Goal: Task Accomplishment & Management: Complete application form

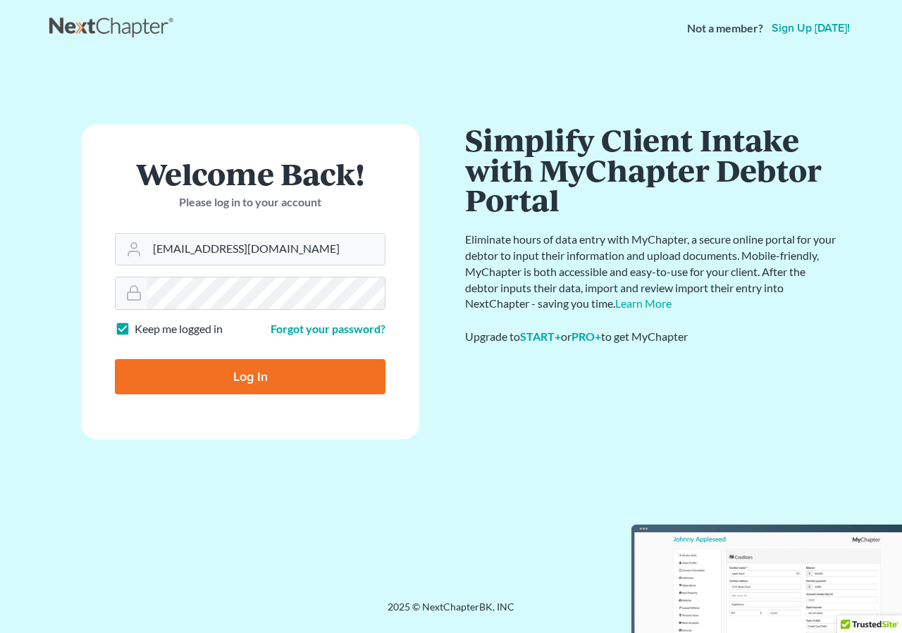
click at [224, 378] on input "Log In" at bounding box center [250, 376] width 271 height 35
type input "Thinking..."
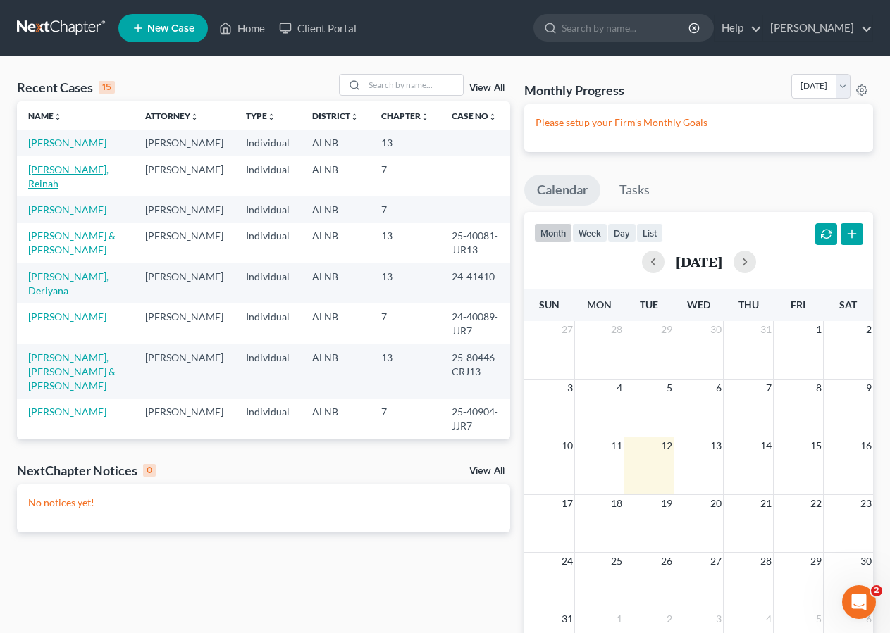
click at [84, 185] on link "Wren, Reinah" at bounding box center [68, 176] width 80 height 26
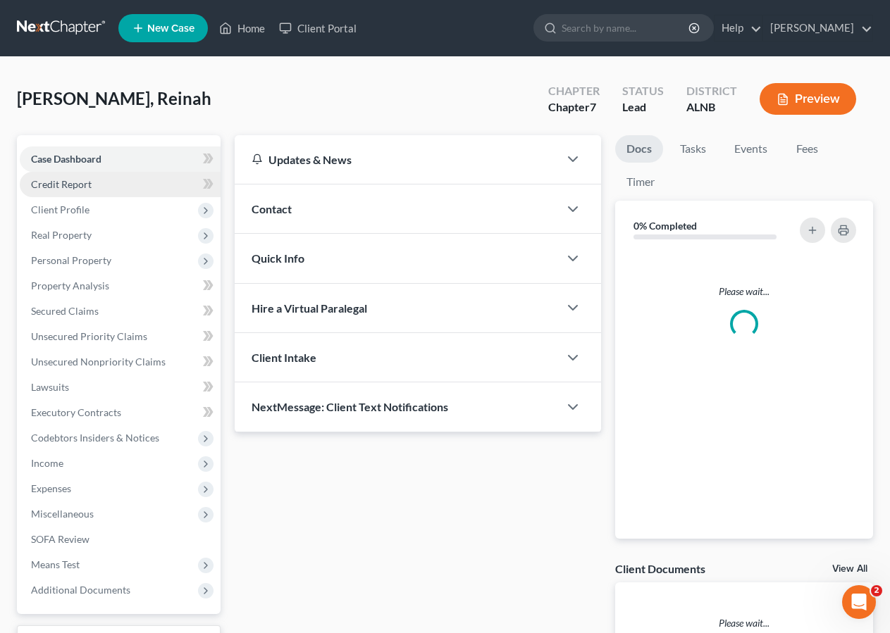
click at [75, 183] on span "Credit Report" at bounding box center [61, 184] width 61 height 12
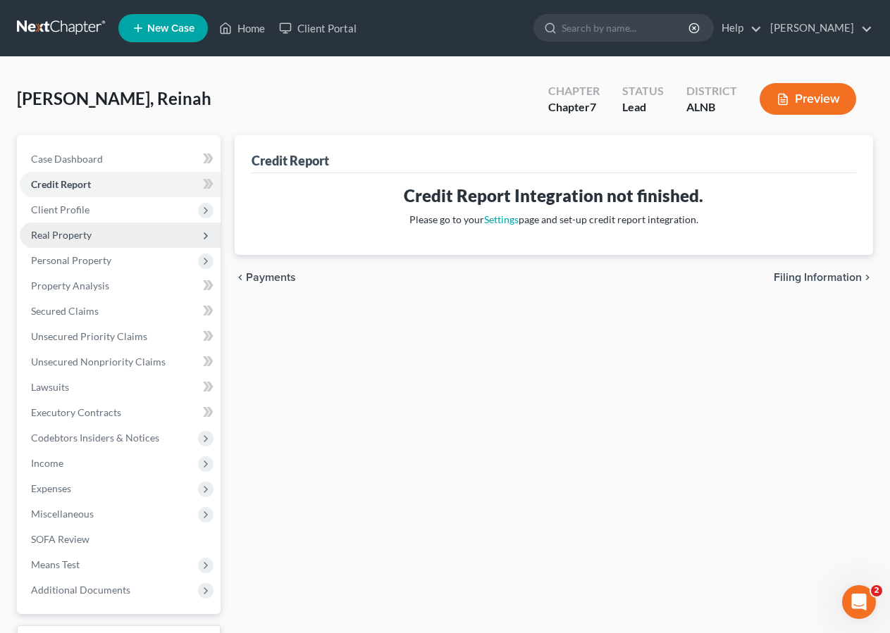
click at [101, 232] on span "Real Property" at bounding box center [120, 235] width 201 height 25
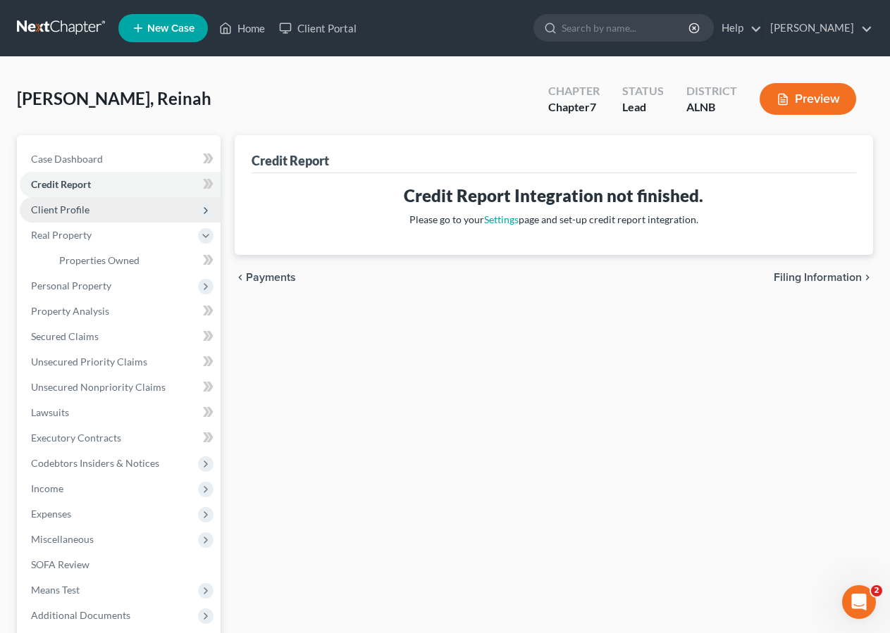
click at [79, 204] on span "Client Profile" at bounding box center [60, 210] width 58 height 12
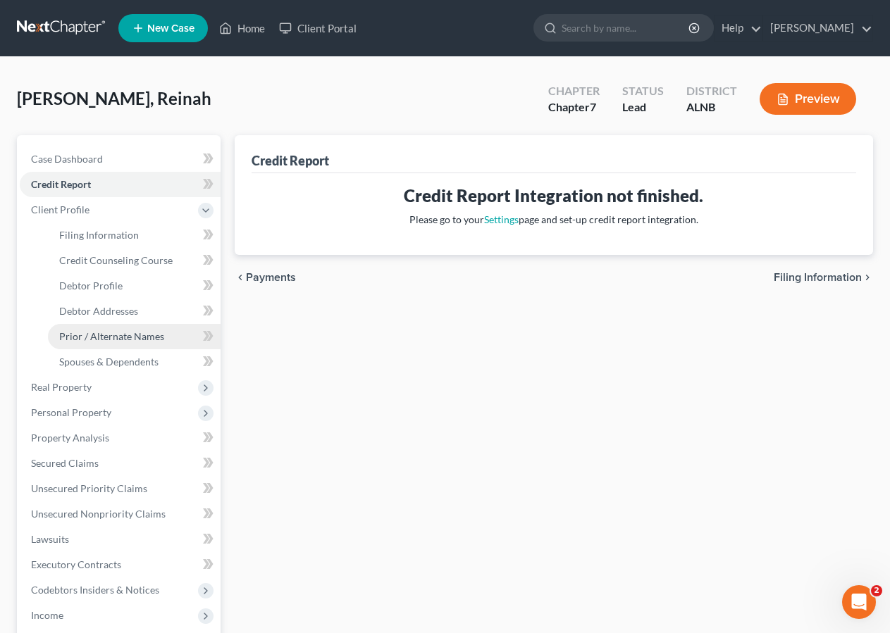
click at [80, 336] on span "Prior / Alternate Names" at bounding box center [111, 336] width 105 height 12
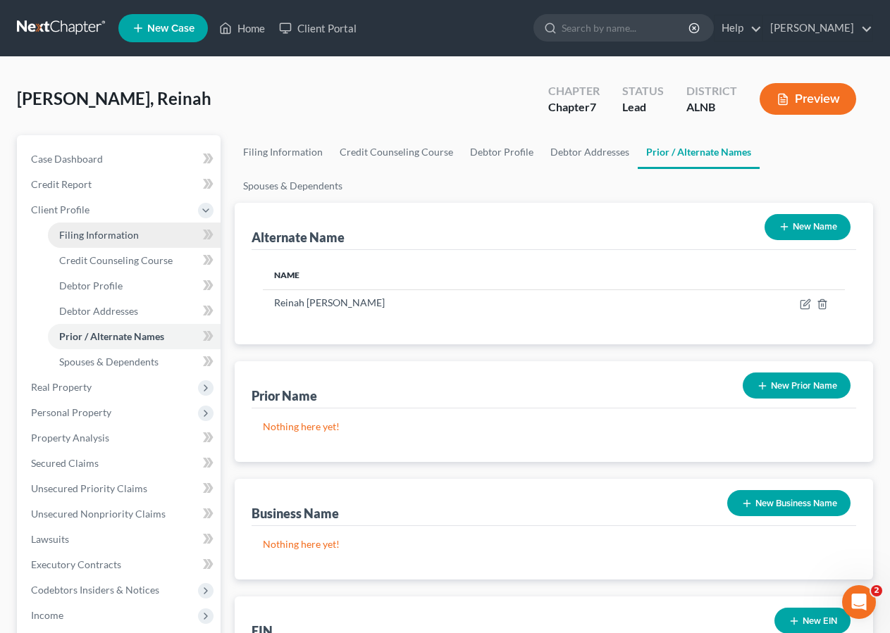
click at [95, 238] on span "Filing Information" at bounding box center [99, 235] width 80 height 12
select select "1"
select select "0"
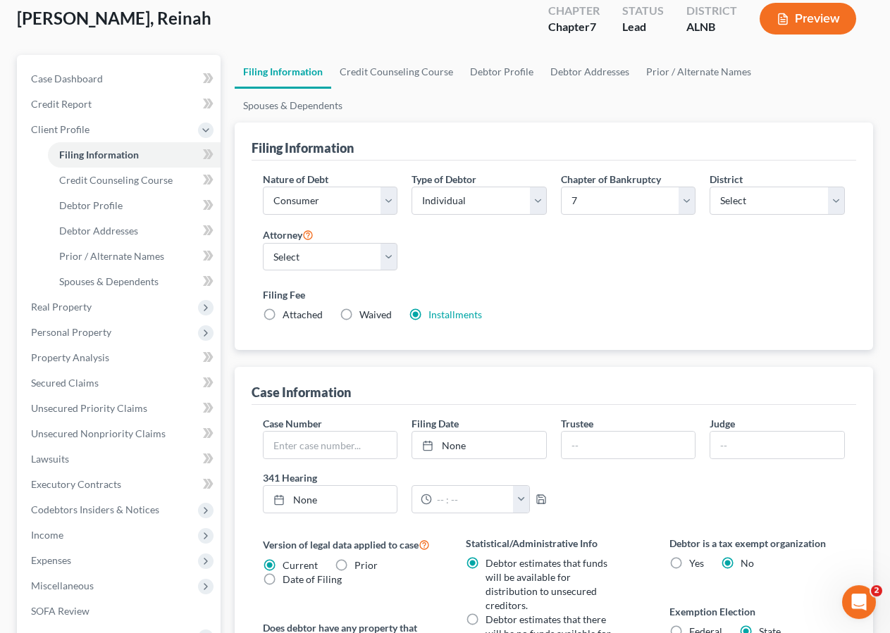
scroll to position [146, 0]
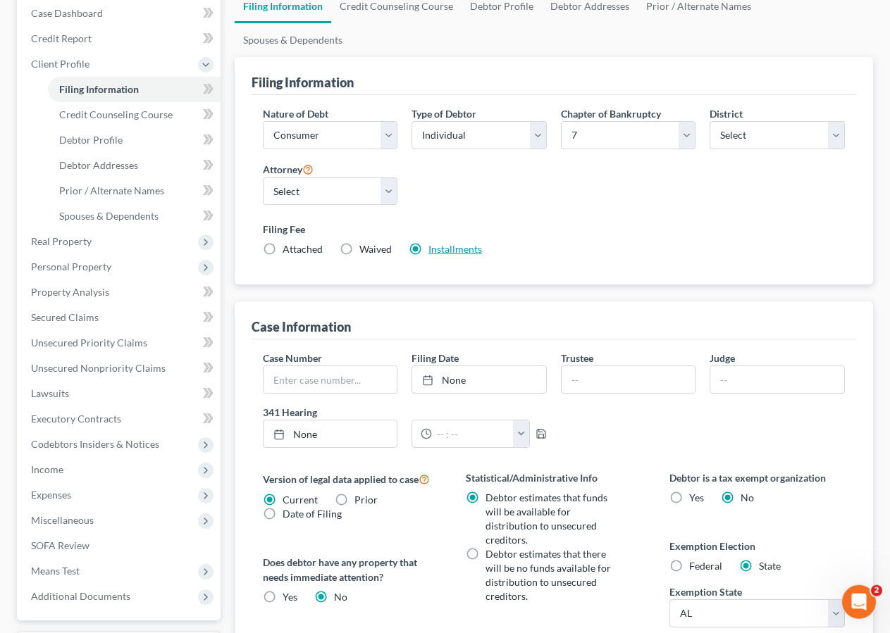
click at [438, 243] on link "Installments" at bounding box center [455, 249] width 54 height 12
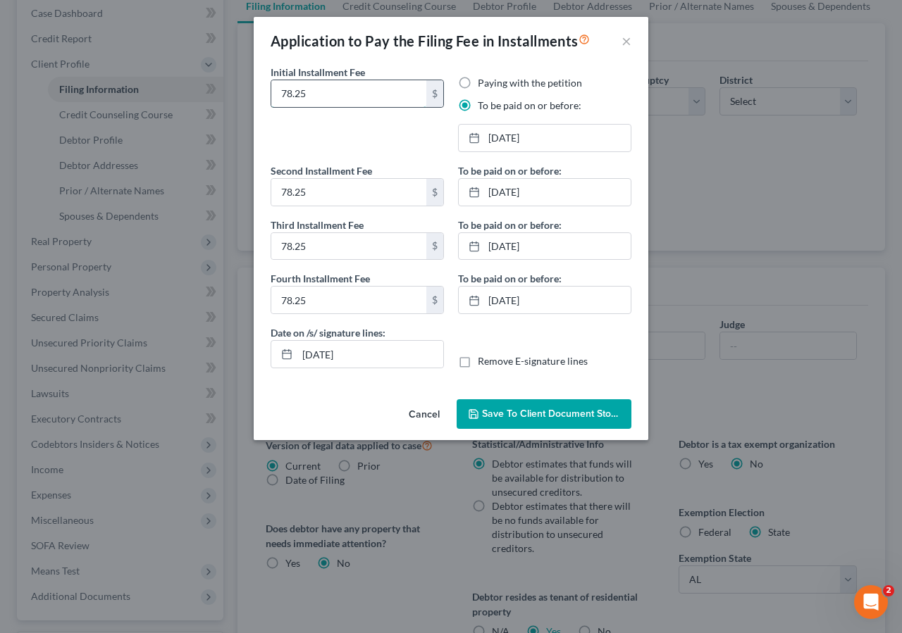
click at [323, 97] on input "78.25" at bounding box center [348, 93] width 155 height 27
type input "7"
type input "84.50"
click at [521, 140] on link "9/8/2025" at bounding box center [545, 138] width 172 height 27
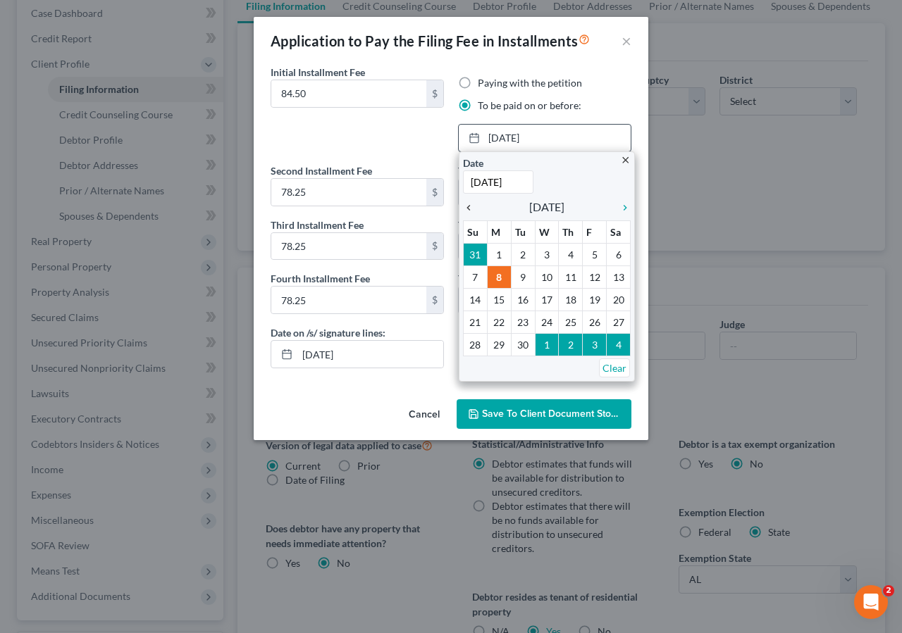
click at [469, 211] on icon "chevron_left" at bounding box center [472, 207] width 18 height 11
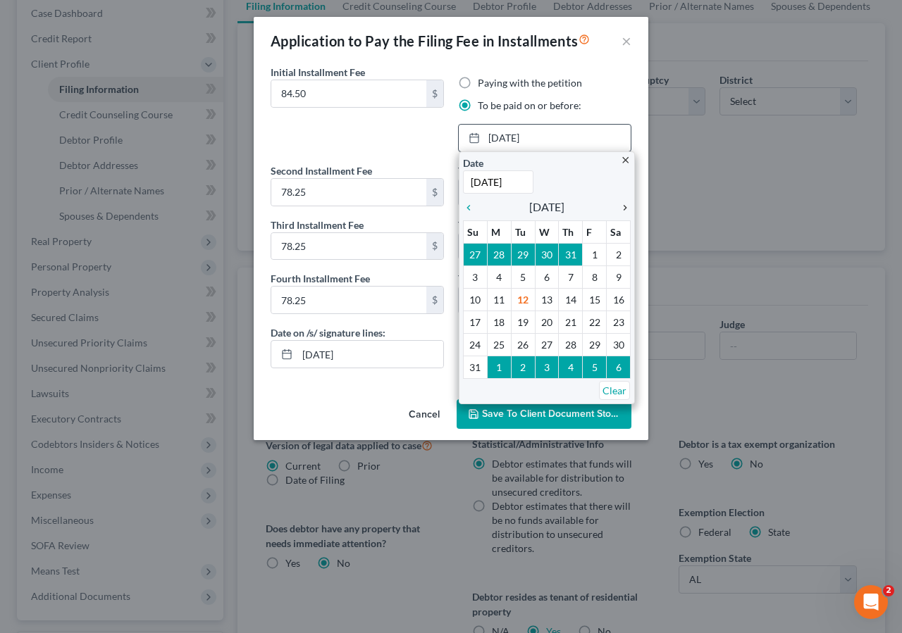
click at [617, 206] on icon "chevron_right" at bounding box center [621, 207] width 18 height 11
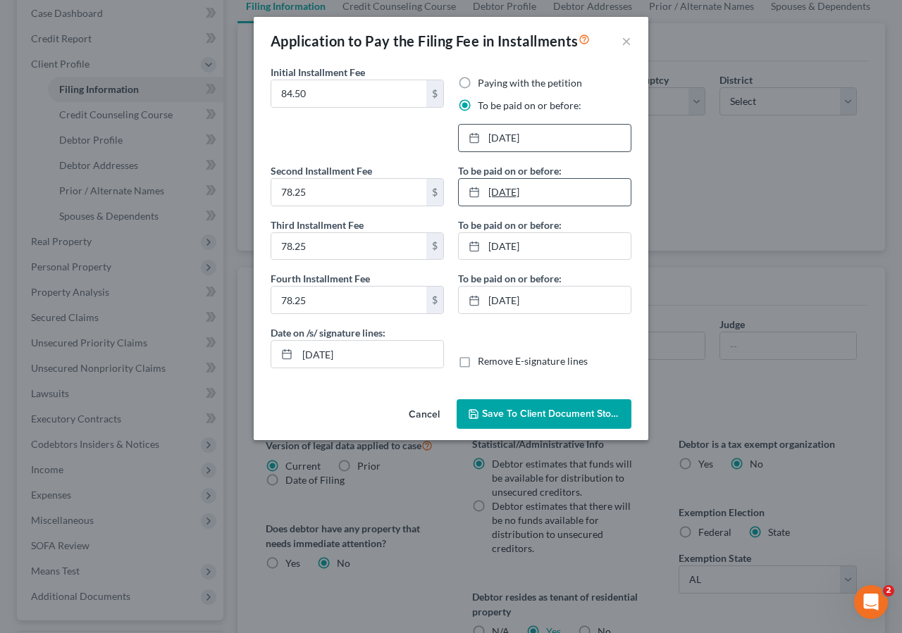
click at [517, 190] on link "10/8/2025" at bounding box center [545, 192] width 172 height 27
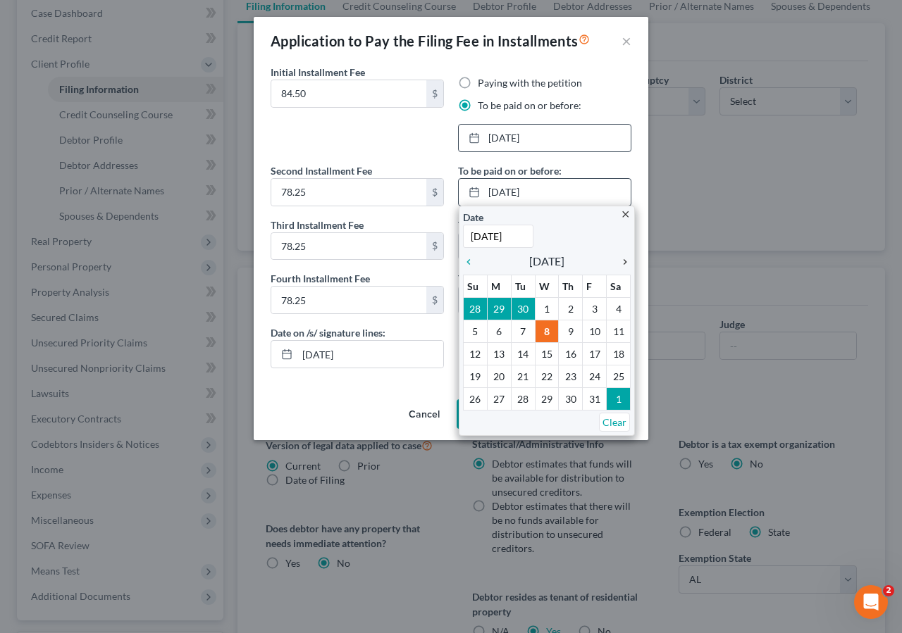
click at [619, 263] on icon "chevron_right" at bounding box center [621, 261] width 18 height 11
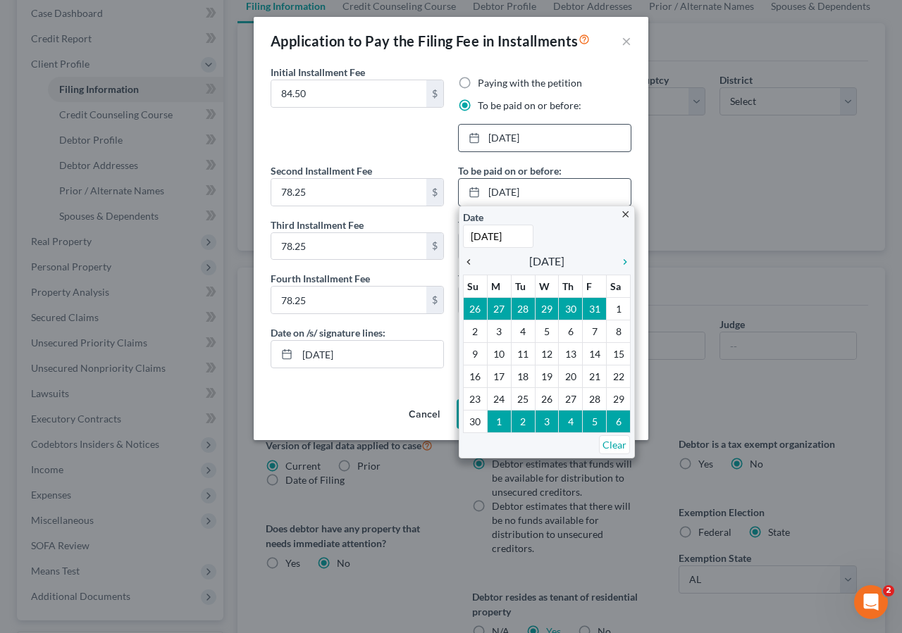
click at [467, 262] on icon "chevron_left" at bounding box center [472, 261] width 18 height 11
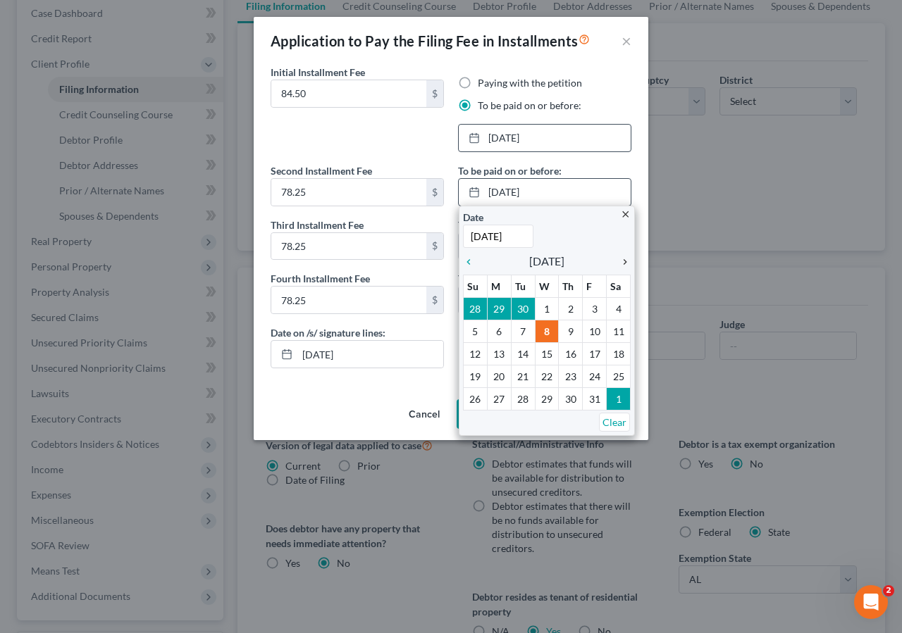
click at [624, 262] on icon "chevron_right" at bounding box center [621, 261] width 18 height 11
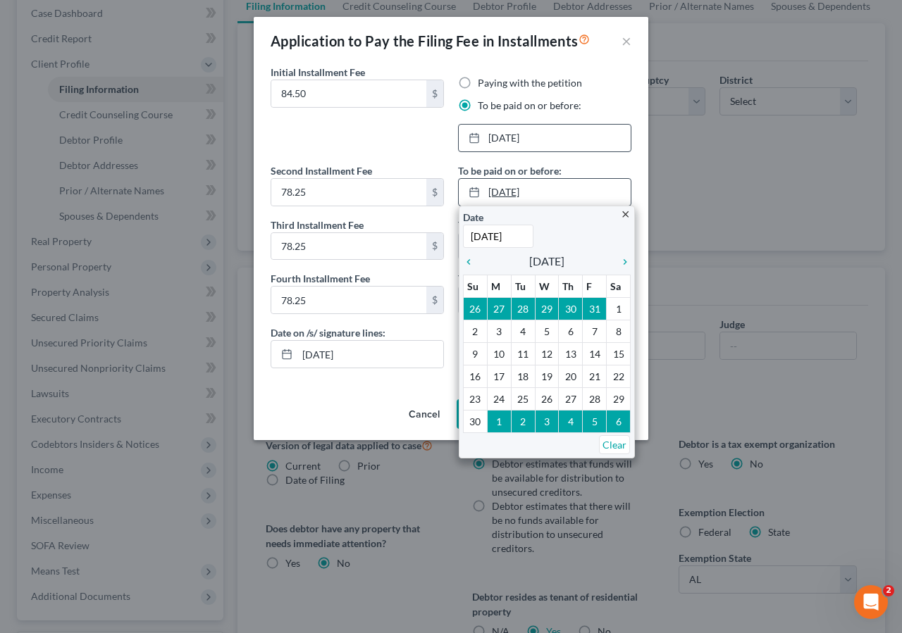
click at [519, 196] on link "10/8/2025" at bounding box center [545, 192] width 172 height 27
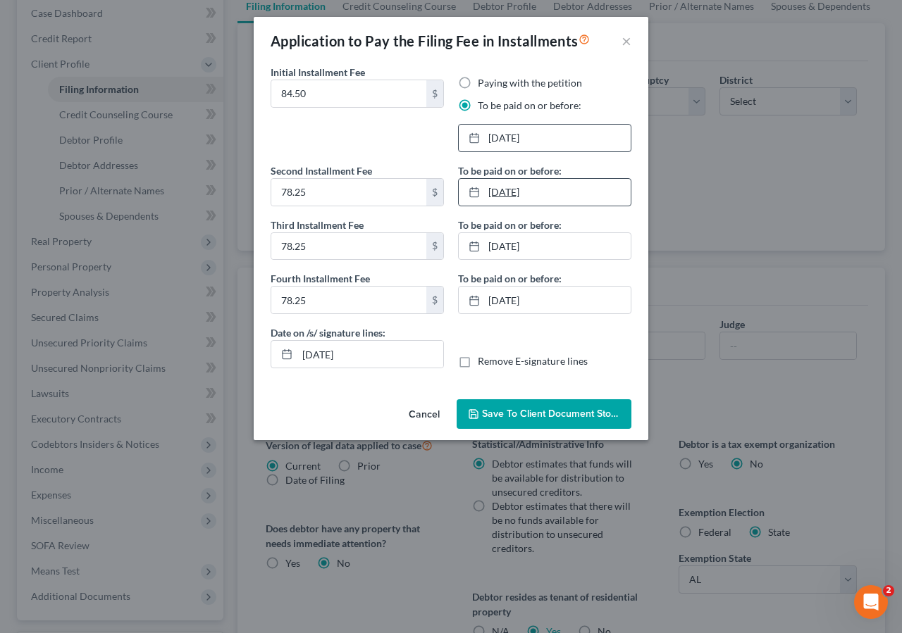
click at [521, 196] on link "10/8/2025" at bounding box center [545, 192] width 172 height 27
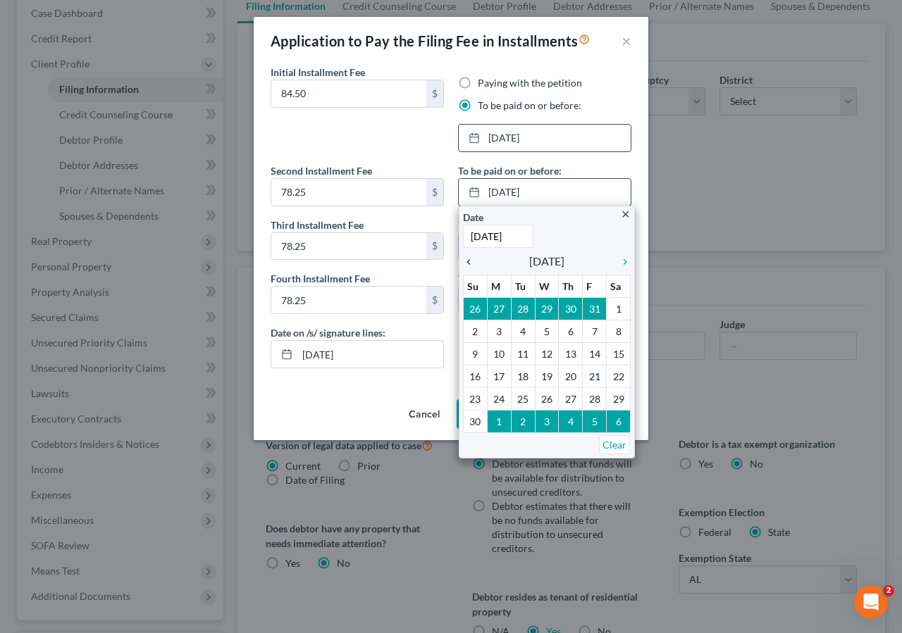
click at [466, 263] on icon "chevron_left" at bounding box center [472, 261] width 18 height 11
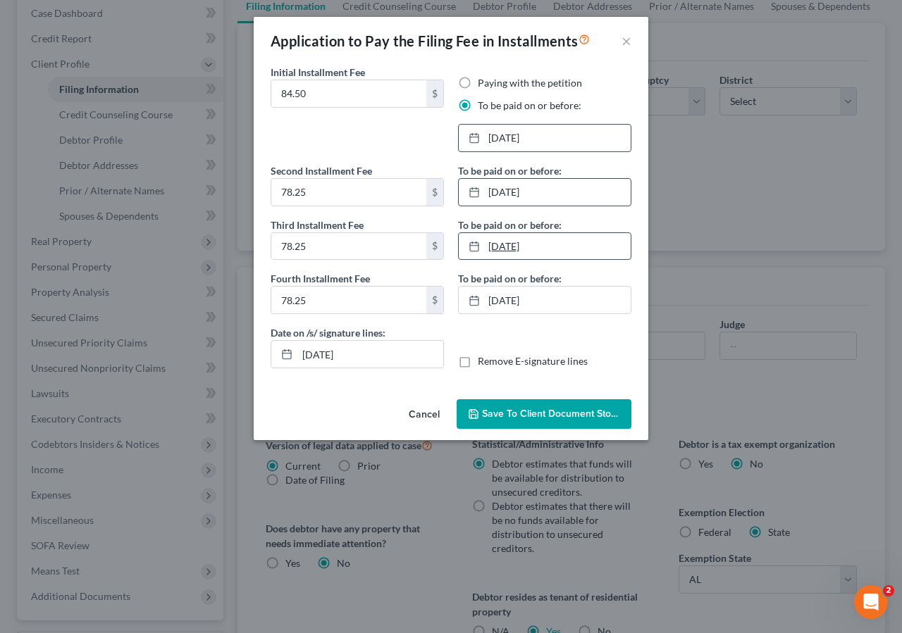
click at [512, 248] on link "11/7/2025" at bounding box center [545, 246] width 172 height 27
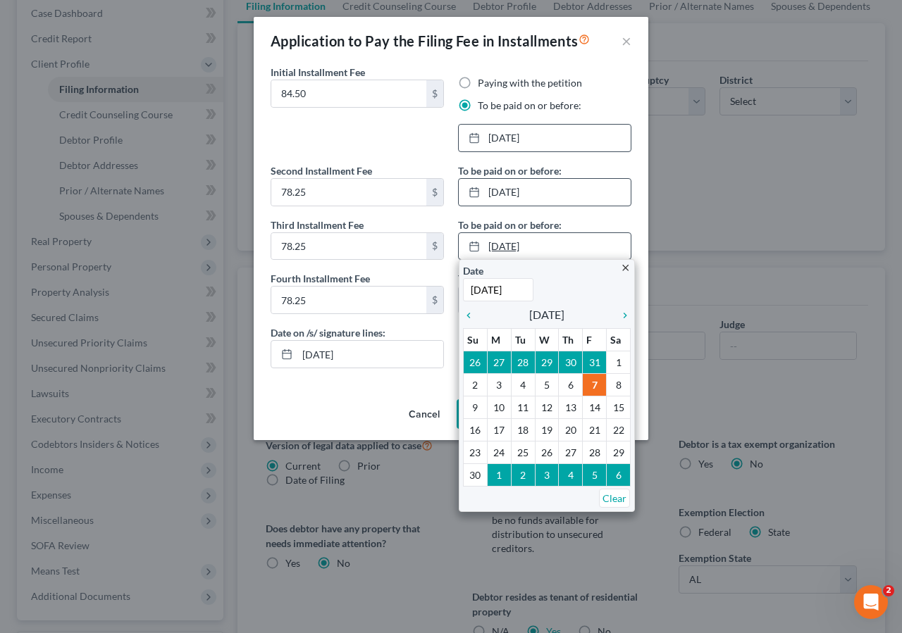
click at [533, 246] on link "11/7/2025" at bounding box center [545, 246] width 172 height 27
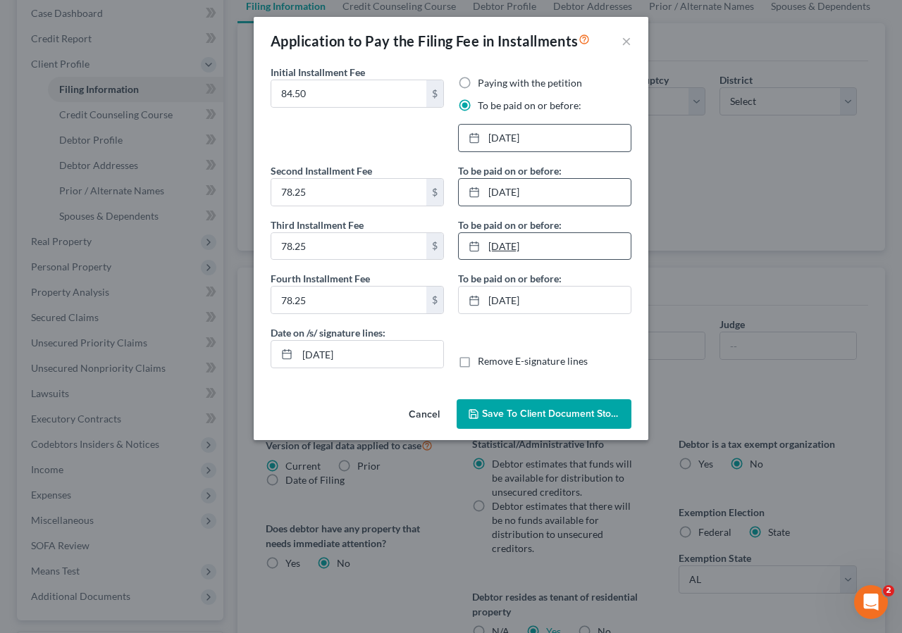
click at [531, 245] on link "11/7/2025" at bounding box center [545, 246] width 172 height 27
click at [520, 297] on link "12/5/2025" at bounding box center [545, 300] width 172 height 27
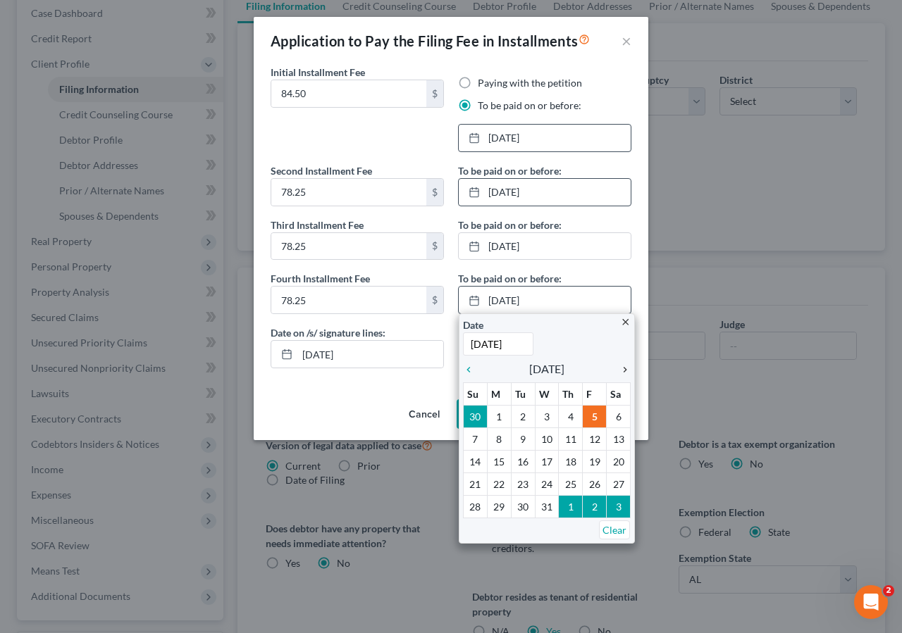
click at [629, 371] on icon "chevron_right" at bounding box center [621, 369] width 18 height 11
click at [469, 370] on icon "chevron_left" at bounding box center [472, 369] width 18 height 11
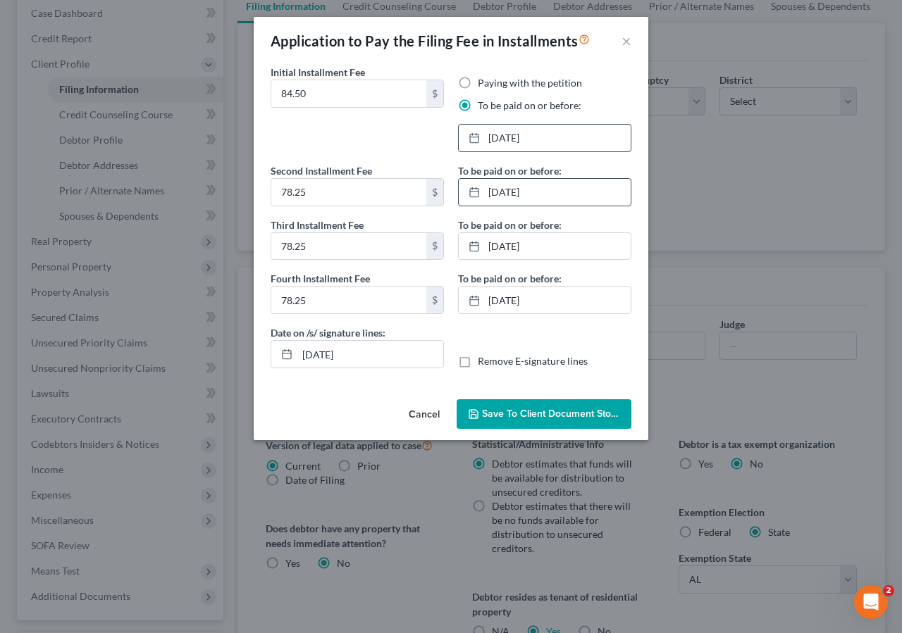
click at [574, 415] on span "Save to Client Document Storage" at bounding box center [556, 414] width 149 height 12
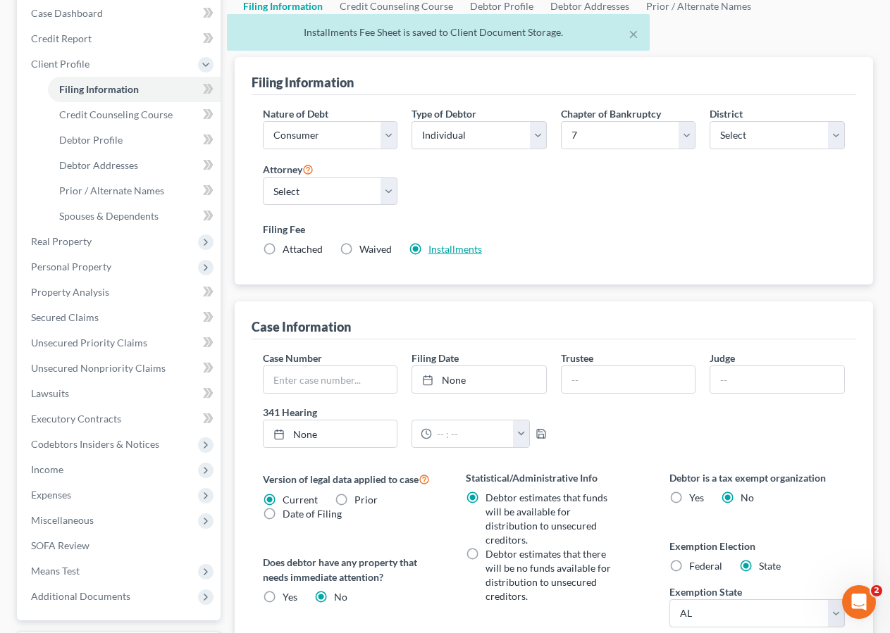
click at [440, 243] on link "Installments" at bounding box center [455, 249] width 54 height 12
type input "84.50"
radio input "true"
type input "78.25"
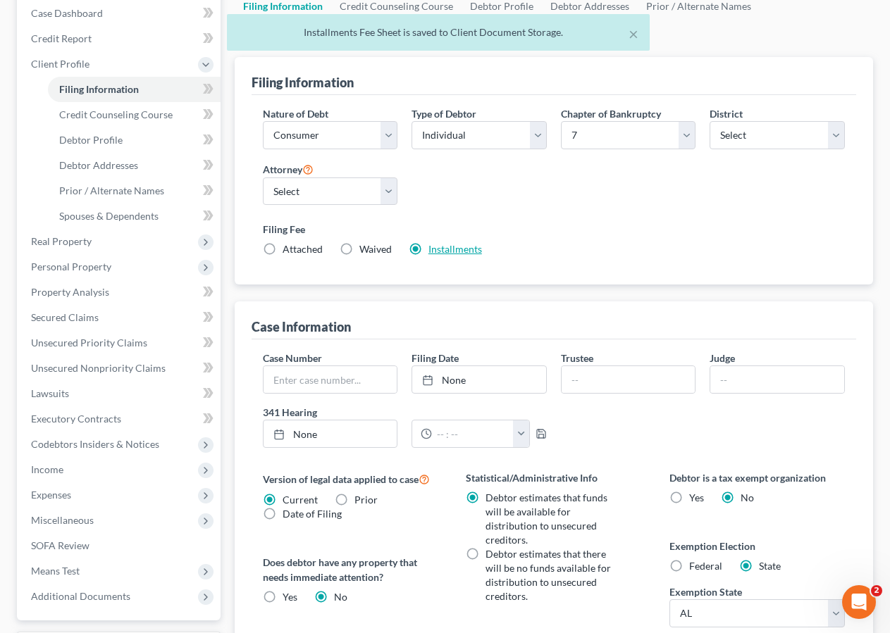
type input "78.25"
type input "08/12/2025"
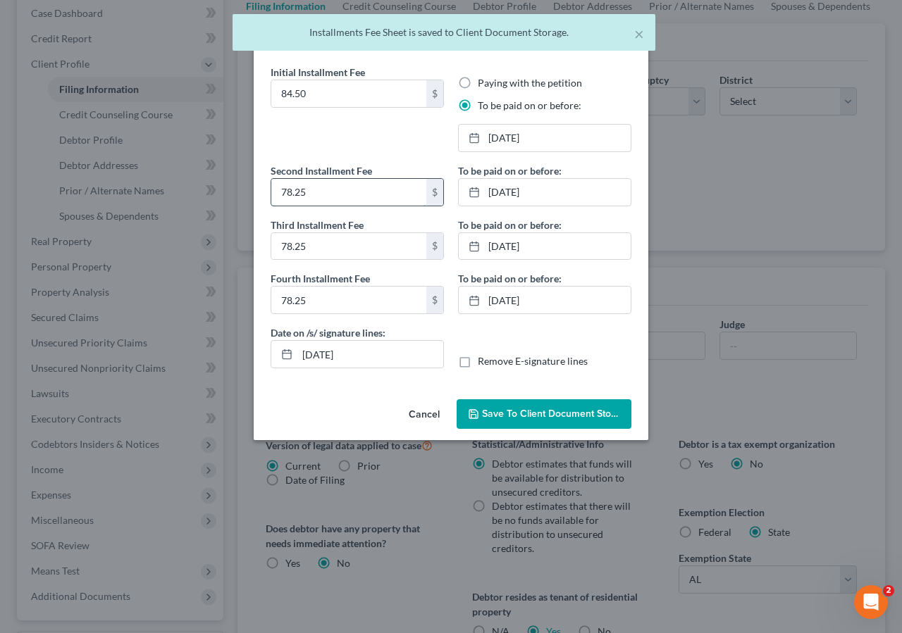
drag, startPoint x: 312, startPoint y: 204, endPoint x: 317, endPoint y: 197, distance: 9.2
click at [311, 205] on input "78.25" at bounding box center [348, 192] width 155 height 27
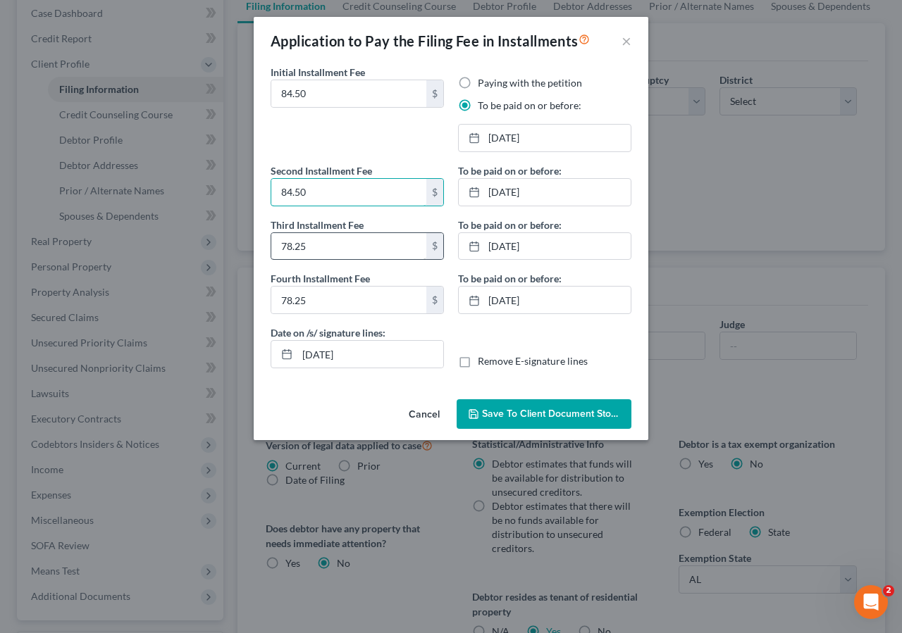
type input "84.50"
click at [316, 245] on input "78.25" at bounding box center [348, 246] width 155 height 27
type input "84.50"
click at [333, 299] on input "78.25" at bounding box center [348, 300] width 155 height 27
type input "84.50"
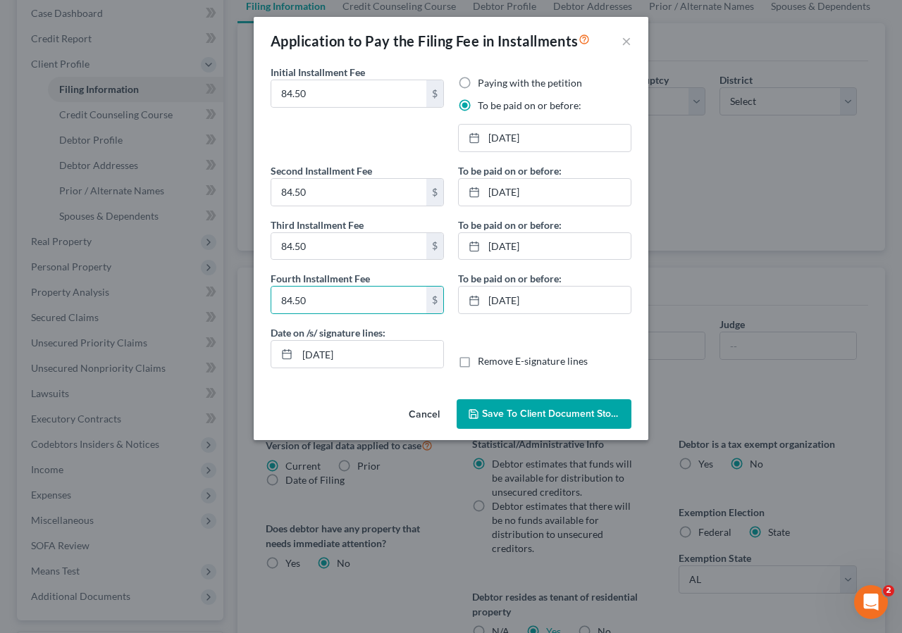
click at [593, 415] on span "Save to Client Document Storage" at bounding box center [556, 414] width 149 height 12
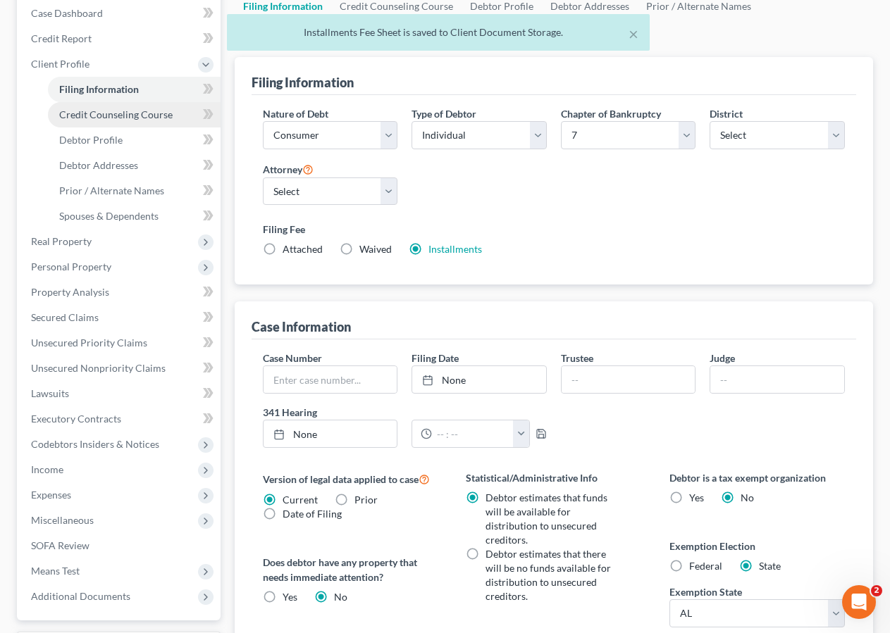
click at [123, 113] on span "Credit Counseling Course" at bounding box center [115, 115] width 113 height 12
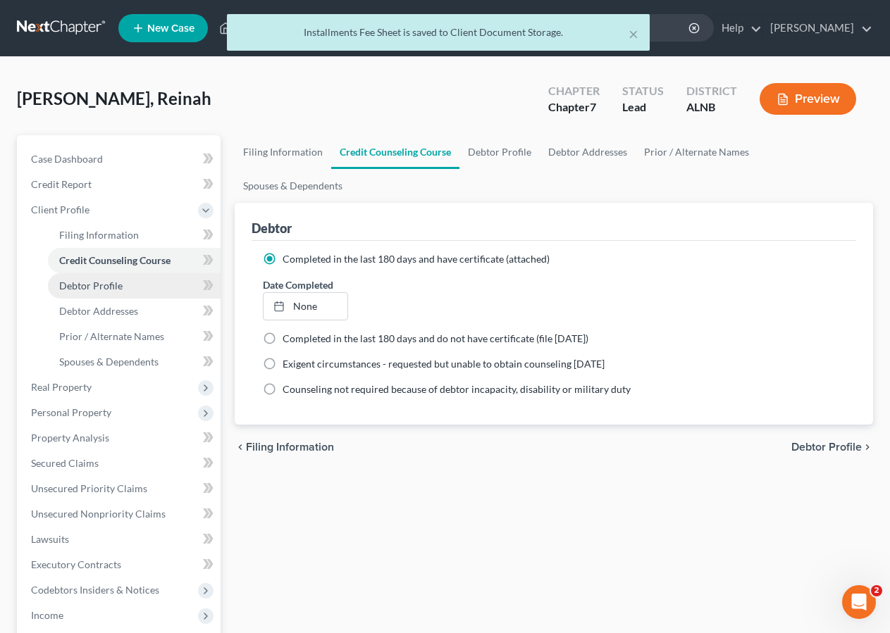
click at [135, 283] on link "Debtor Profile" at bounding box center [134, 285] width 173 height 25
select select "2"
select select "1"
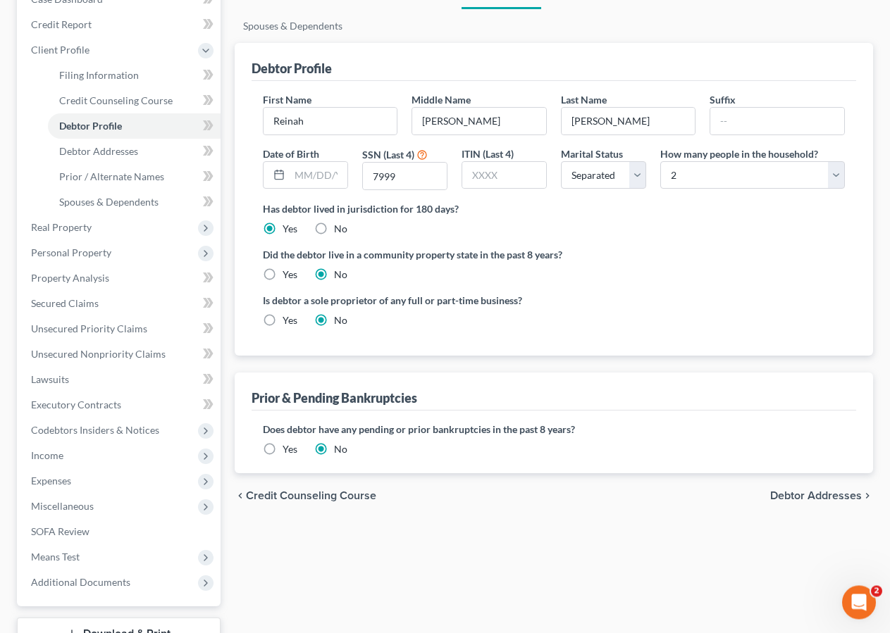
scroll to position [168, 0]
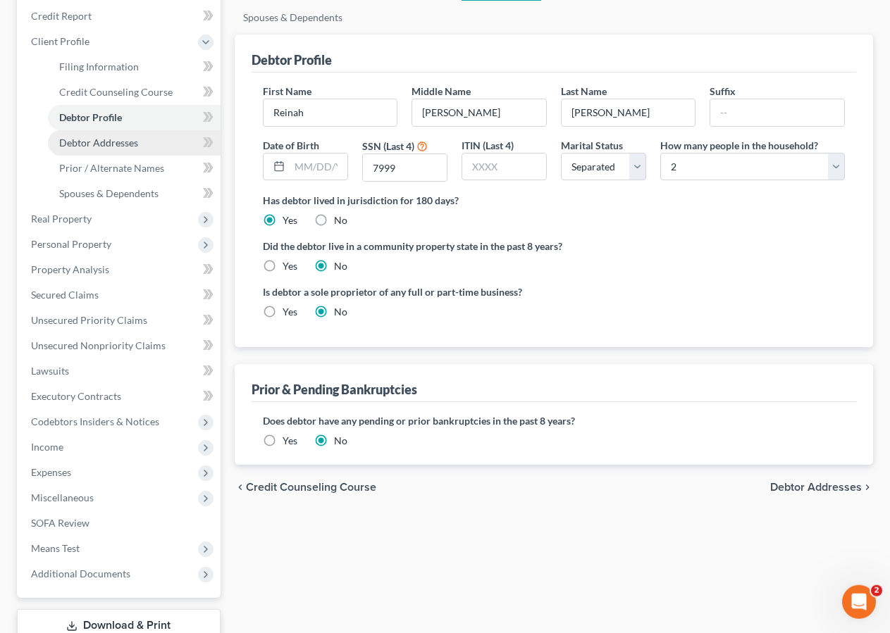
click at [112, 139] on span "Debtor Addresses" at bounding box center [98, 143] width 79 height 12
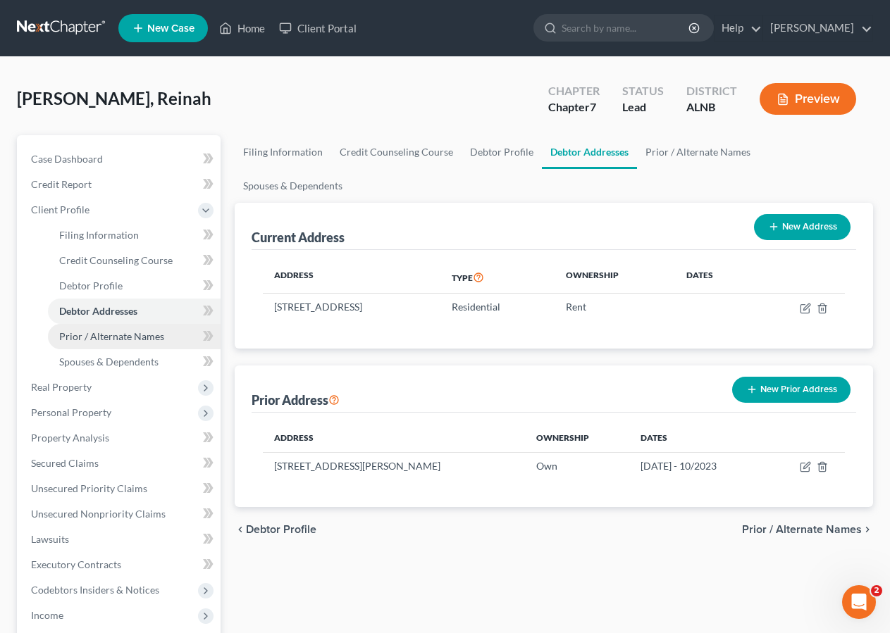
click at [106, 329] on link "Prior / Alternate Names" at bounding box center [134, 336] width 173 height 25
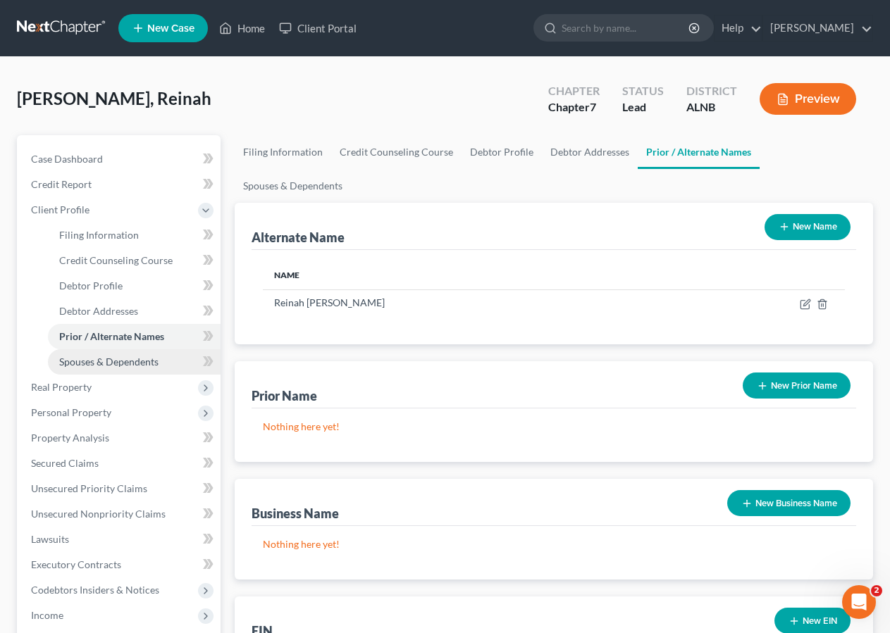
click at [128, 360] on span "Spouses & Dependents" at bounding box center [108, 362] width 99 height 12
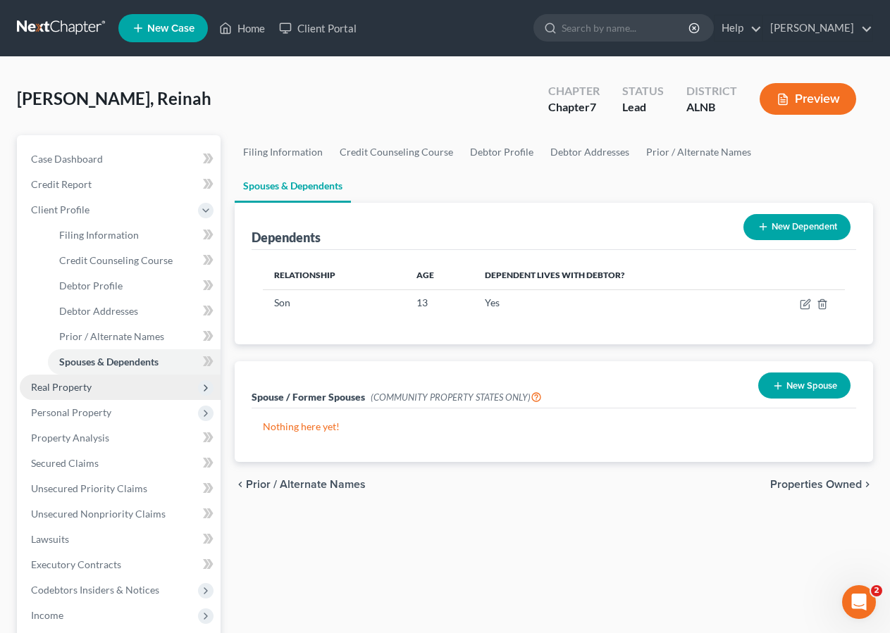
click at [71, 391] on span "Real Property" at bounding box center [61, 387] width 61 height 12
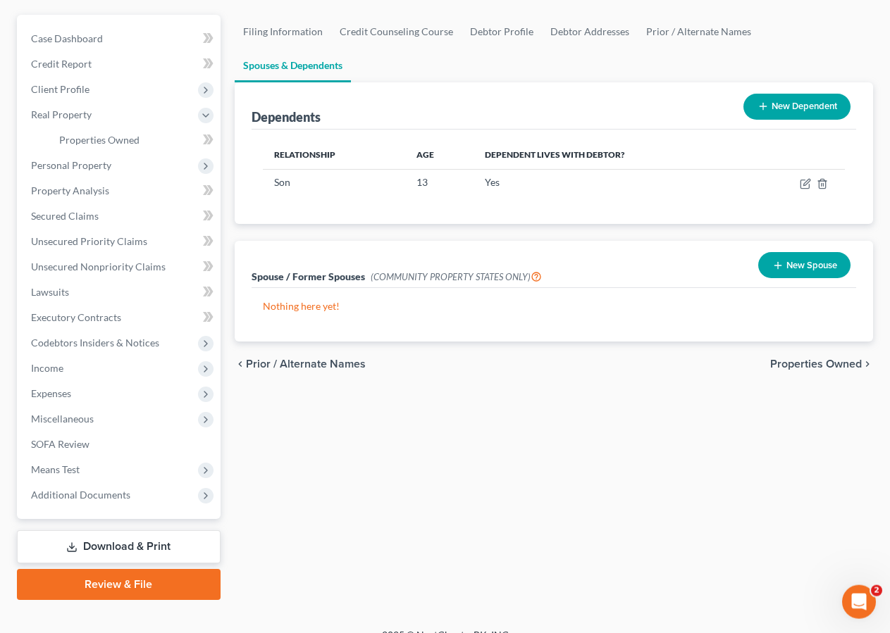
scroll to position [140, 0]
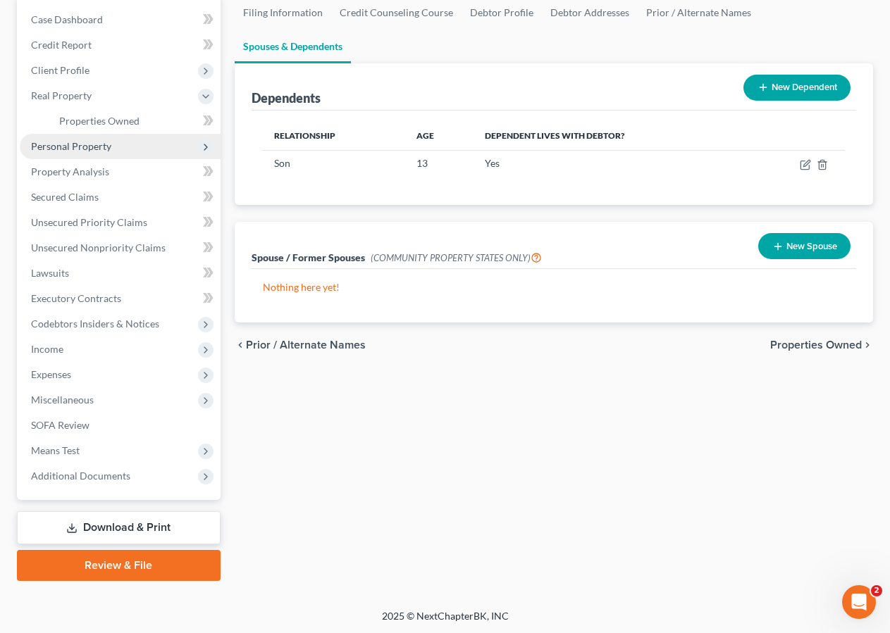
click at [116, 144] on span "Personal Property" at bounding box center [120, 146] width 201 height 25
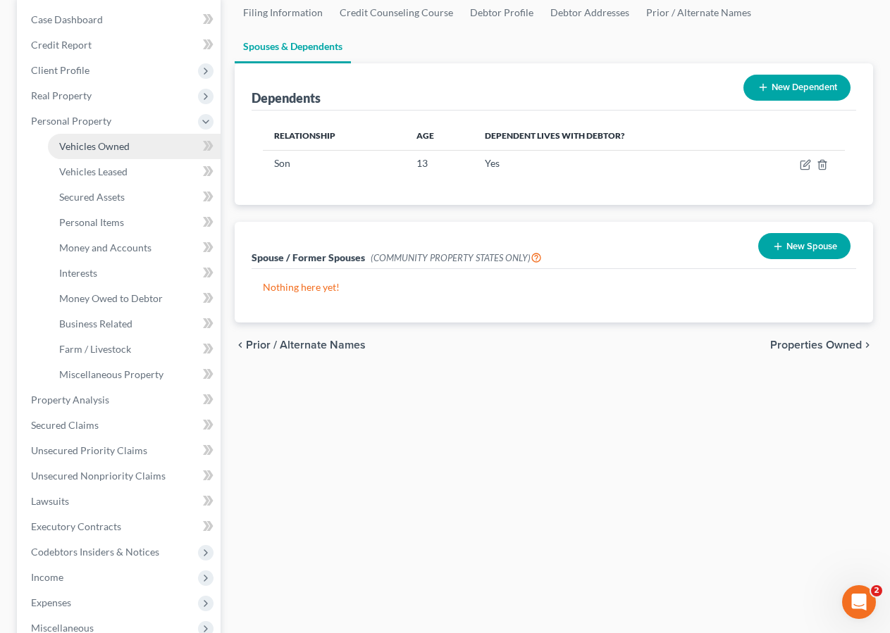
click at [101, 149] on span "Vehicles Owned" at bounding box center [94, 146] width 70 height 12
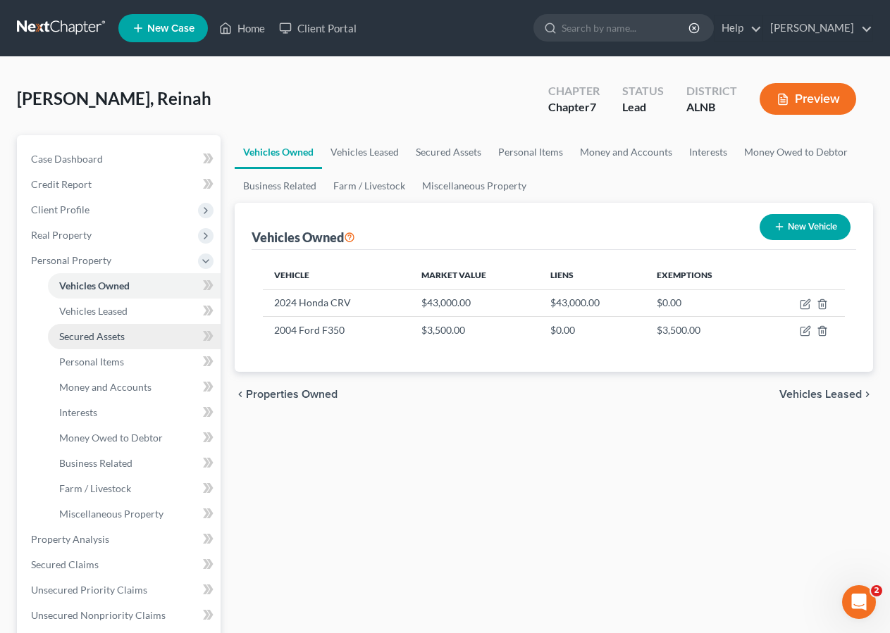
click at [101, 340] on span "Secured Assets" at bounding box center [92, 336] width 66 height 12
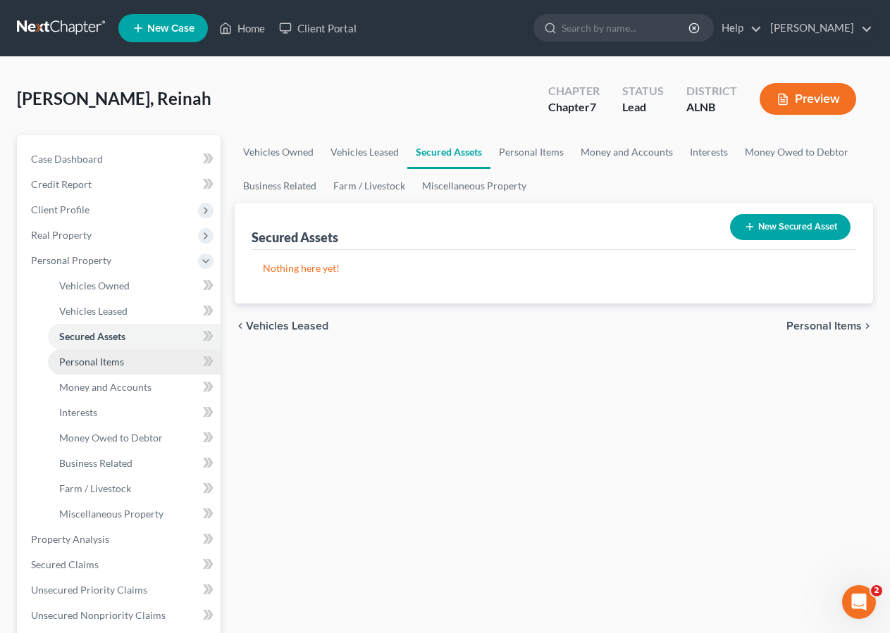
click at [109, 363] on span "Personal Items" at bounding box center [91, 362] width 65 height 12
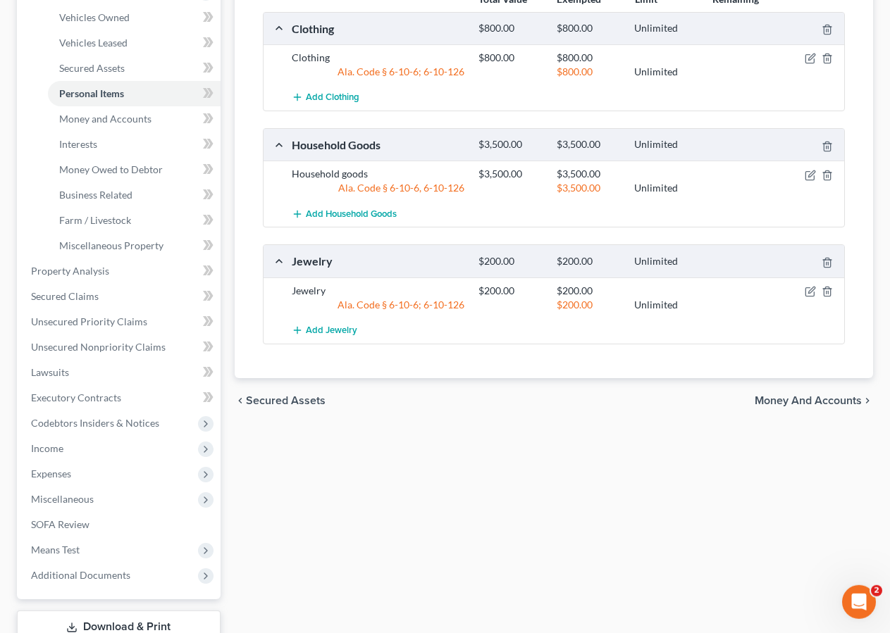
scroll to position [292, 0]
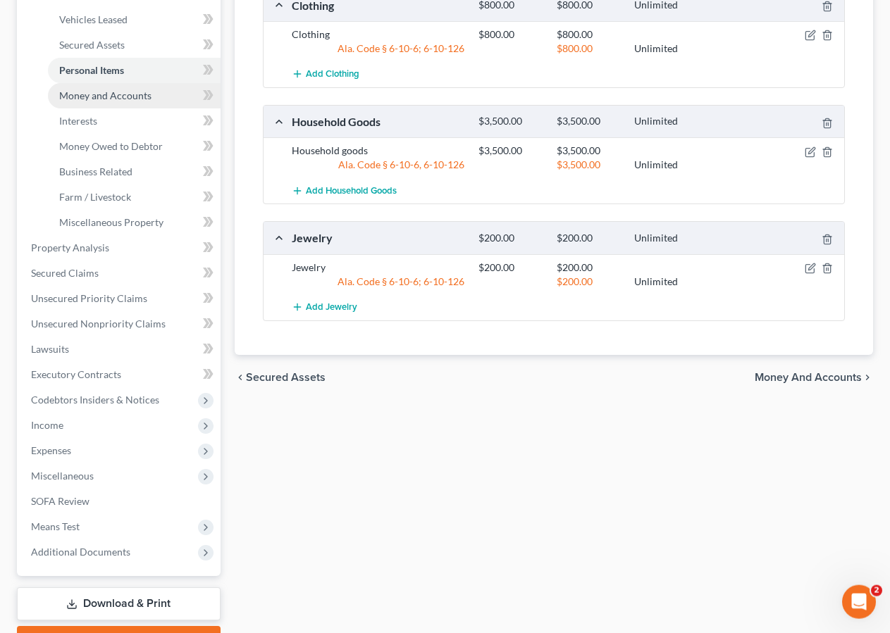
click at [91, 94] on span "Money and Accounts" at bounding box center [105, 95] width 92 height 12
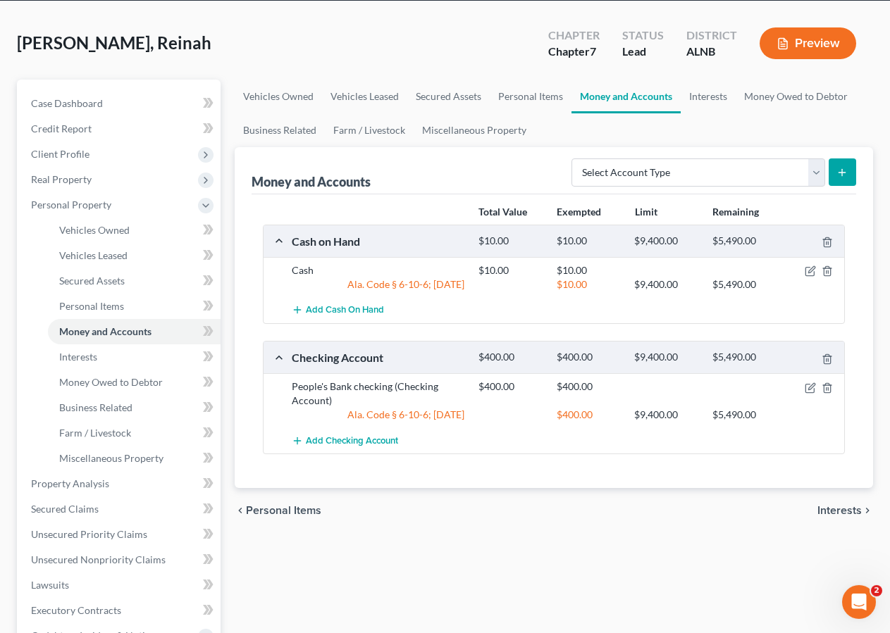
scroll to position [69, 0]
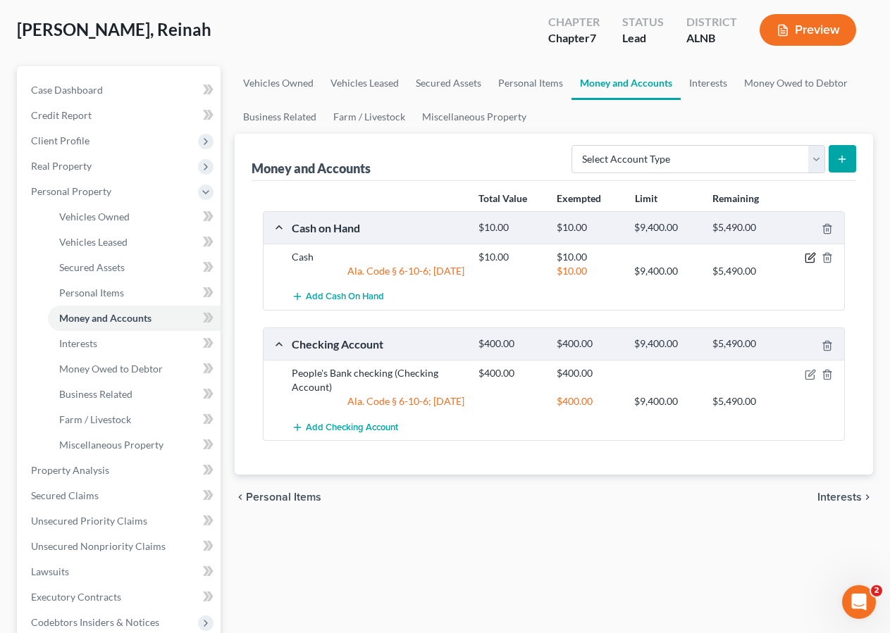
click at [811, 263] on icon "button" at bounding box center [809, 258] width 8 height 8
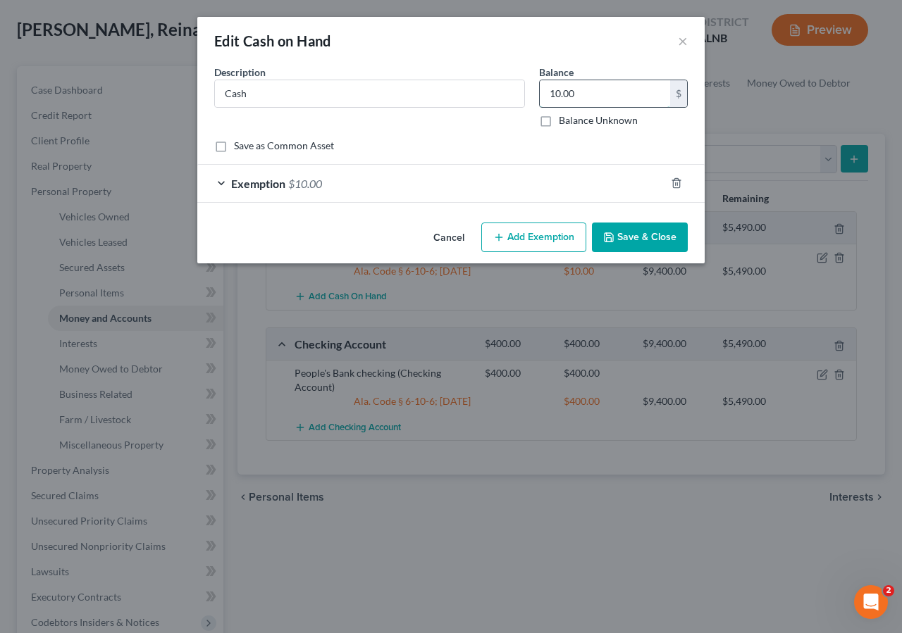
click at [595, 99] on input "10.00" at bounding box center [605, 93] width 130 height 27
type input "40.00"
click at [488, 242] on button "Add Exemption" at bounding box center [533, 238] width 105 height 30
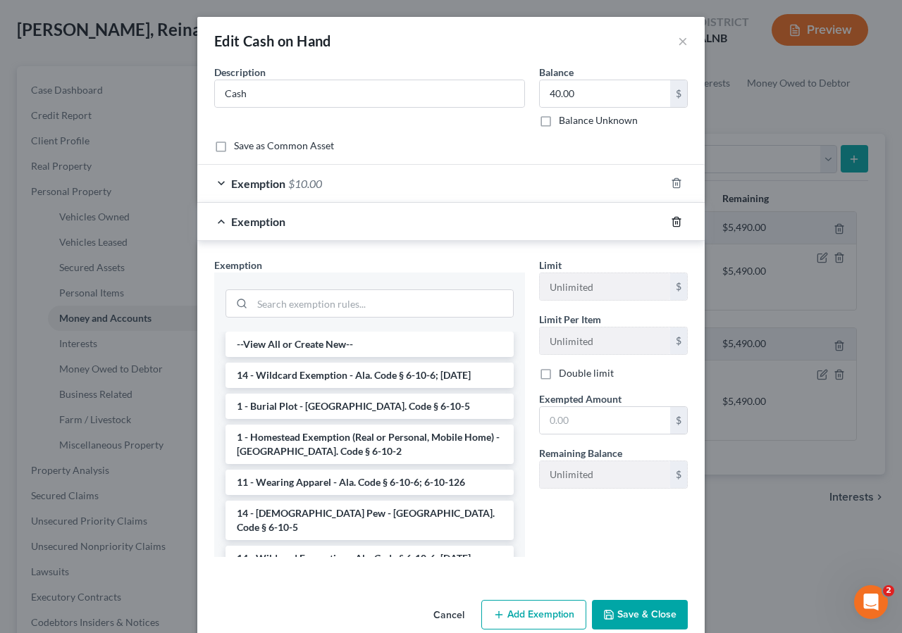
click at [676, 218] on icon "button" at bounding box center [676, 221] width 11 height 11
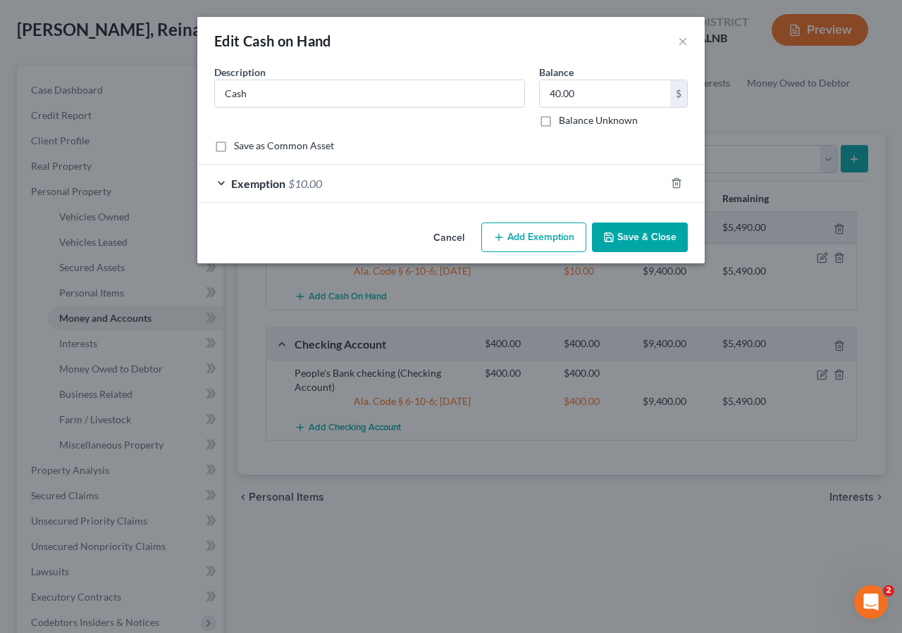
click at [408, 183] on div "Exemption $10.00" at bounding box center [431, 183] width 468 height 37
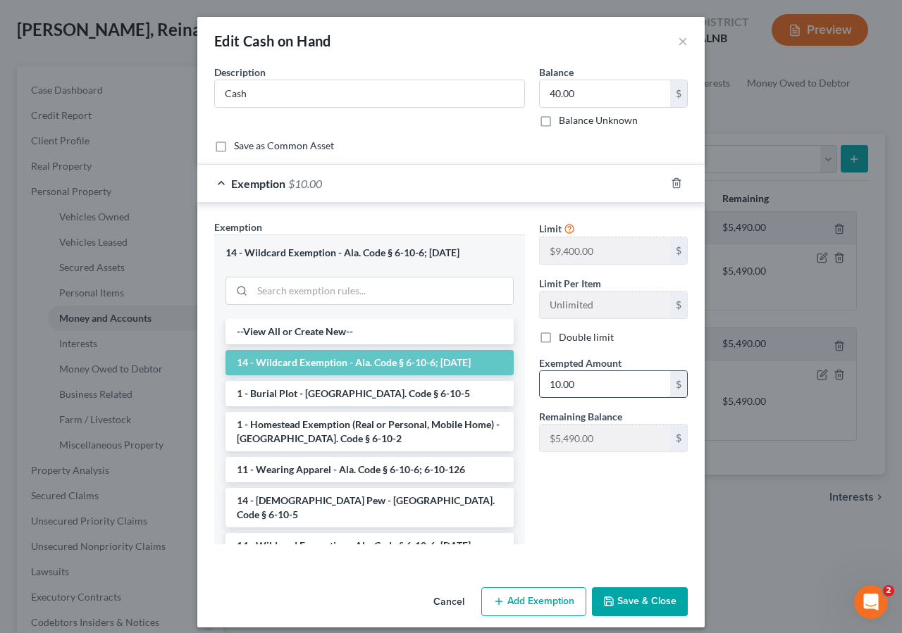
click at [597, 390] on input "10.00" at bounding box center [605, 384] width 130 height 27
type input "20.00"
click at [652, 600] on button "Save & Close" at bounding box center [640, 603] width 96 height 30
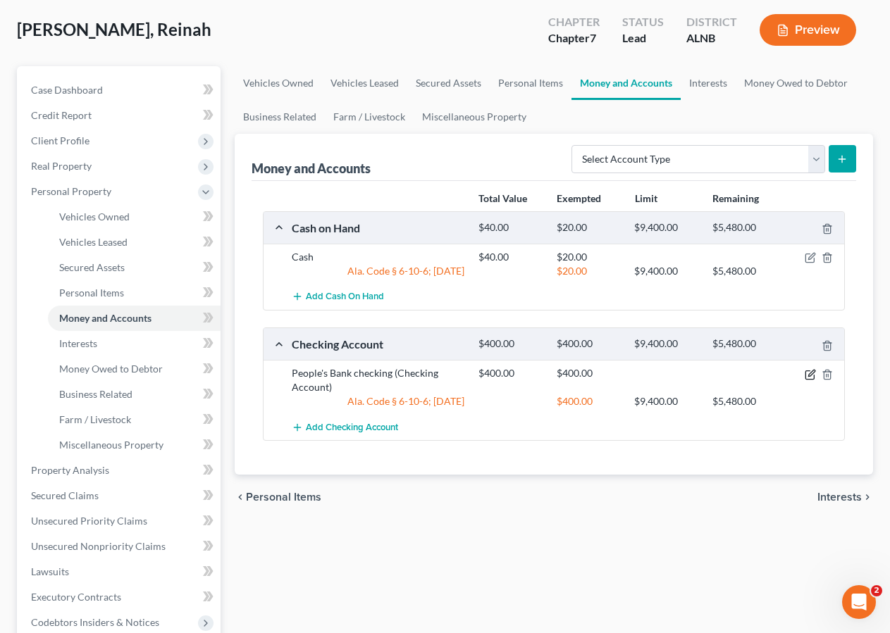
click at [812, 372] on icon "button" at bounding box center [810, 374] width 11 height 11
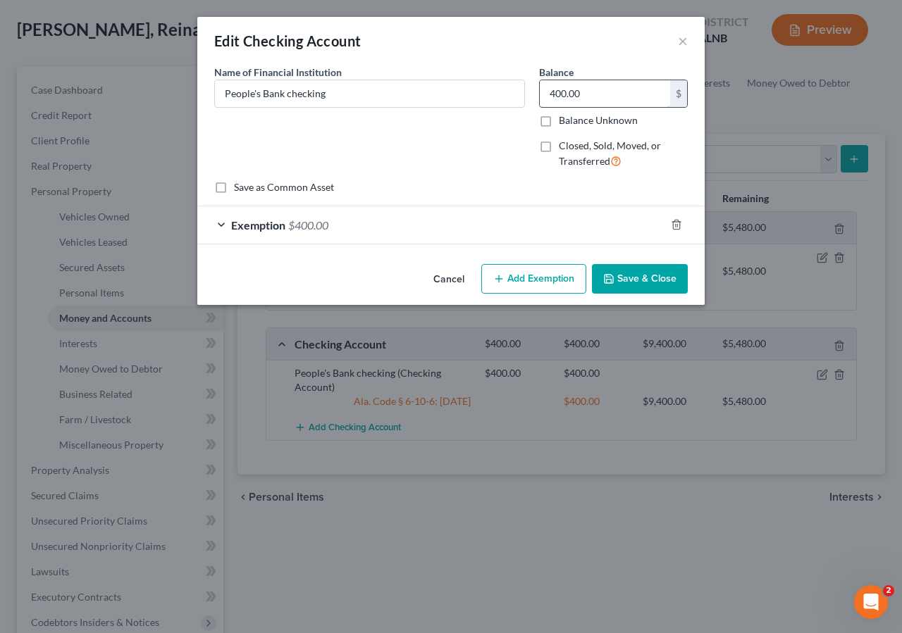
click at [606, 94] on input "400.00" at bounding box center [605, 93] width 130 height 27
type input "0.00"
click at [676, 225] on line "button" at bounding box center [676, 226] width 0 height 3
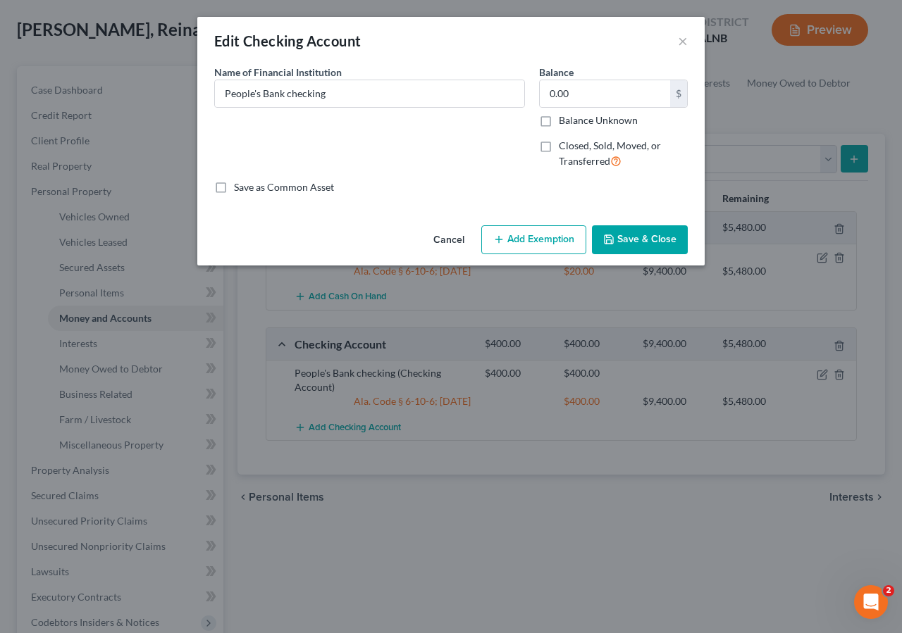
click at [662, 237] on button "Save & Close" at bounding box center [640, 240] width 96 height 30
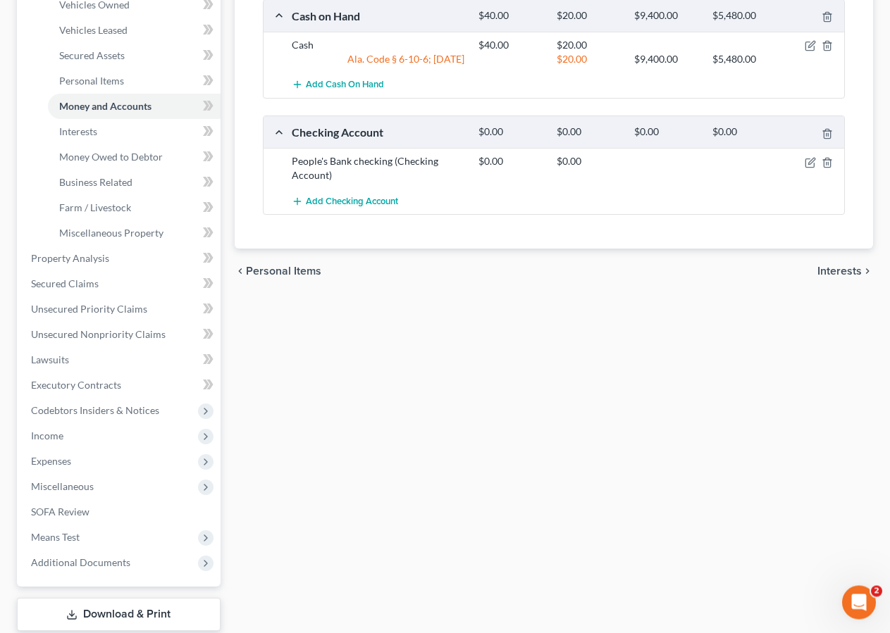
scroll to position [289, 0]
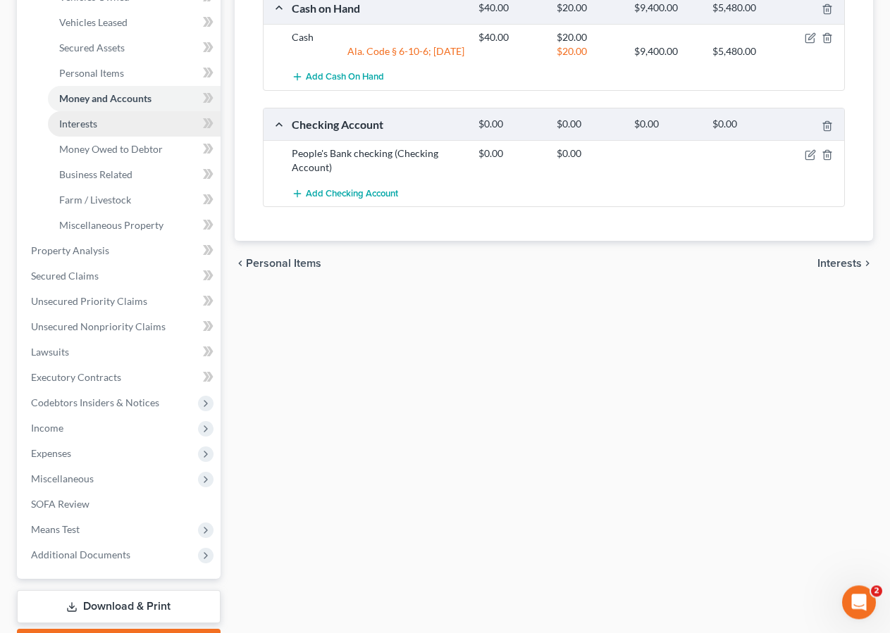
click at [96, 118] on span "Interests" at bounding box center [78, 124] width 38 height 12
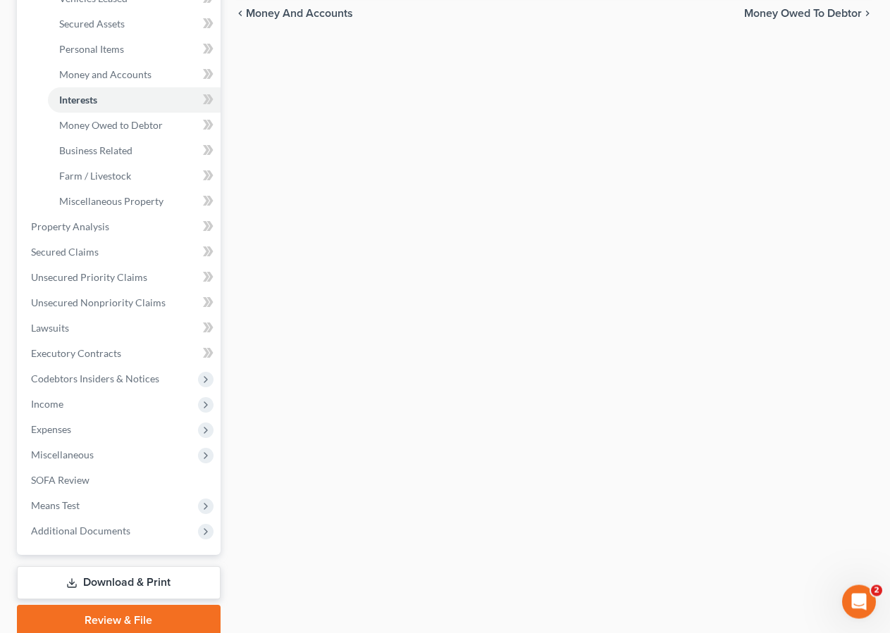
scroll to position [314, 0]
click at [73, 130] on link "Money Owed to Debtor" at bounding box center [134, 123] width 173 height 25
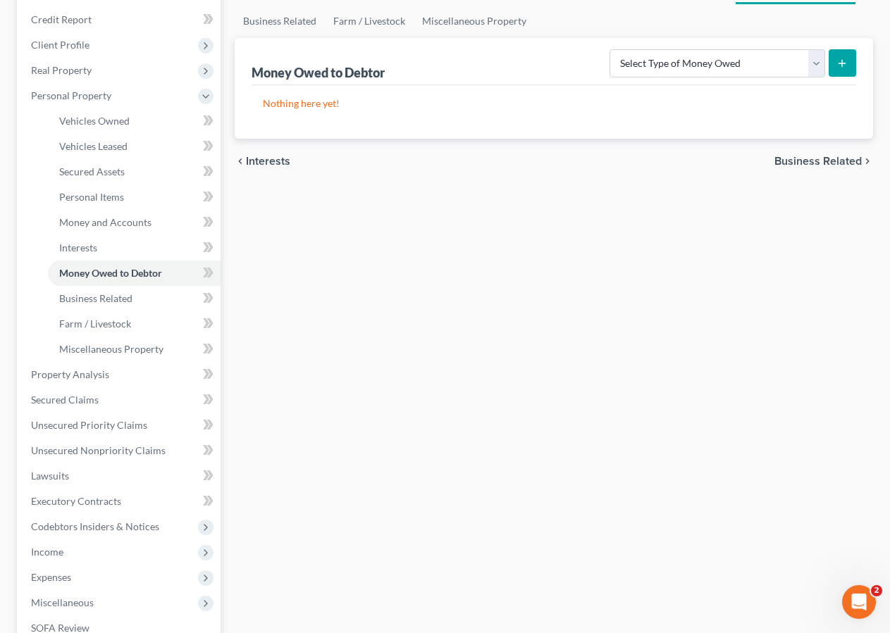
scroll to position [180, 0]
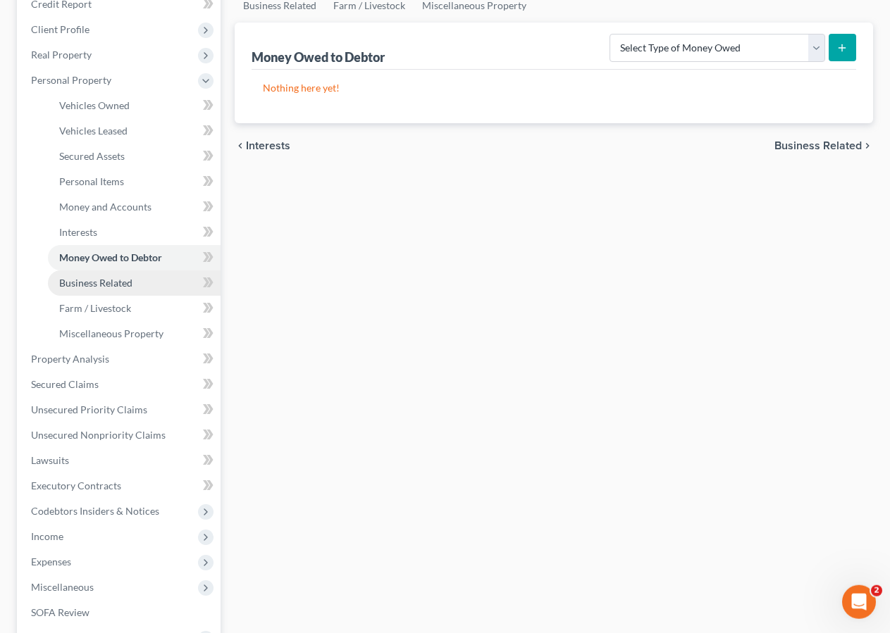
click at [89, 275] on link "Business Related" at bounding box center [134, 283] width 173 height 25
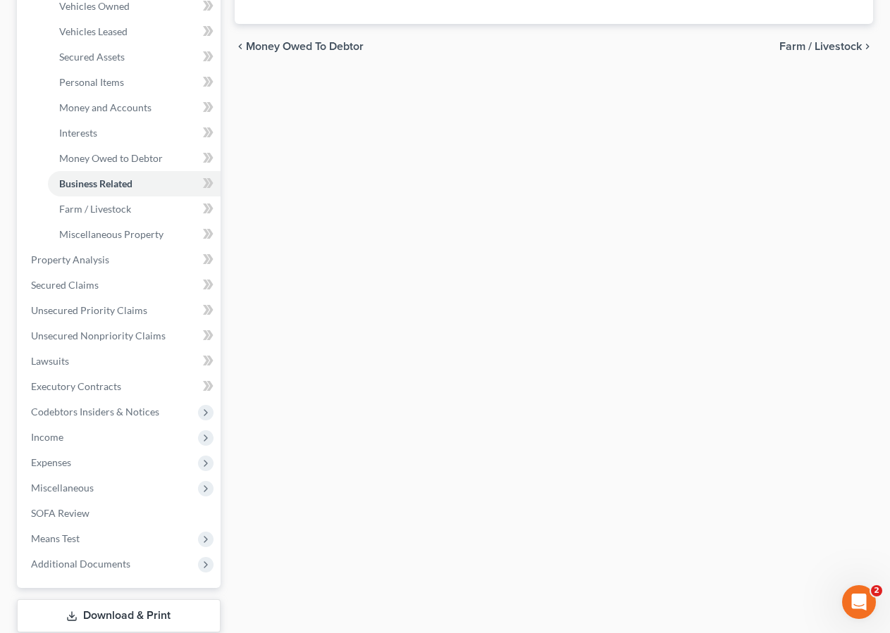
scroll to position [282, 0]
click at [78, 227] on span "Miscellaneous Property" at bounding box center [111, 232] width 104 height 12
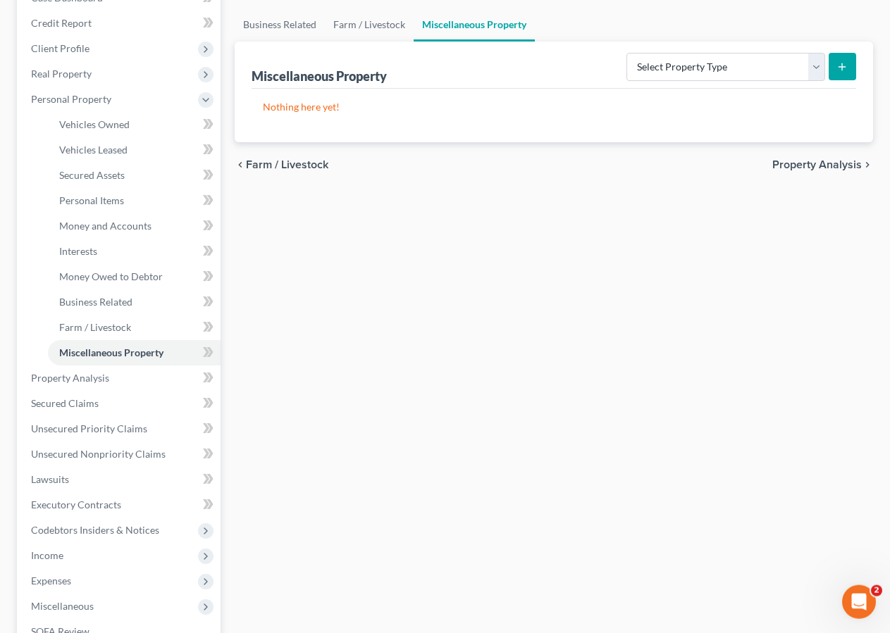
scroll to position [185, 0]
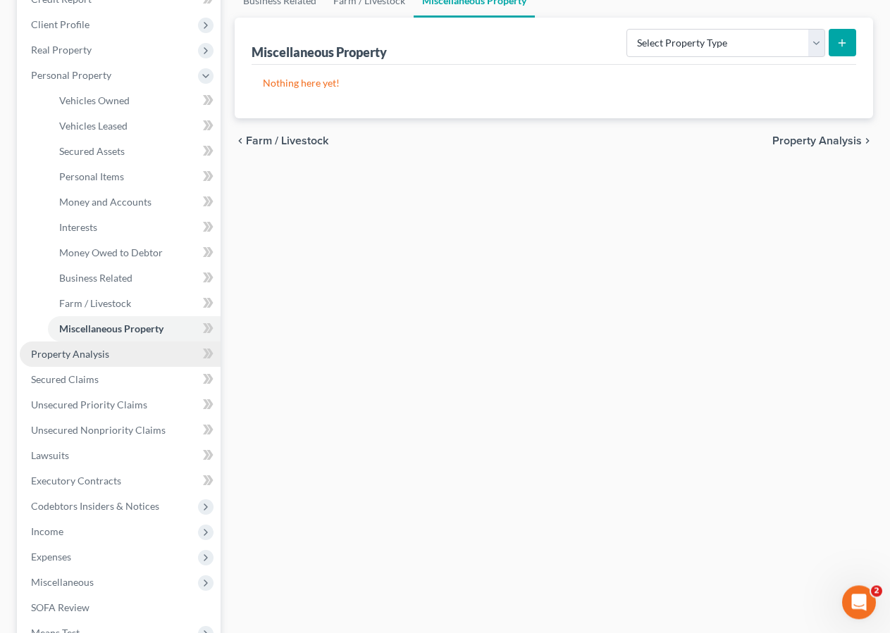
click at [57, 353] on span "Property Analysis" at bounding box center [70, 354] width 78 height 12
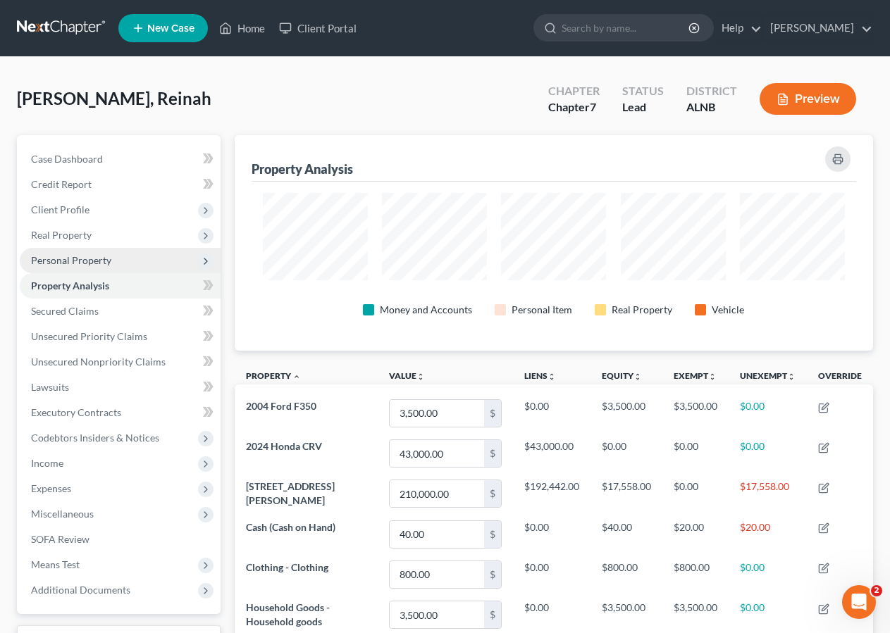
click at [68, 253] on span "Personal Property" at bounding box center [120, 260] width 201 height 25
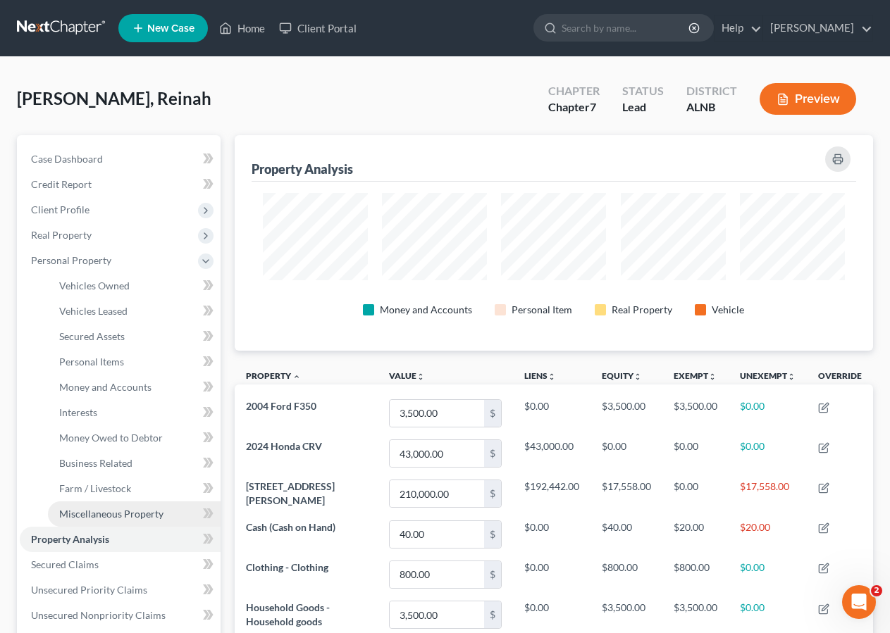
click at [144, 514] on span "Miscellaneous Property" at bounding box center [111, 514] width 104 height 12
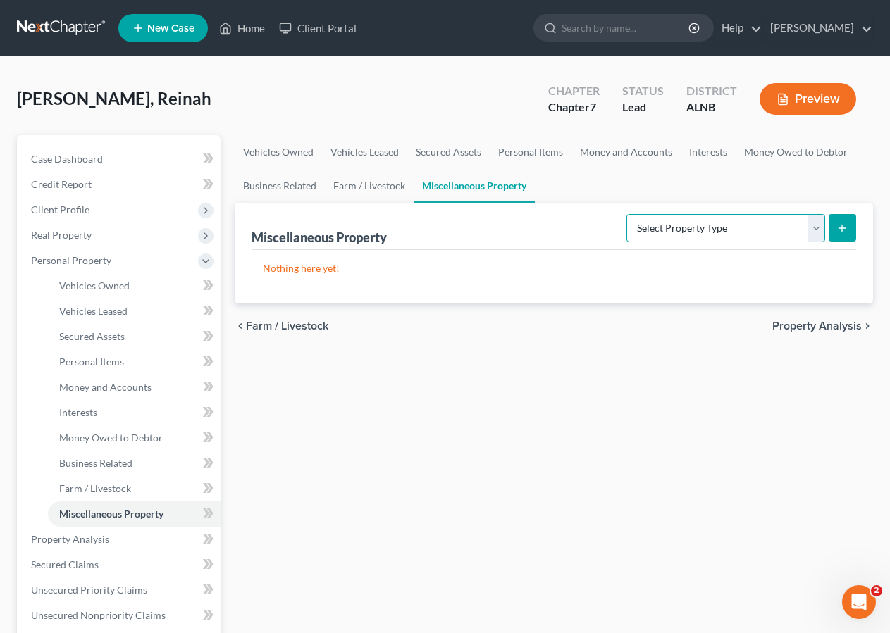
click at [820, 225] on select "Select Property Type Assigned for Creditor Benefit Within 1 Year Holding for An…" at bounding box center [725, 228] width 199 height 28
select select "transferred"
click option "Transferred" at bounding box center [0, 0] width 0 height 0
click at [848, 228] on button "submit" at bounding box center [842, 227] width 27 height 27
select select "Ordinary (within 2 years)"
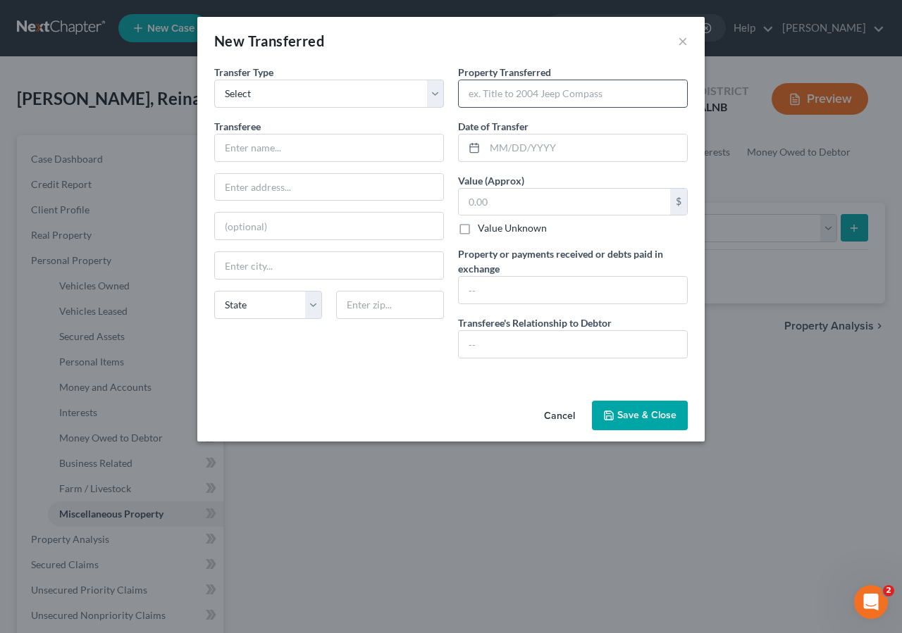
click at [485, 99] on input "text" at bounding box center [573, 93] width 228 height 27
type input "2018 Honda Pilot"
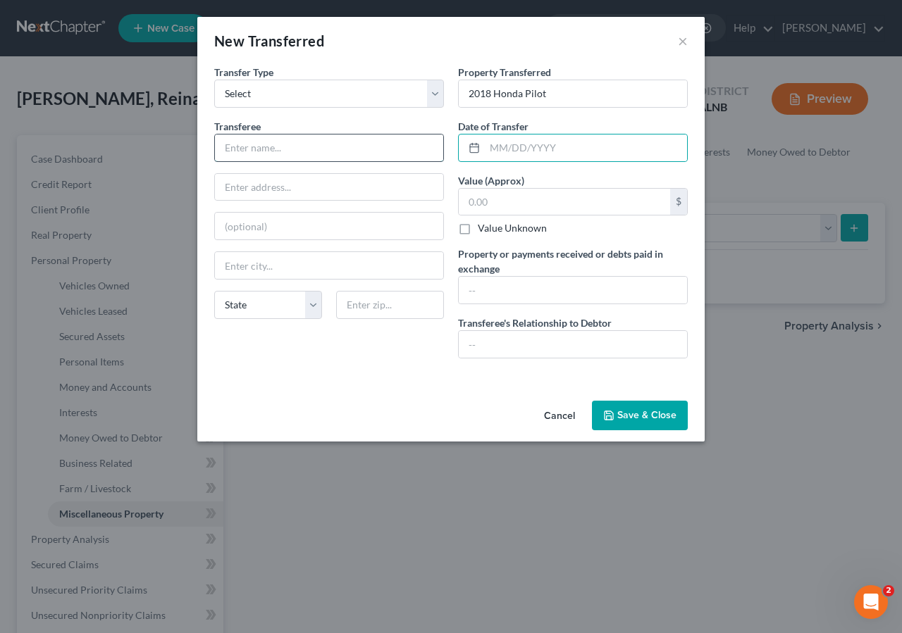
click at [245, 150] on input "text" at bounding box center [329, 148] width 228 height 27
type input "Sam Boswell Toyota"
drag, startPoint x: 499, startPoint y: 150, endPoint x: 686, endPoint y: 23, distance: 226.3
click at [499, 149] on input "text" at bounding box center [586, 148] width 202 height 27
click at [482, 350] on input "text" at bounding box center [573, 344] width 228 height 27
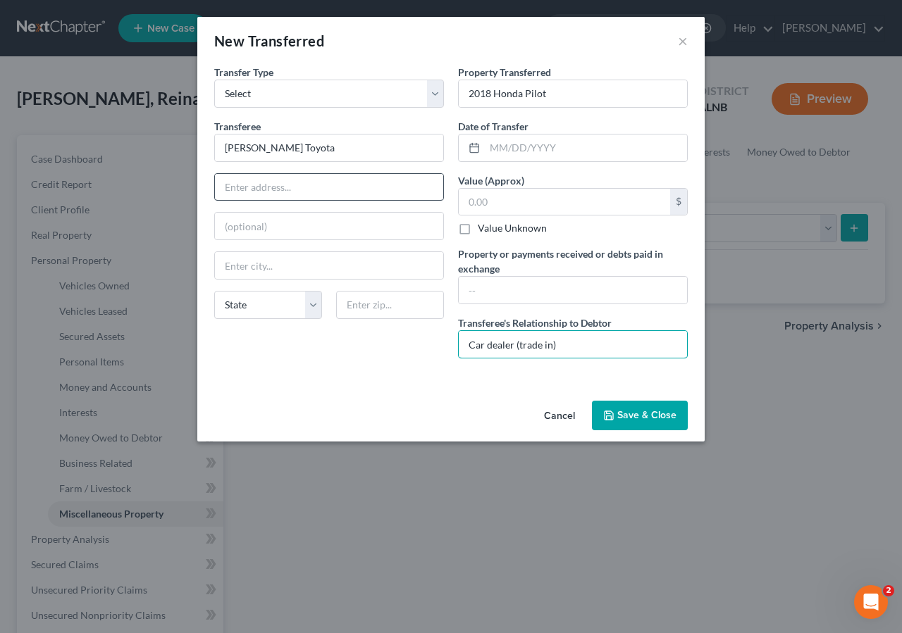
type input "Car dealer (trade in)"
click at [236, 199] on input "text" at bounding box center [329, 187] width 228 height 27
type input "550 East Meighan Boulevard"
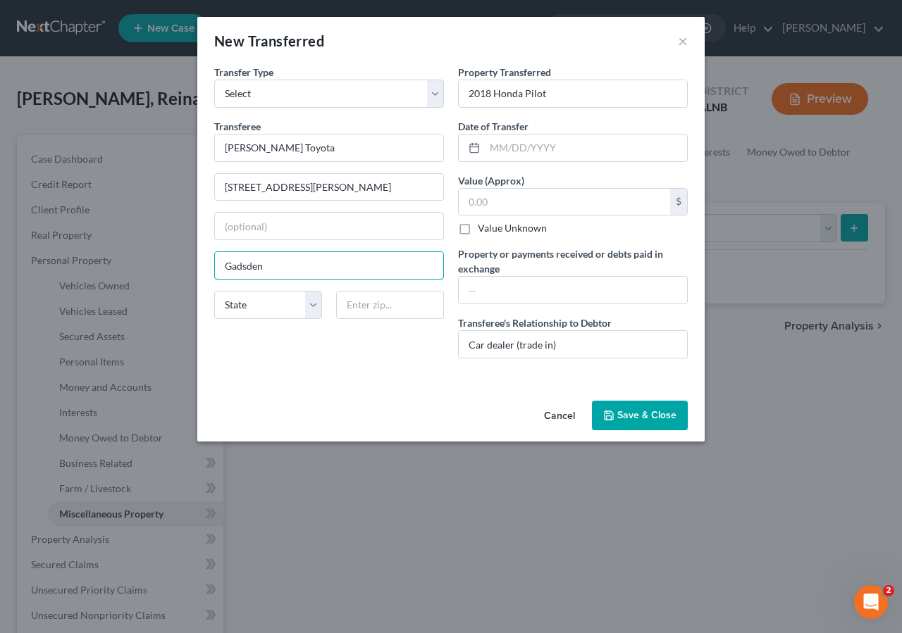
type input "Gadsden"
type input "35903"
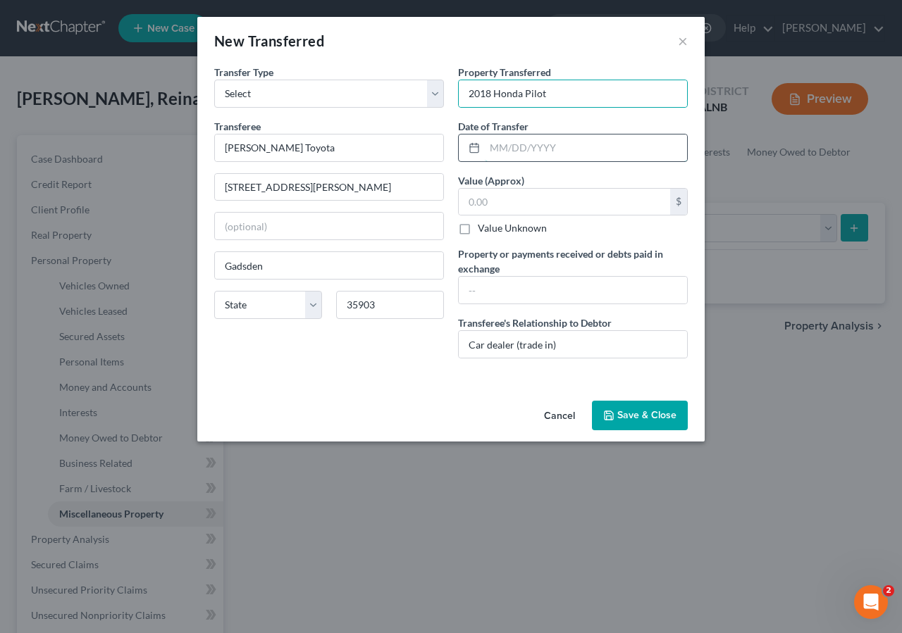
click at [490, 146] on input "text" at bounding box center [586, 148] width 202 height 27
type input "06/26/2024"
click at [508, 203] on input "text" at bounding box center [564, 202] width 211 height 27
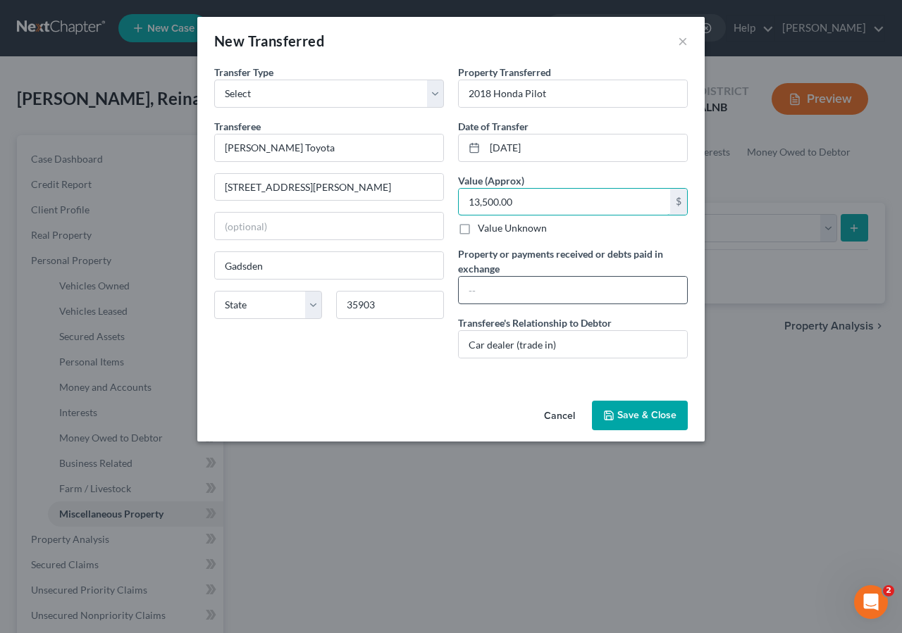
type input "13,500.00"
drag, startPoint x: 504, startPoint y: 300, endPoint x: 509, endPoint y: 197, distance: 103.7
click at [501, 299] on input "text" at bounding box center [573, 290] width 228 height 27
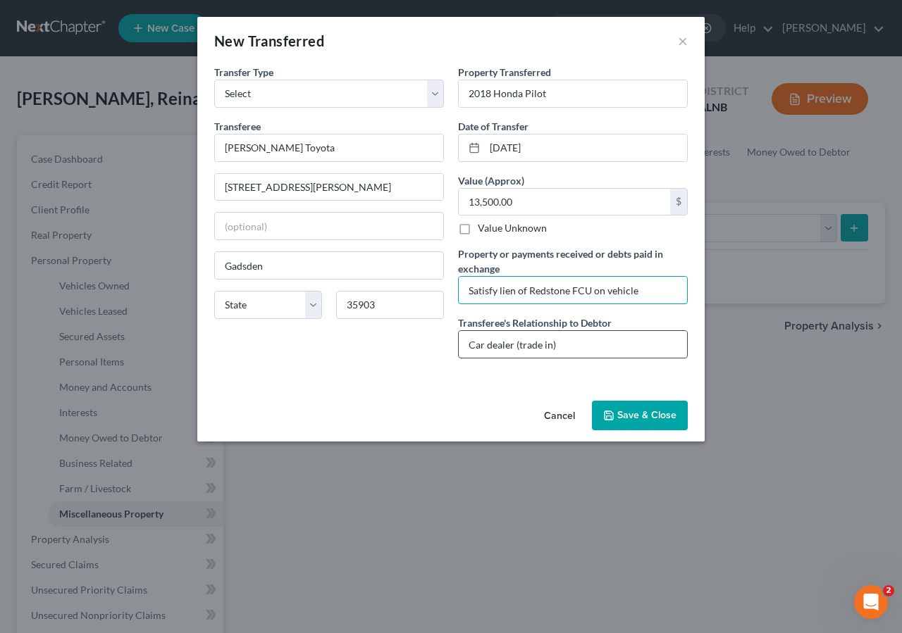
type input "Satisfy lien of Redstone FCU on vehicle"
click at [571, 349] on input "Car dealer (trade in)" at bounding box center [573, 344] width 228 height 27
click at [652, 418] on button "Save & Close" at bounding box center [640, 416] width 96 height 30
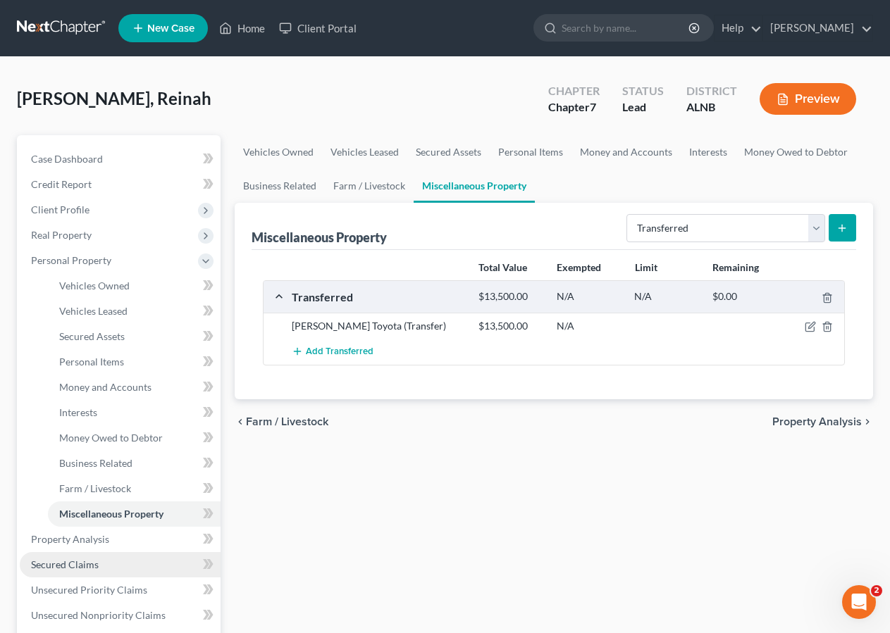
click at [75, 570] on span "Secured Claims" at bounding box center [65, 565] width 68 height 12
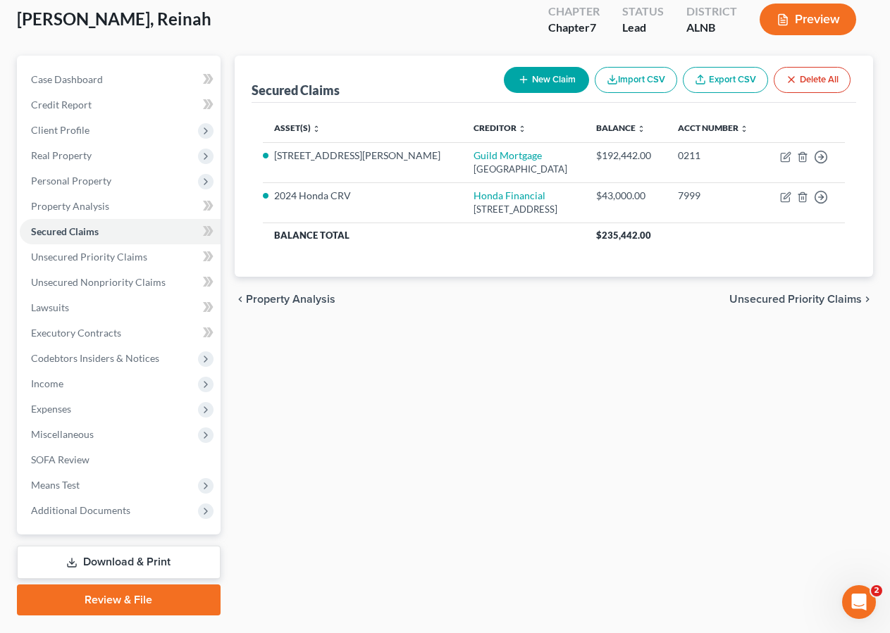
scroll to position [114, 0]
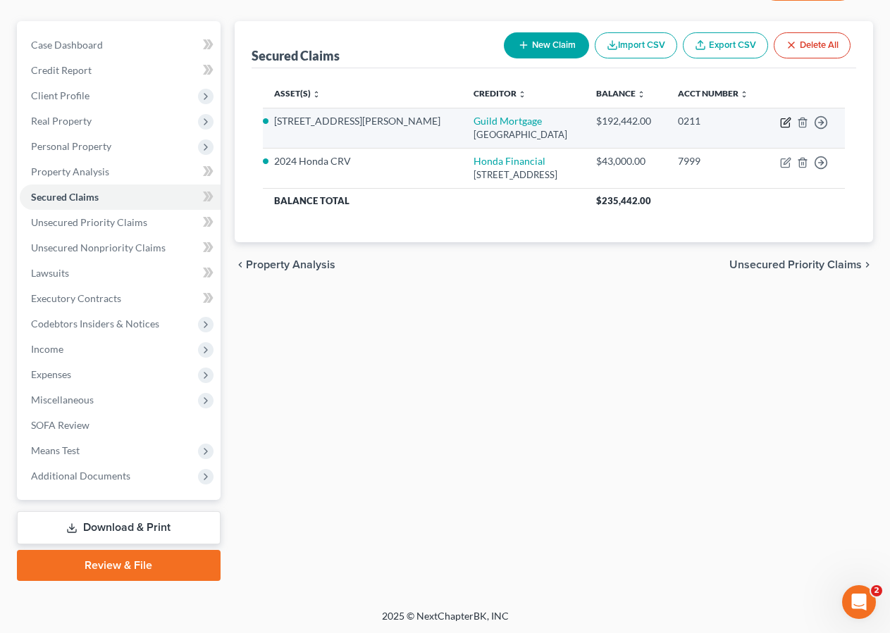
click at [789, 128] on icon "button" at bounding box center [785, 123] width 8 height 8
select select "4"
select select "0"
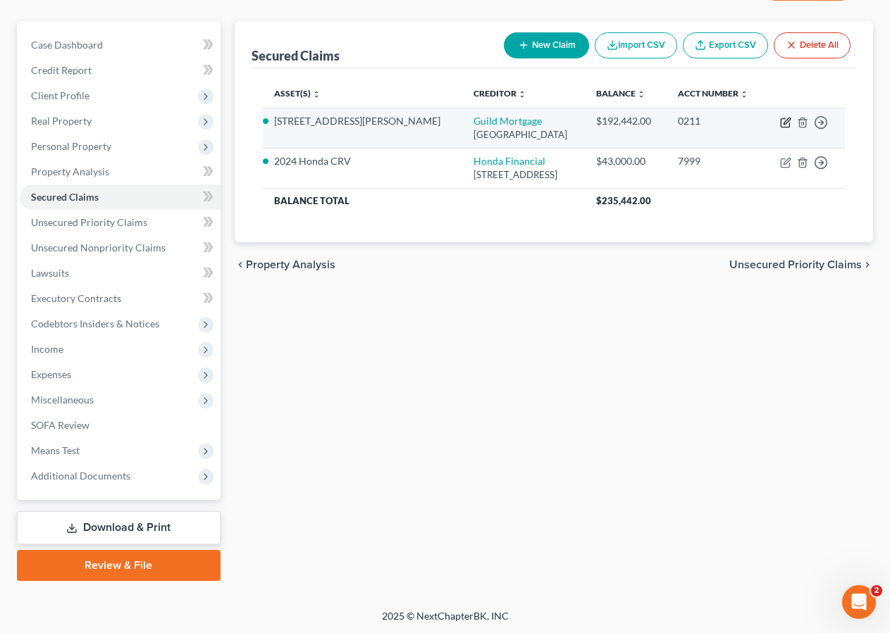
select select "0"
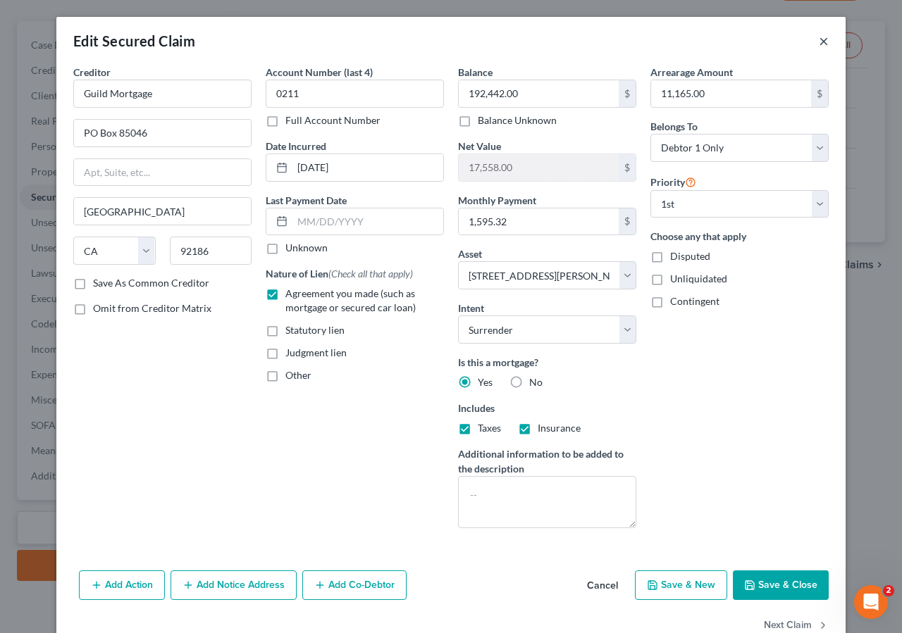
click at [819, 38] on button "×" at bounding box center [824, 40] width 10 height 17
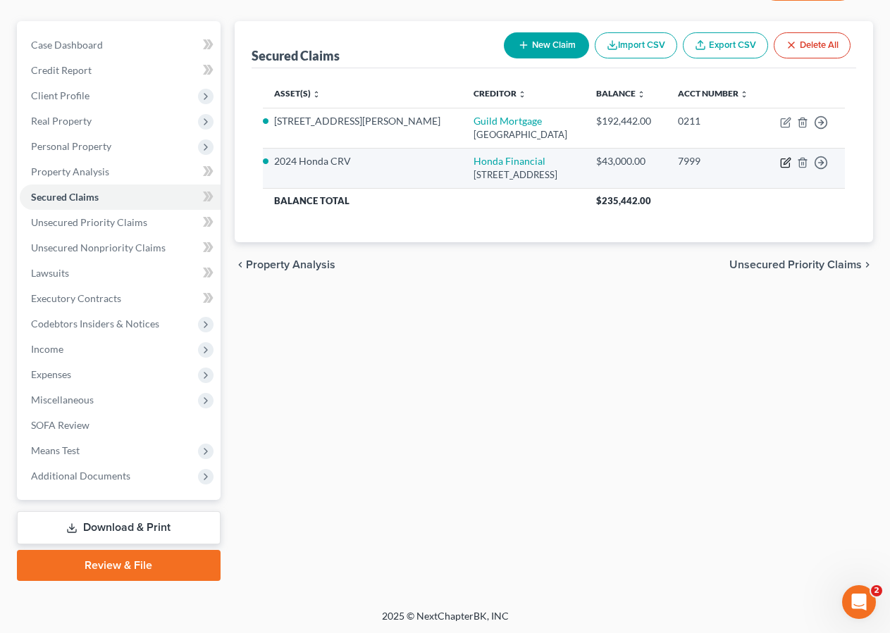
click at [787, 168] on icon "button" at bounding box center [785, 162] width 11 height 11
select select "10"
select select "5"
select select "0"
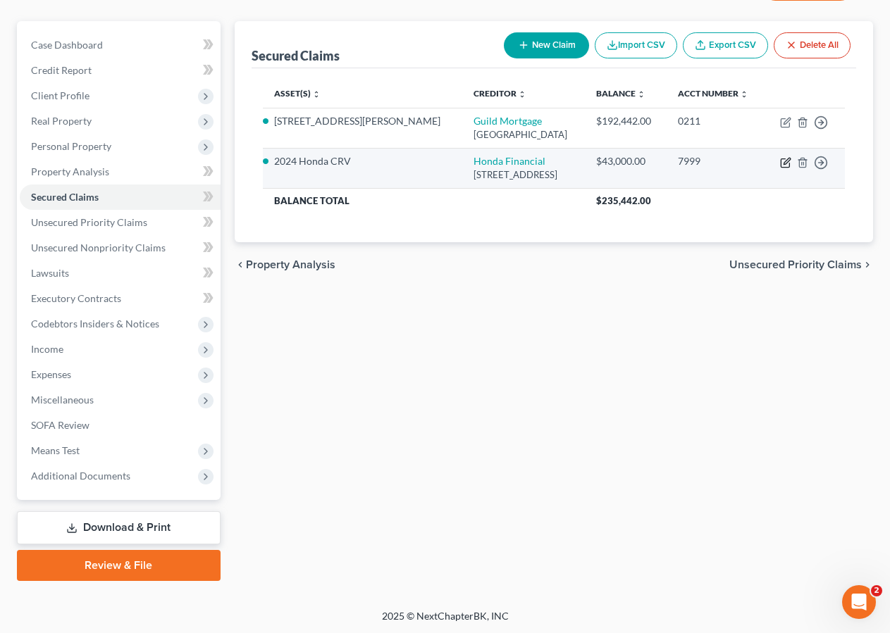
select select "0"
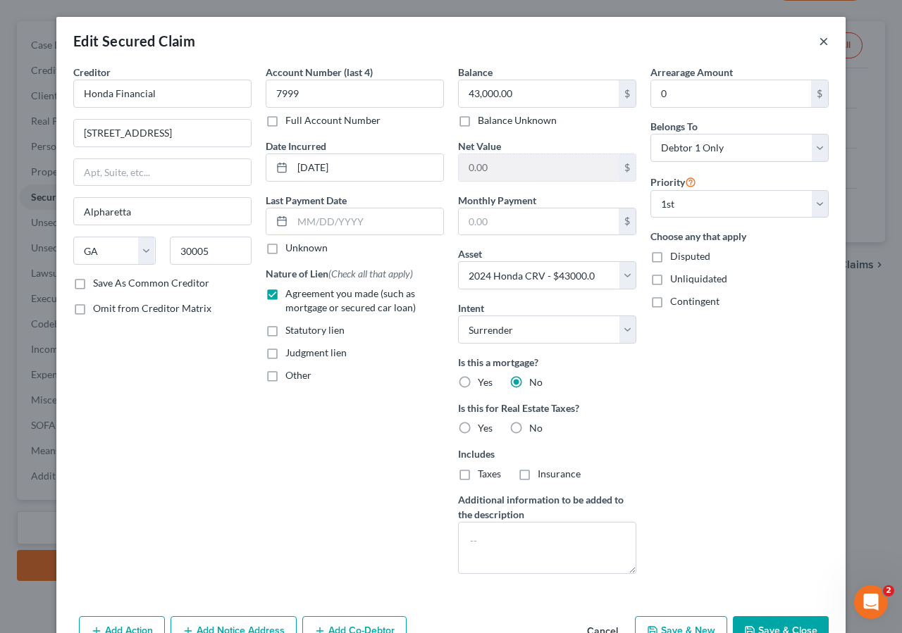
click at [819, 38] on button "×" at bounding box center [824, 40] width 10 height 17
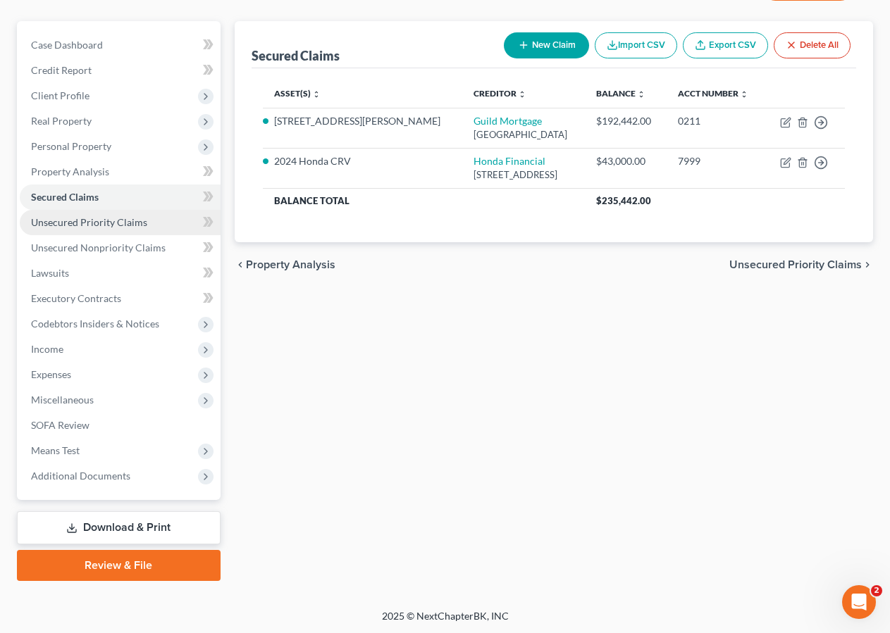
click at [70, 228] on link "Unsecured Priority Claims" at bounding box center [120, 222] width 201 height 25
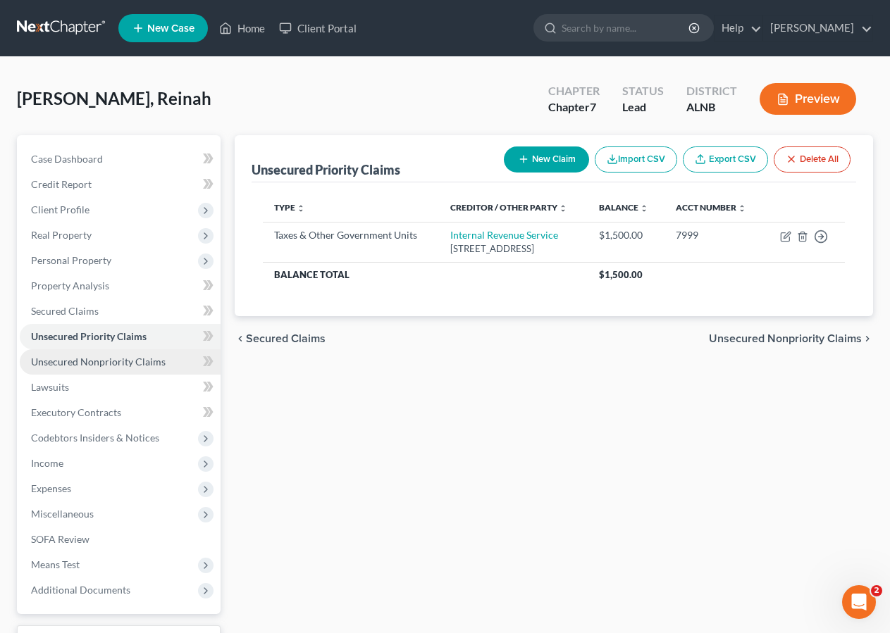
click at [124, 368] on link "Unsecured Nonpriority Claims" at bounding box center [120, 361] width 201 height 25
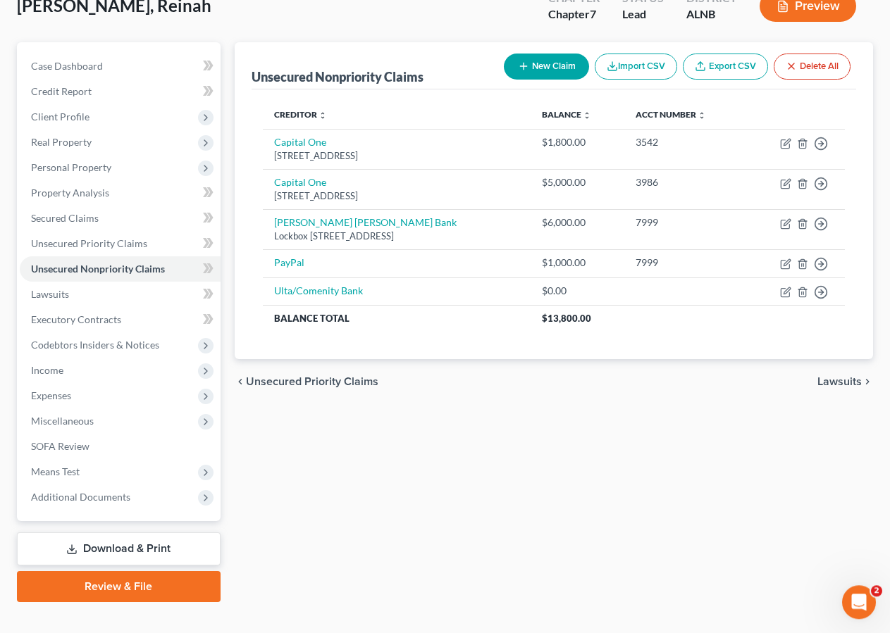
scroll to position [114, 0]
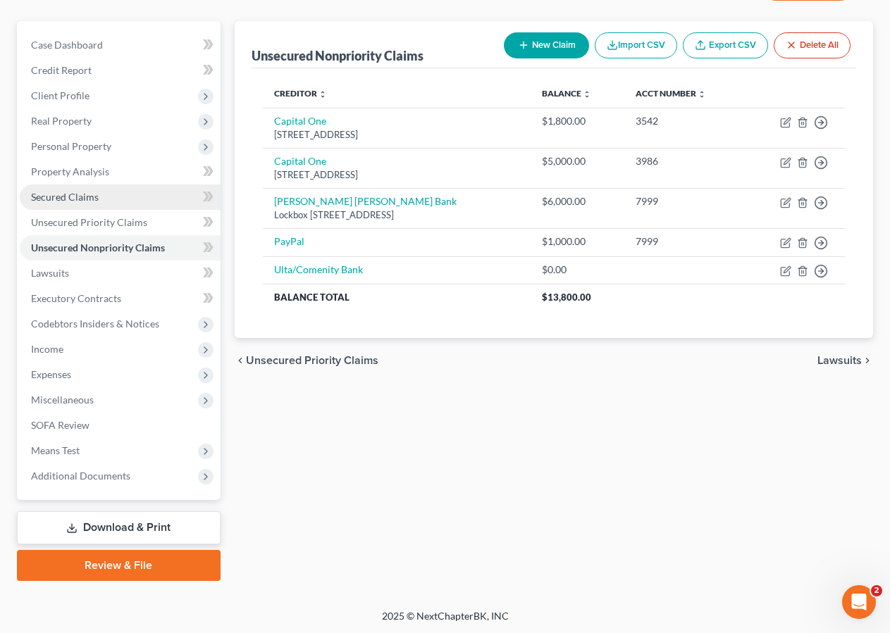
click at [76, 200] on span "Secured Claims" at bounding box center [65, 197] width 68 height 12
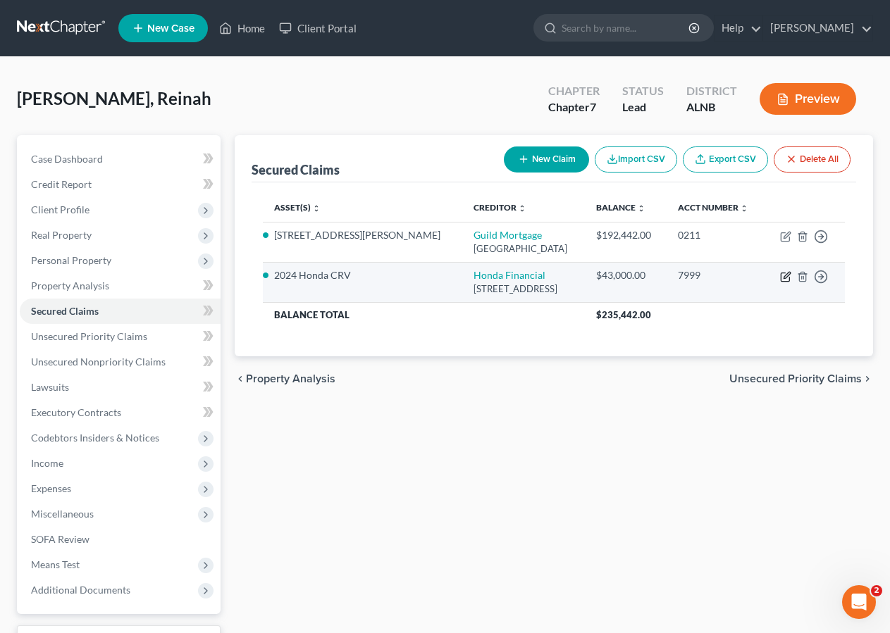
click at [782, 283] on icon "button" at bounding box center [785, 276] width 11 height 11
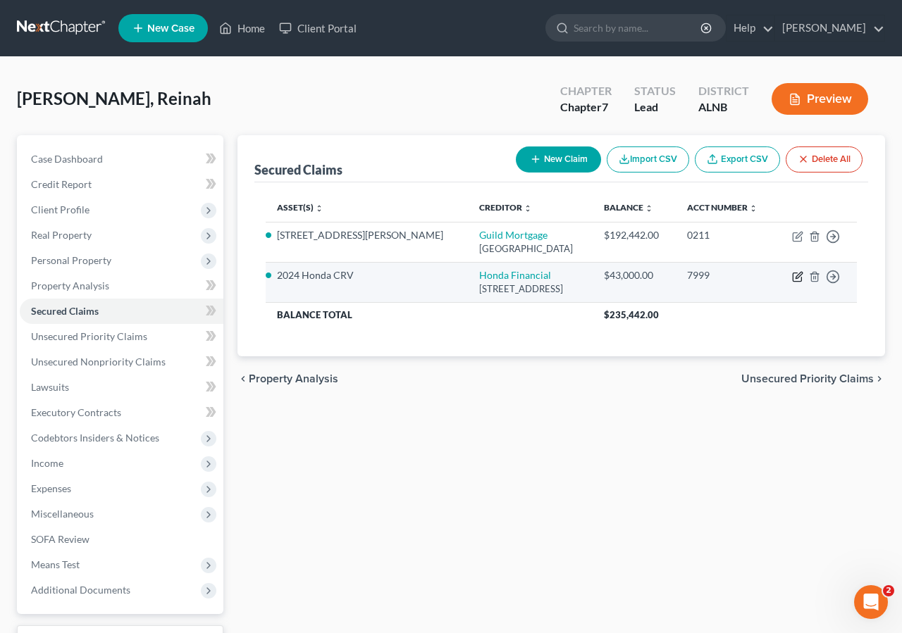
select select "10"
select select "5"
select select "0"
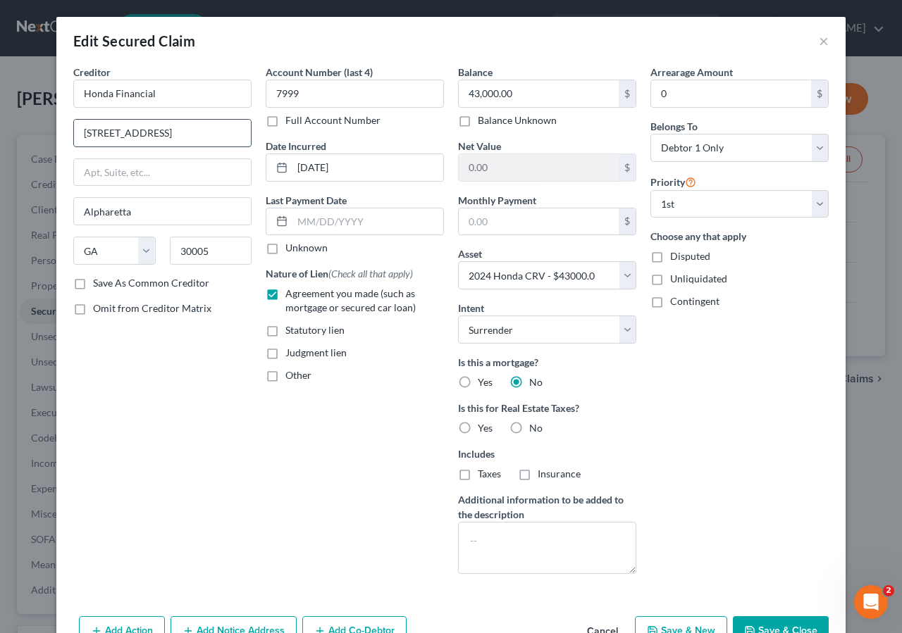
click at [206, 128] on input "1220 Old Alpharetta Road" at bounding box center [162, 133] width 177 height 27
type input "1"
click at [80, 87] on input "Honda Financial" at bounding box center [162, 94] width 178 height 28
click at [223, 88] on input "American Honda Financial" at bounding box center [162, 94] width 178 height 28
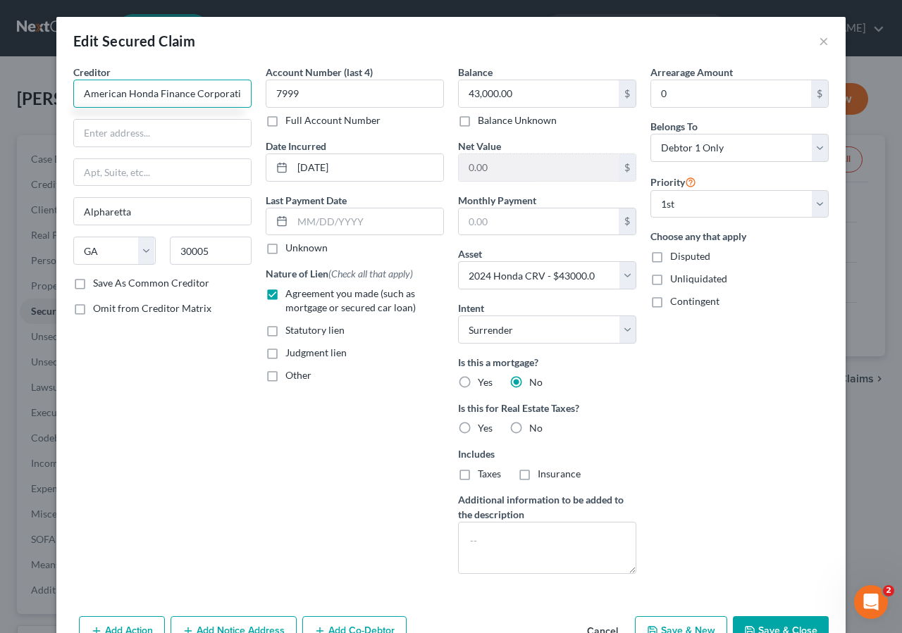
scroll to position [0, 6]
type input "American Honda Finance Corporation"
type input "PO Box 997506"
type input "Sacramento"
type input "95899"
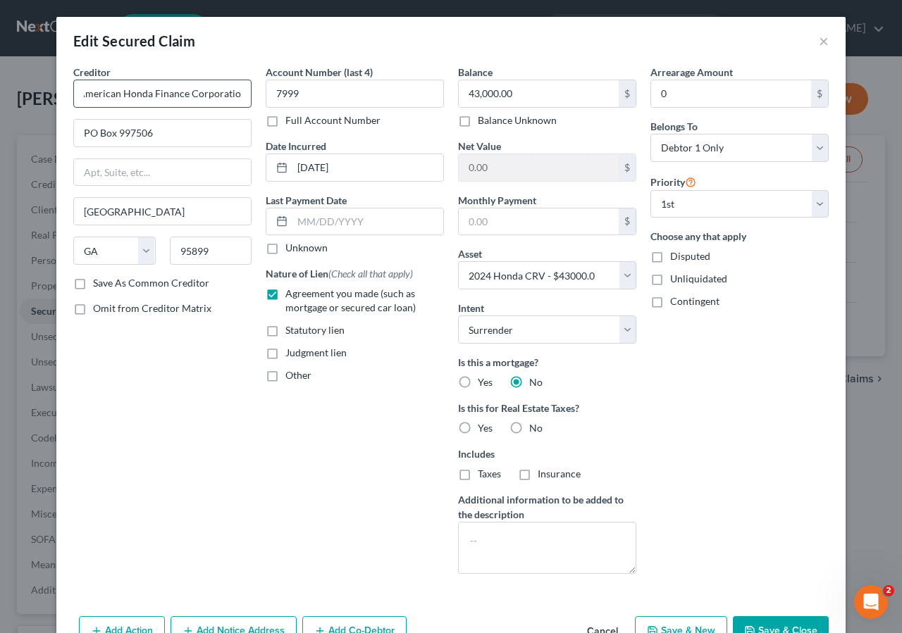
select select "4"
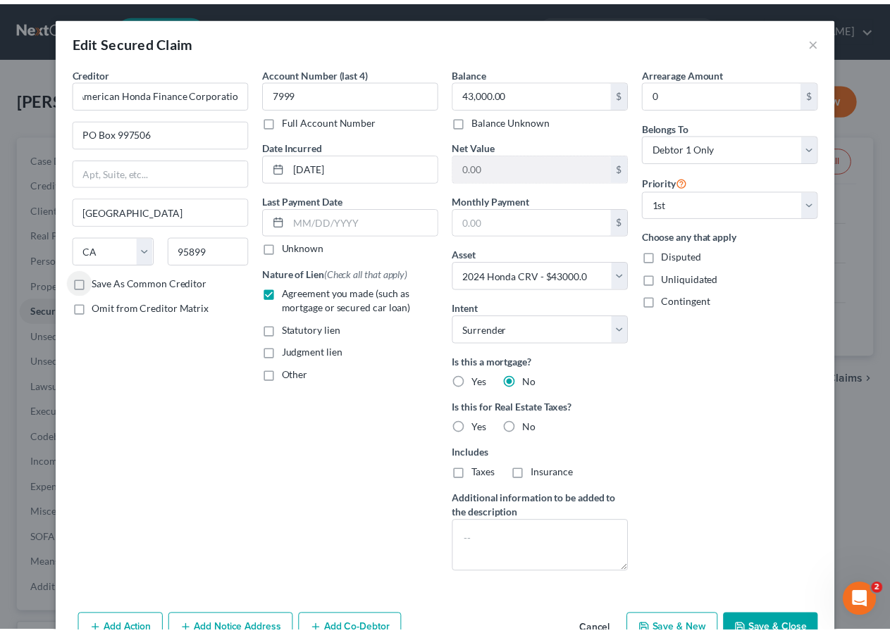
scroll to position [93, 0]
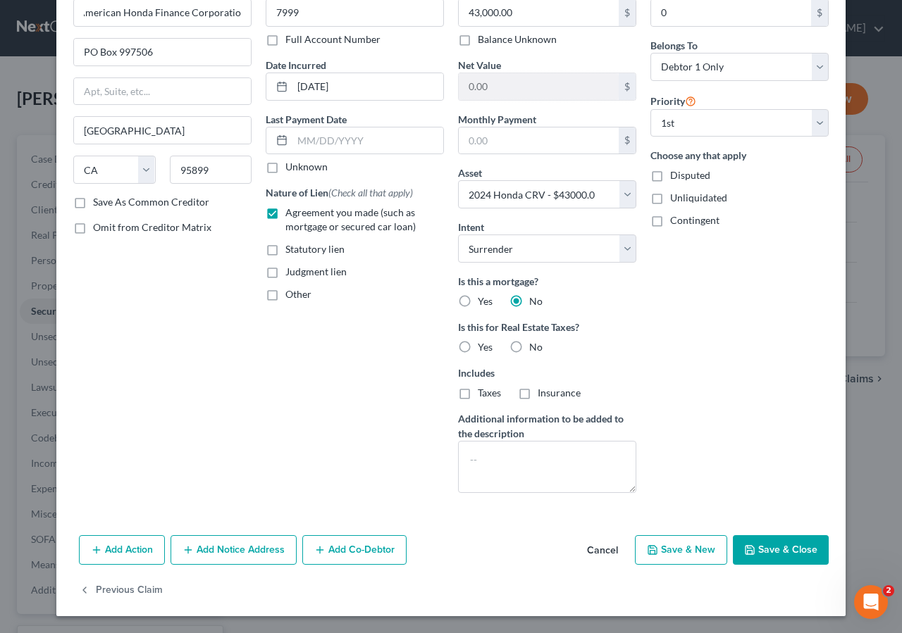
click at [784, 545] on button "Save & Close" at bounding box center [781, 550] width 96 height 30
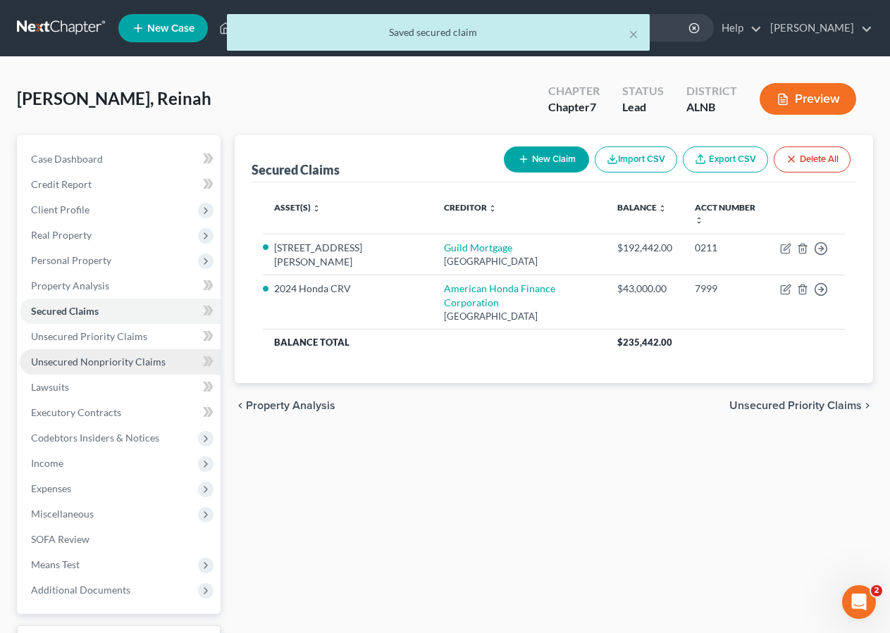
click at [57, 361] on span "Unsecured Nonpriority Claims" at bounding box center [98, 362] width 135 height 12
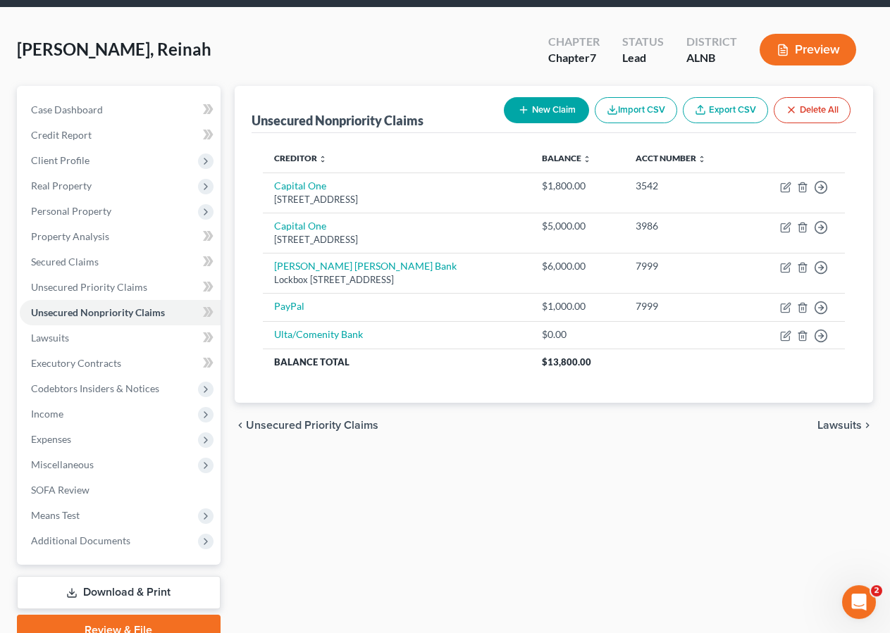
scroll to position [85, 0]
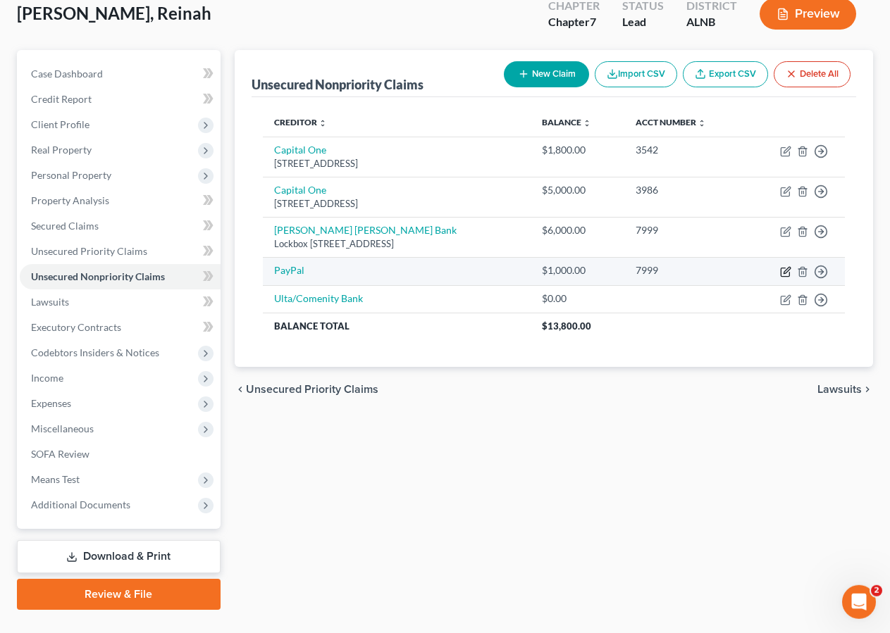
drag, startPoint x: 787, startPoint y: 268, endPoint x: 755, endPoint y: 283, distance: 35.3
click at [788, 268] on icon "button" at bounding box center [786, 270] width 6 height 6
select select "2"
select select "0"
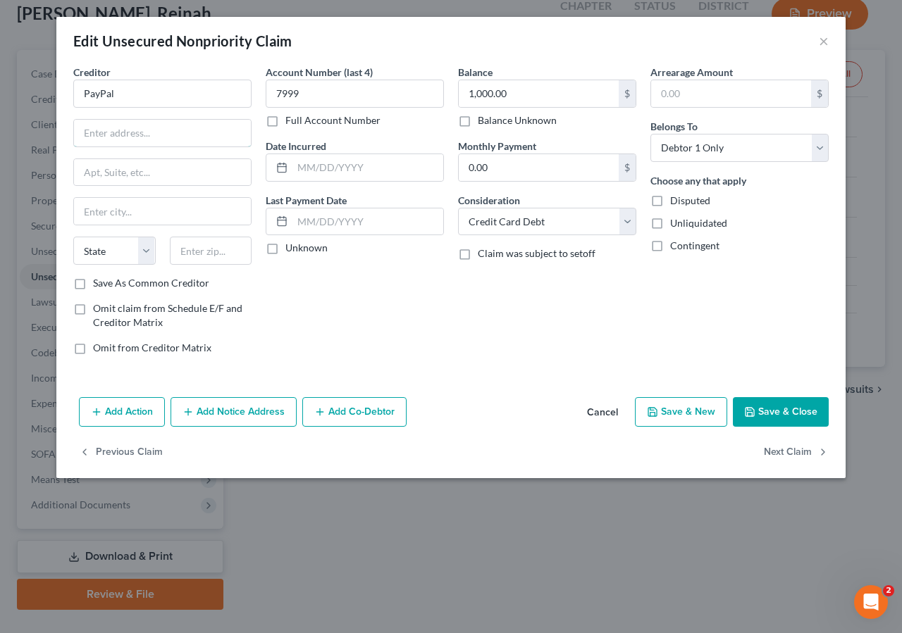
click at [99, 135] on input "text" at bounding box center [162, 133] width 177 height 27
click at [114, 97] on input "PayPal" at bounding box center [162, 94] width 178 height 28
type input "PayPal Credit"
click at [101, 125] on input "text" at bounding box center [162, 133] width 177 height 27
type input "c/o Client Services"
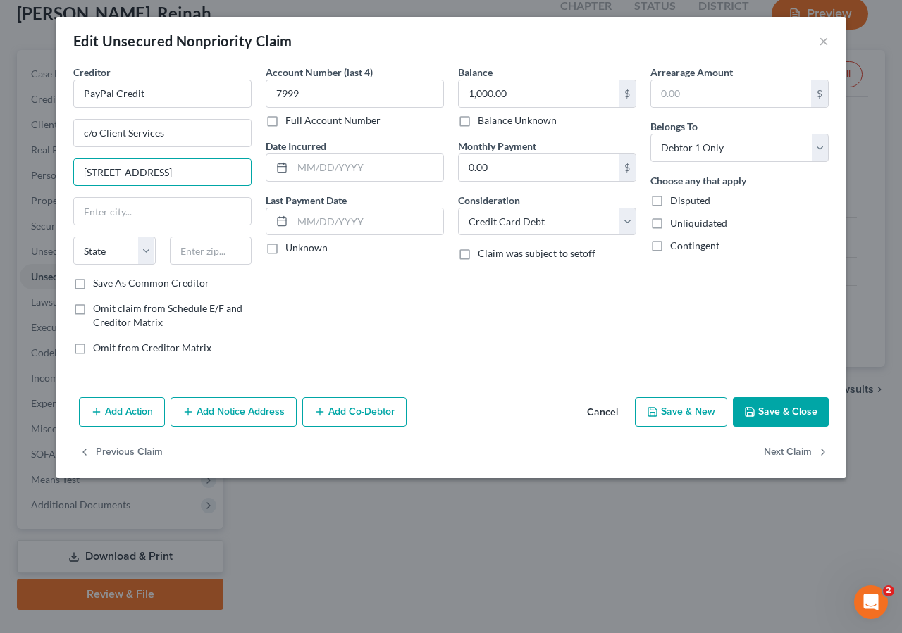
type input "514 Earth City Expy Suite 310"
type input "Earth City"
type input "63045"
select select "26"
click at [331, 169] on input "text" at bounding box center [367, 167] width 151 height 27
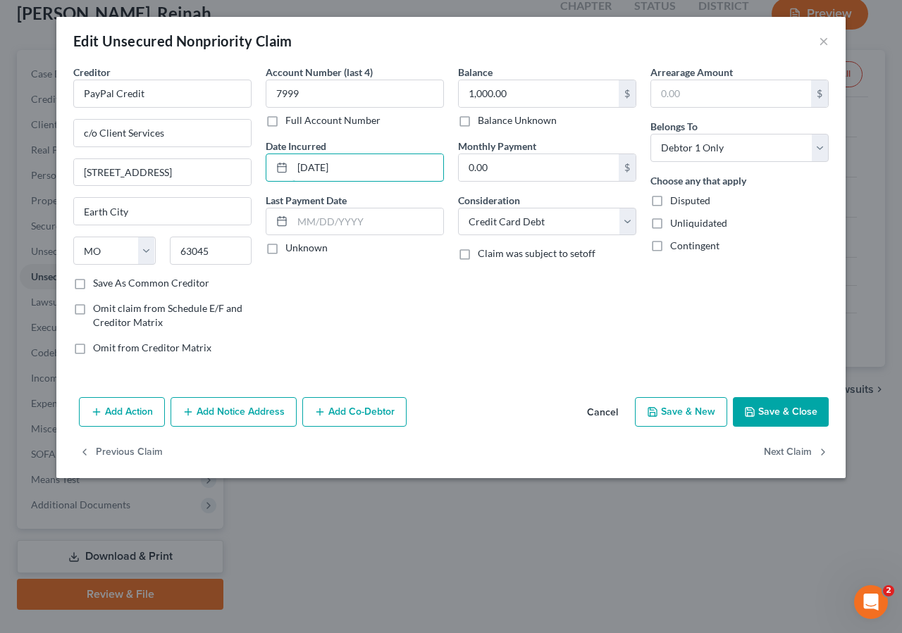
type input "01/01/2023"
click at [793, 414] on button "Save & Close" at bounding box center [781, 412] width 96 height 30
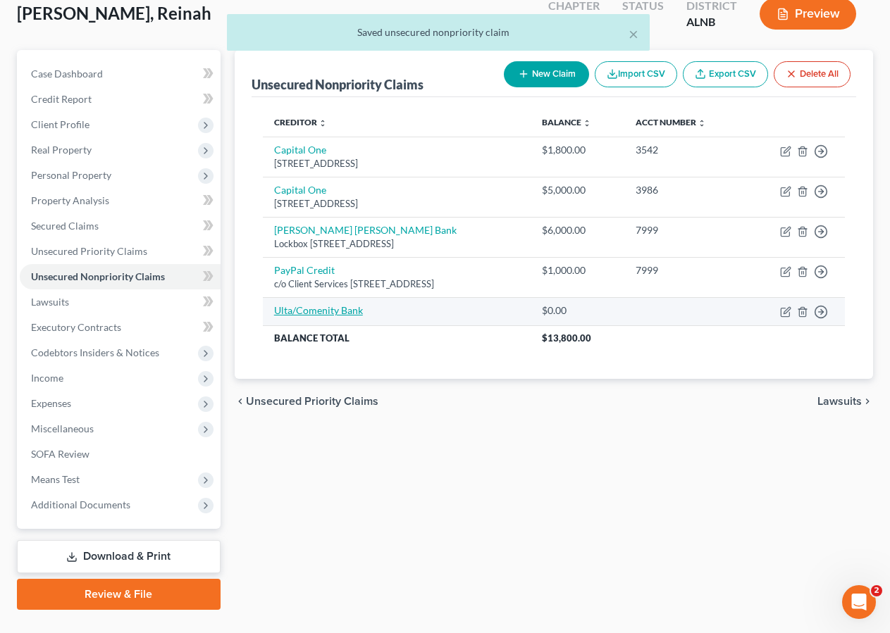
click at [330, 314] on link "Ulta/Comenity Bank" at bounding box center [318, 310] width 89 height 12
select select "0"
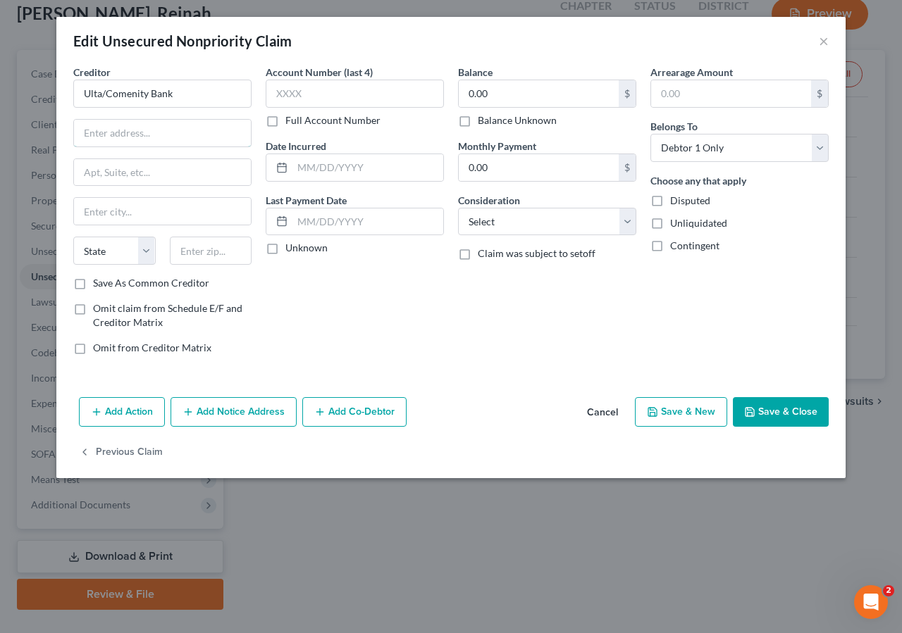
drag, startPoint x: 97, startPoint y: 137, endPoint x: 252, endPoint y: 20, distance: 194.3
click at [97, 136] on input "text" at bounding box center [162, 133] width 177 height 27
click at [538, 100] on input "0.00" at bounding box center [539, 93] width 160 height 27
type input "95.00"
click at [283, 101] on input "text" at bounding box center [355, 94] width 178 height 28
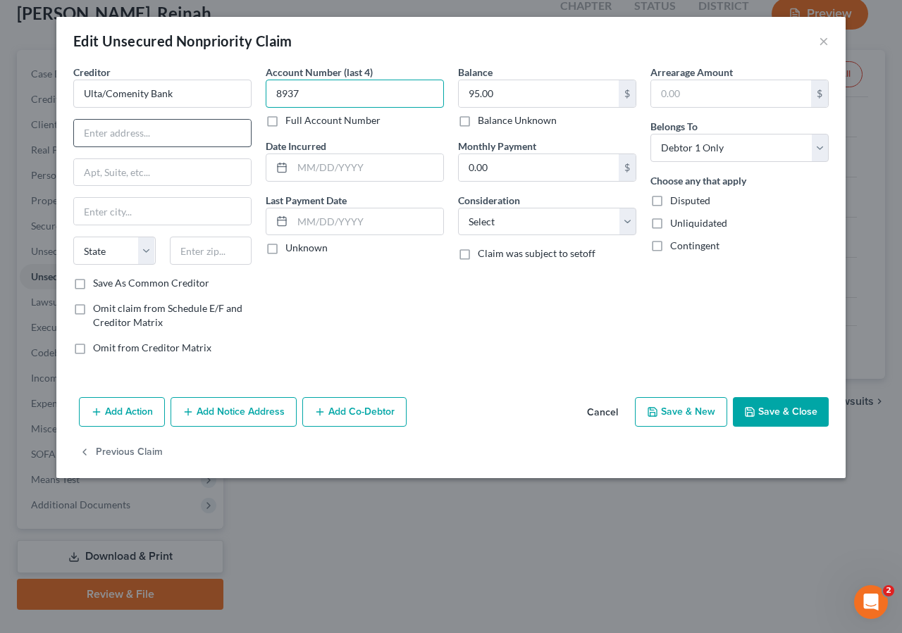
type input "8937"
click at [128, 132] on input "text" at bounding box center [162, 133] width 177 height 27
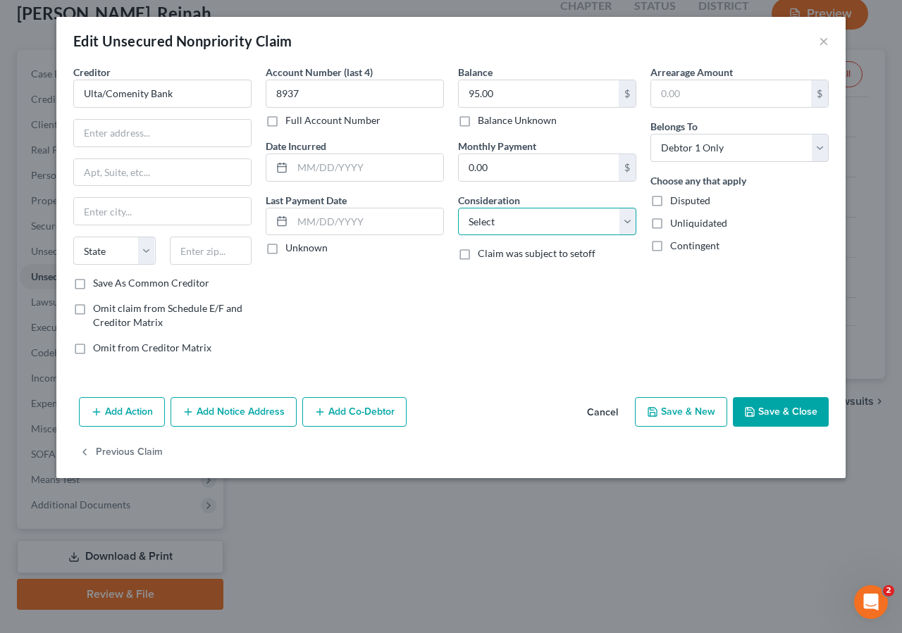
click at [526, 225] on select "Select Cable / Satellite Services Collection Agency Credit Card Debt Debt Couns…" at bounding box center [547, 222] width 178 height 28
select select "2"
click option "Credit Card Debt" at bounding box center [0, 0] width 0 height 0
click at [302, 171] on input "text" at bounding box center [367, 167] width 151 height 27
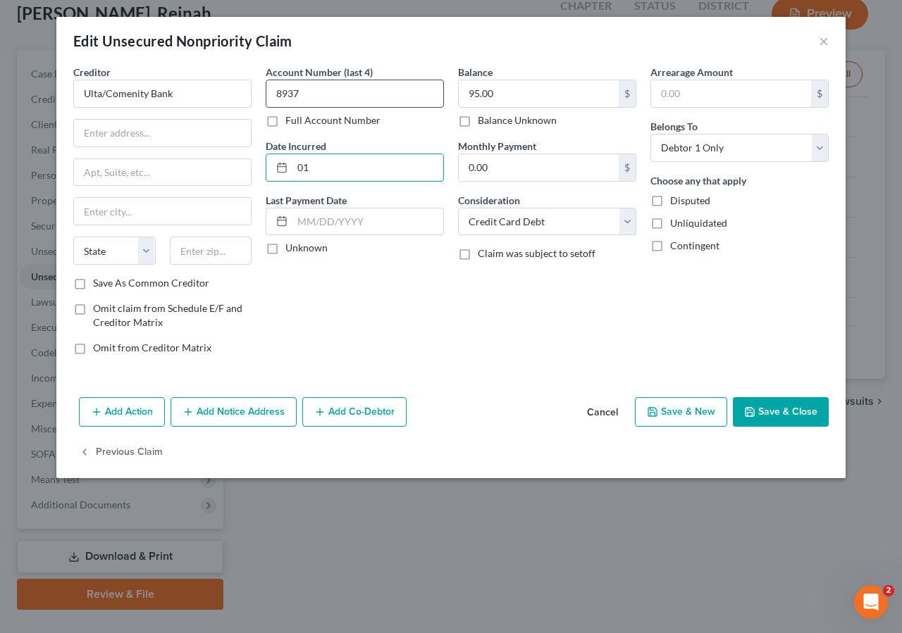
type input "0"
type input "01/01/2024"
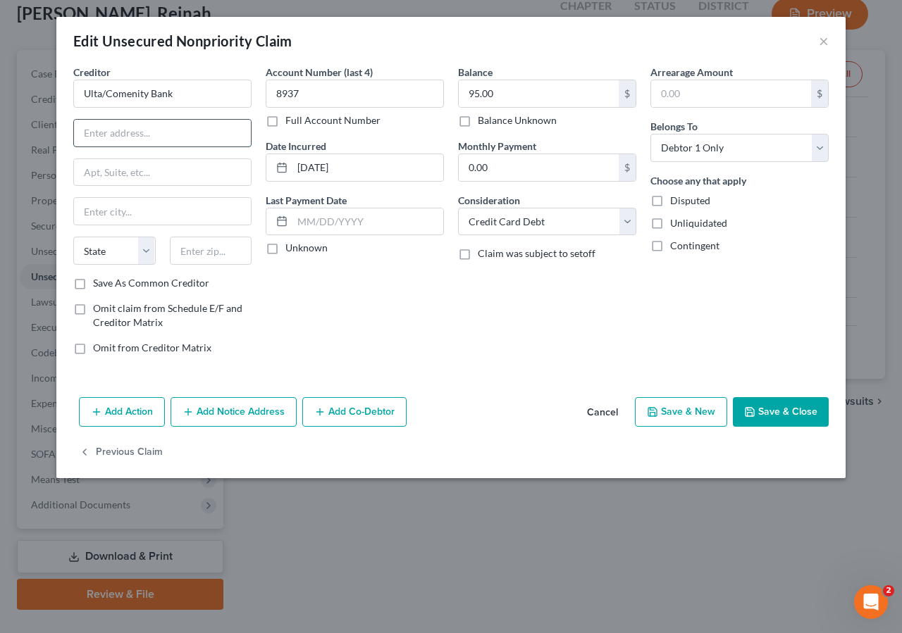
click at [94, 131] on input "text" at bounding box center [162, 133] width 177 height 27
type input "PO Box 650964"
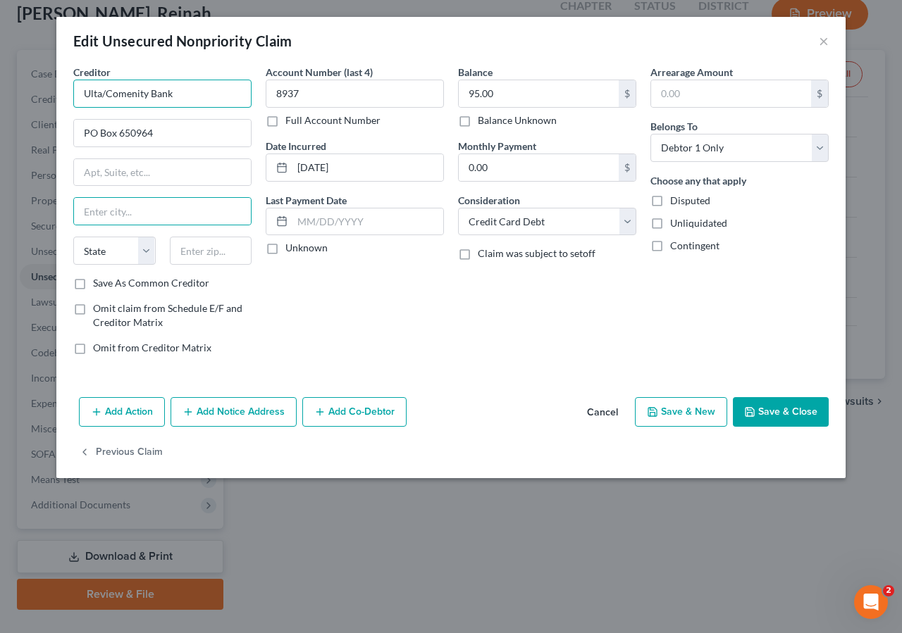
click at [109, 94] on input "Ulta/Comenity Bank" at bounding box center [162, 94] width 178 height 28
click at [128, 93] on input "Comenity Bank" at bounding box center [162, 94] width 178 height 28
type input "Comenity Capital Bank"
click at [107, 223] on input "text" at bounding box center [162, 211] width 177 height 27
type input "Dallas"
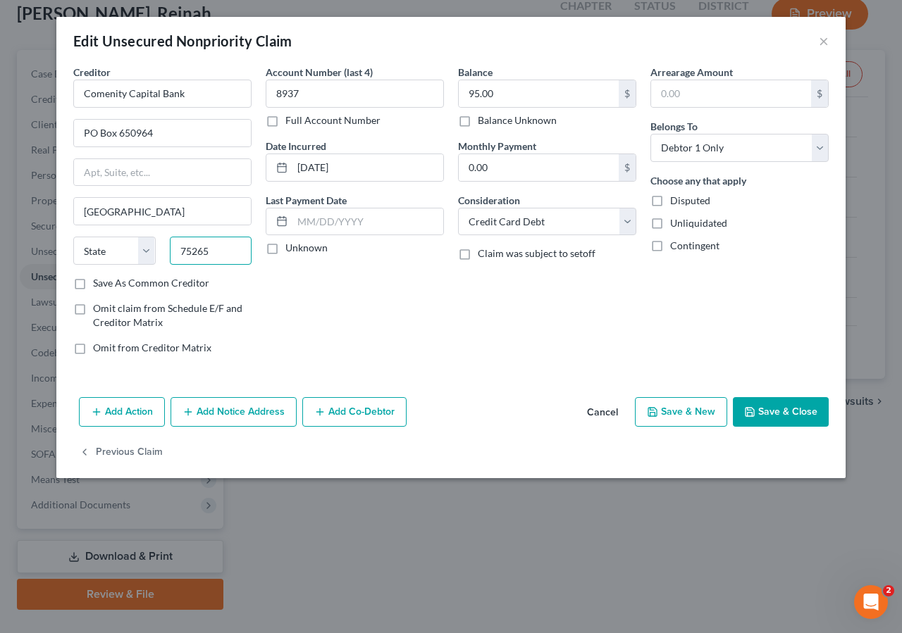
type input "75265"
click at [788, 411] on button "Save & Close" at bounding box center [781, 412] width 96 height 30
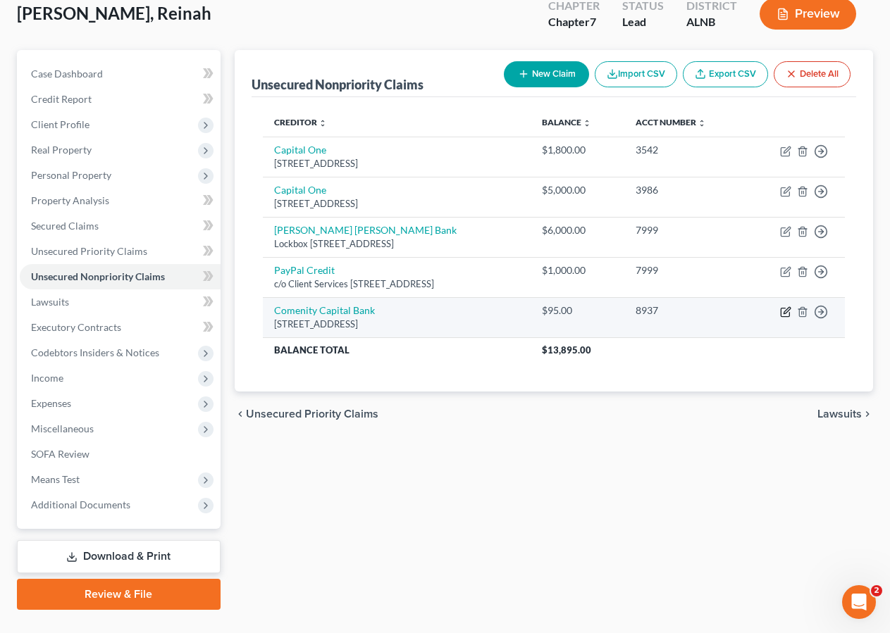
click at [781, 310] on icon "button" at bounding box center [785, 312] width 8 height 8
select select "2"
select select "0"
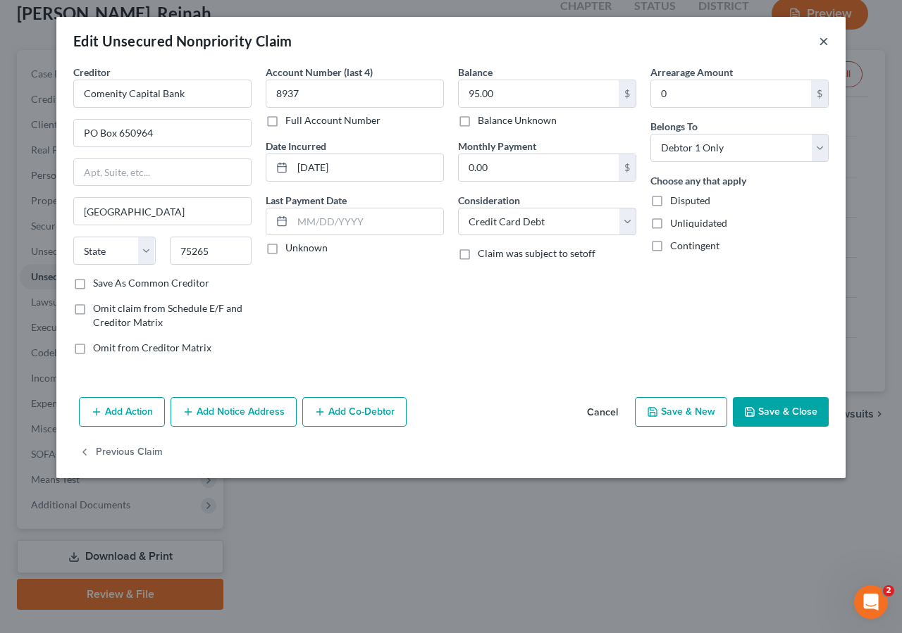
click at [825, 39] on button "×" at bounding box center [824, 40] width 10 height 17
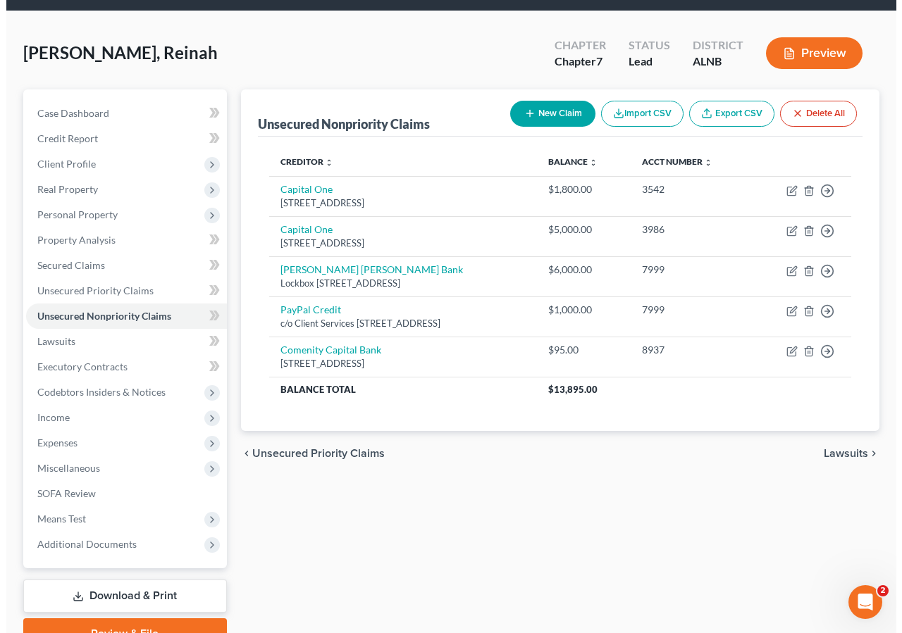
scroll to position [6, 0]
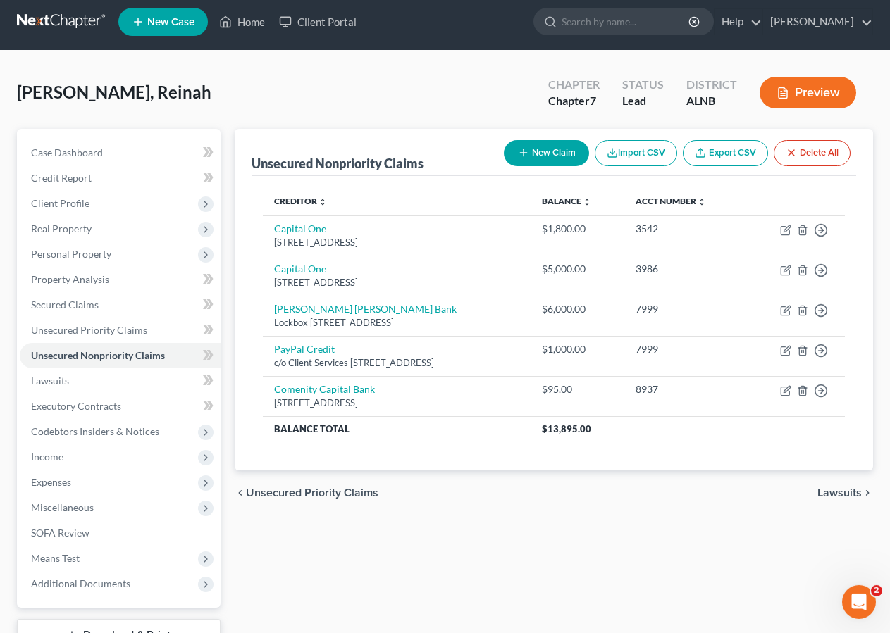
click at [544, 145] on button "New Claim" at bounding box center [546, 153] width 85 height 26
select select "0"
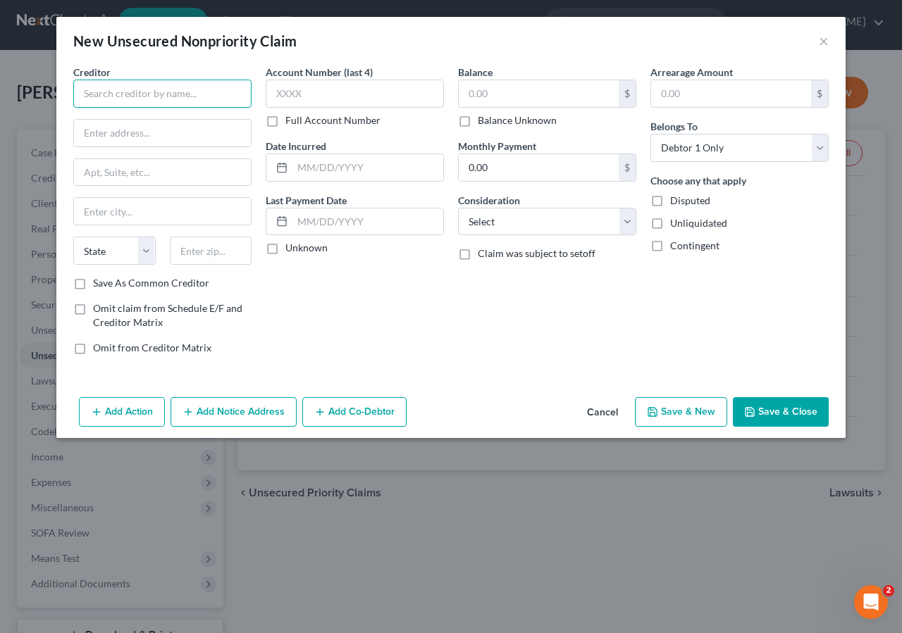
click at [113, 95] on input "text" at bounding box center [162, 94] width 178 height 28
type input "Apple Pay"
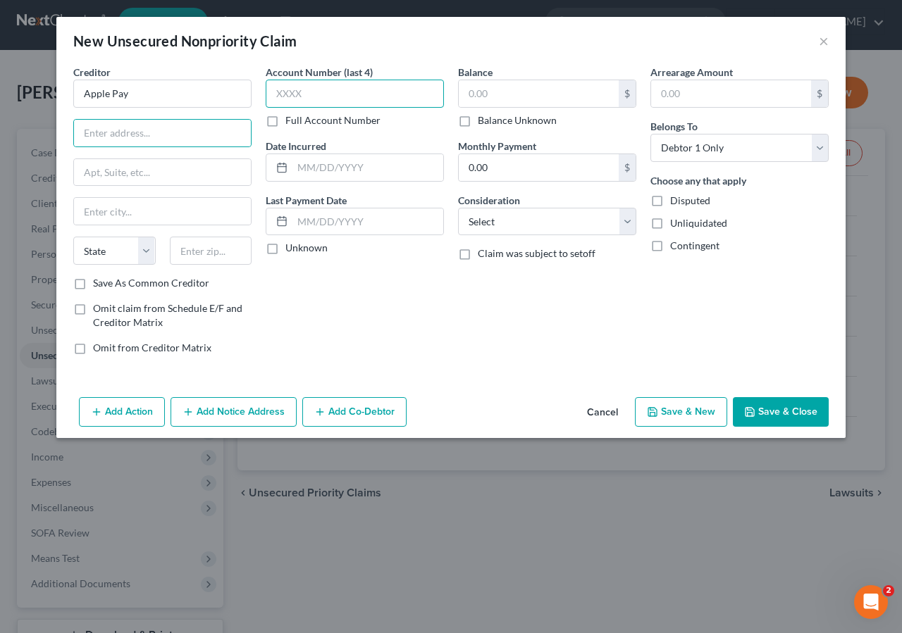
click at [303, 98] on input "text" at bounding box center [355, 94] width 178 height 28
drag, startPoint x: 96, startPoint y: 137, endPoint x: 131, endPoint y: 105, distance: 47.4
click at [97, 137] on input "text" at bounding box center [162, 133] width 177 height 27
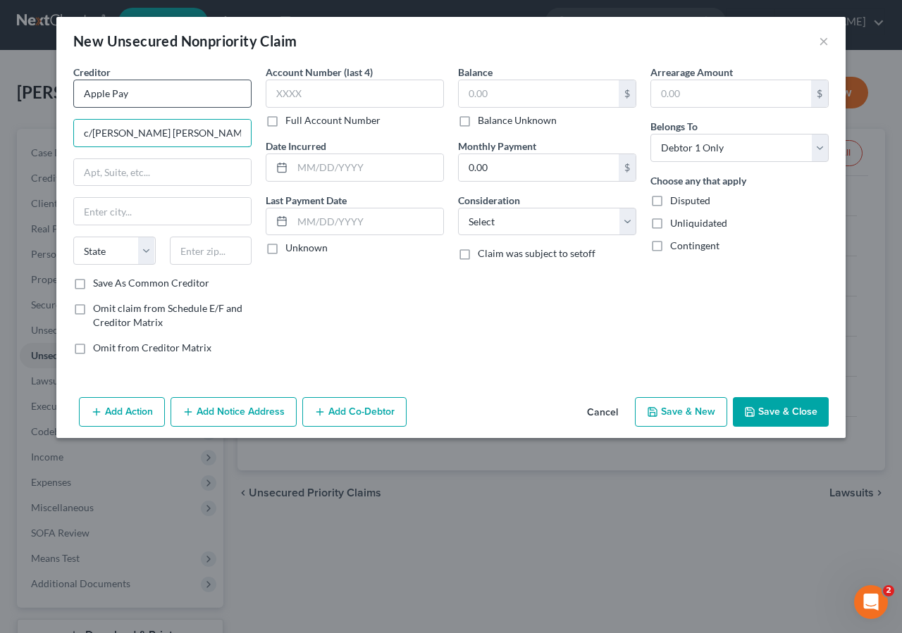
type input "c/o Goldman Sachs Bank"
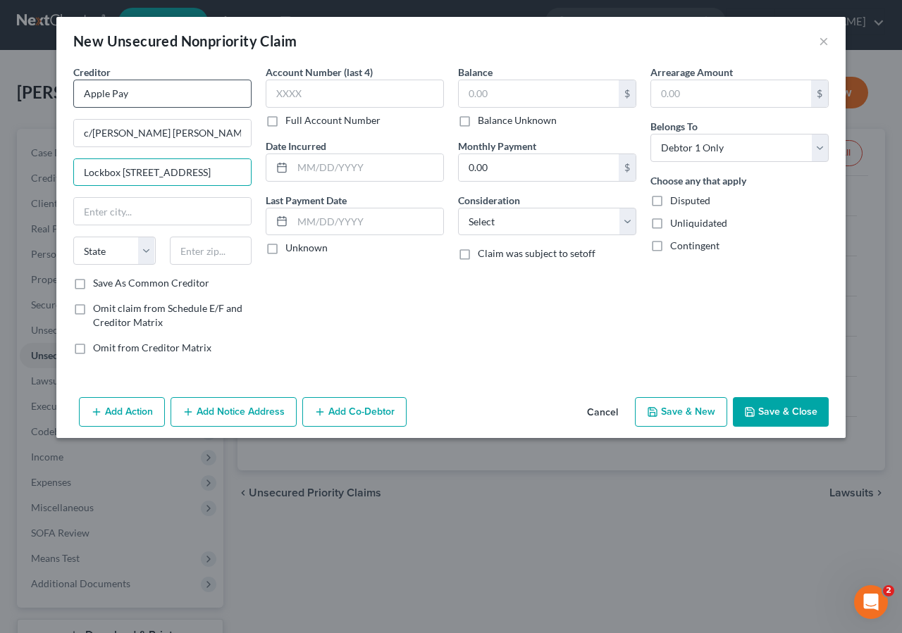
type input "Lockbox 6112 PO Box 7247"
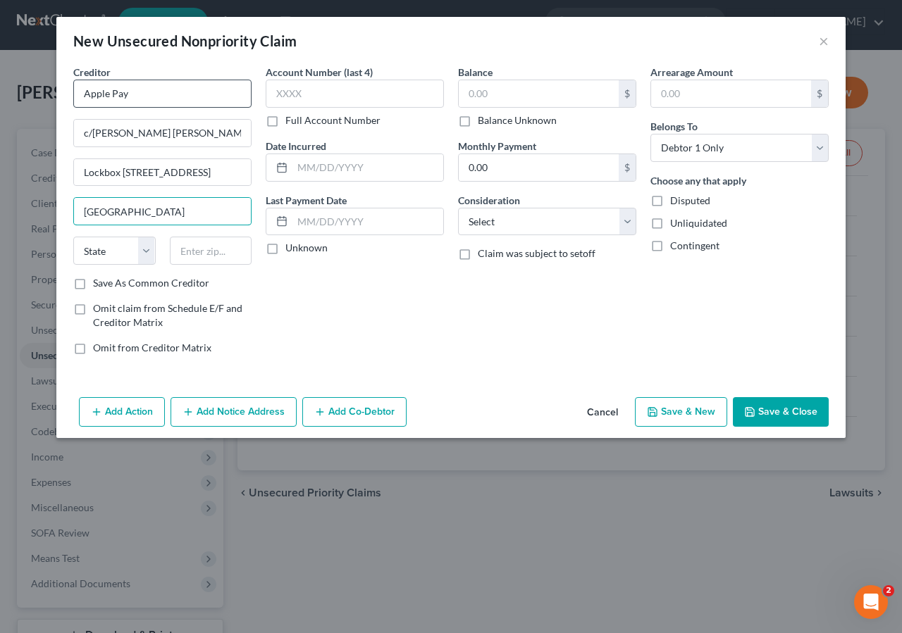
type input "Philadelphia"
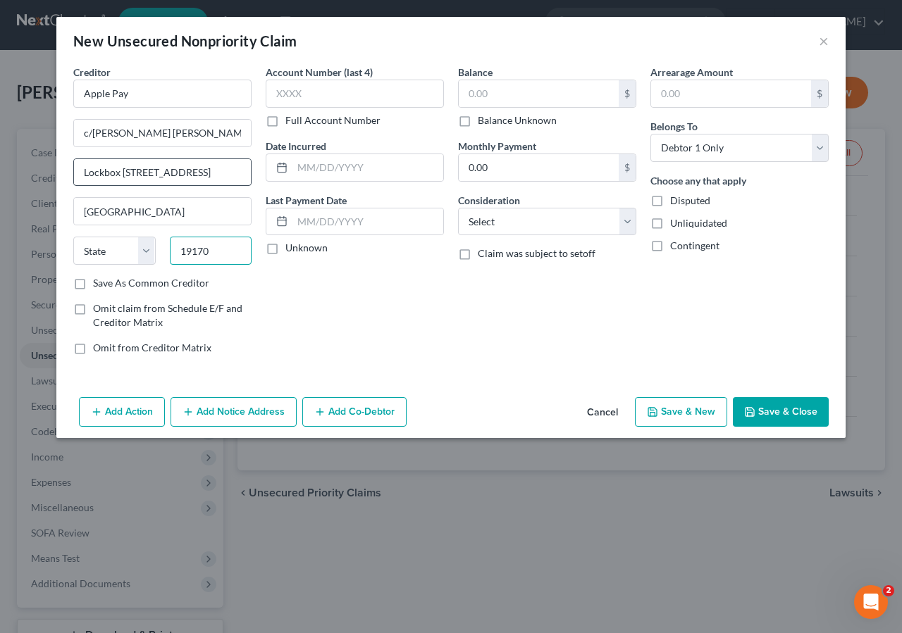
type input "19170"
click at [219, 172] on input "Lockbox 6112 PO Box 7247" at bounding box center [162, 172] width 177 height 27
select select "39"
click at [121, 168] on input "Lockbox 6112 PO Box 7247 Lockbox 6112" at bounding box center [162, 172] width 177 height 27
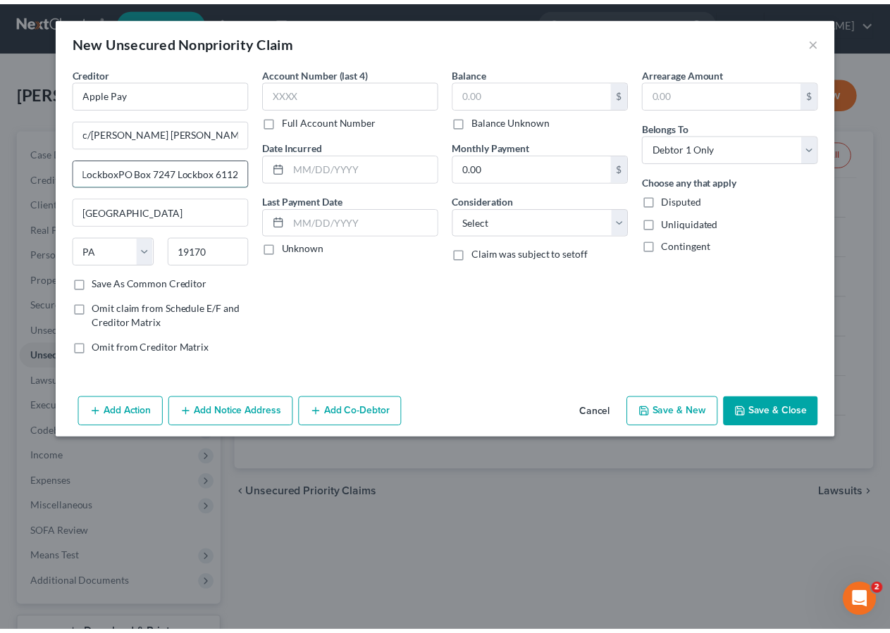
scroll to position [0, 0]
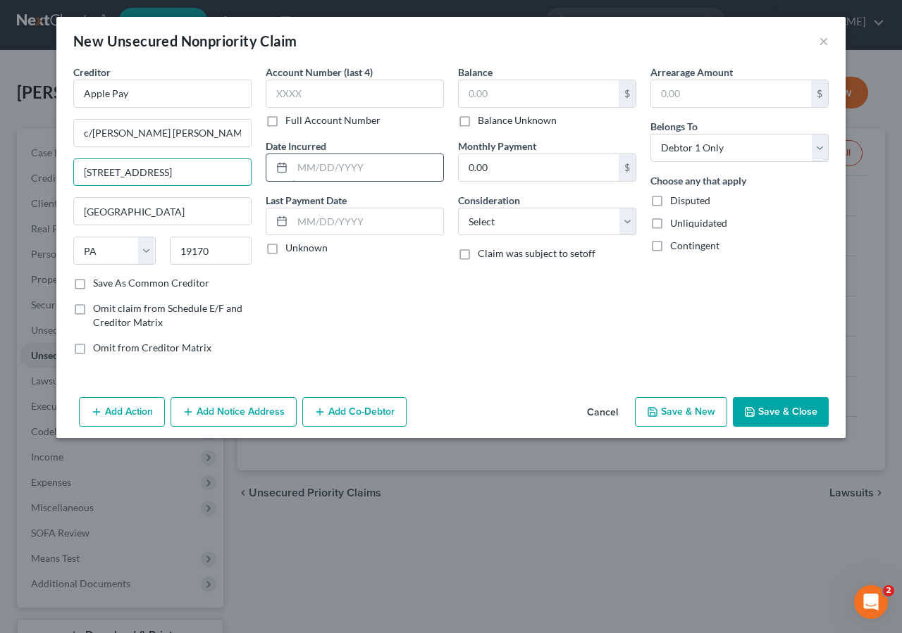
type input "PO Box 7247 Lockbox 6112"
drag, startPoint x: 311, startPoint y: 168, endPoint x: 431, endPoint y: 66, distance: 157.4
click at [312, 168] on input "text" at bounding box center [367, 167] width 151 height 27
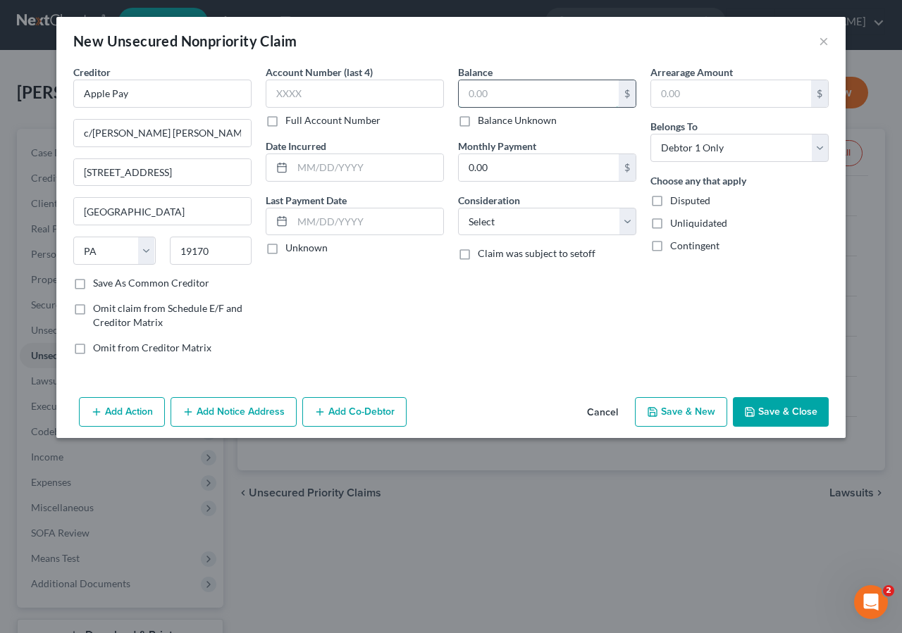
click at [521, 98] on input "text" at bounding box center [539, 93] width 160 height 27
type input "4,655.00"
click at [302, 97] on input "text" at bounding box center [355, 94] width 178 height 28
click at [355, 156] on input "text" at bounding box center [367, 167] width 151 height 27
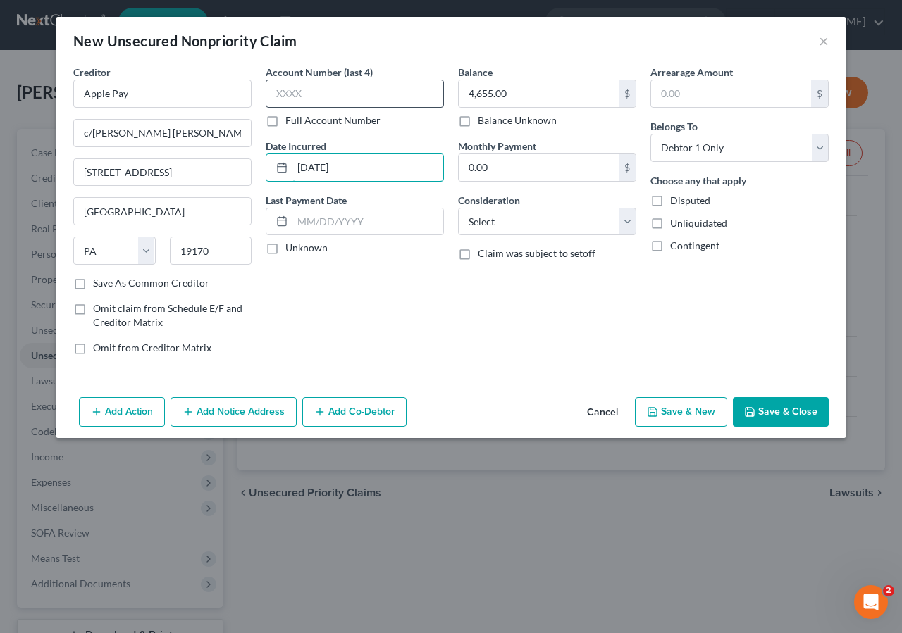
type input "01/01/2024"
click at [338, 92] on input "text" at bounding box center [355, 94] width 178 height 28
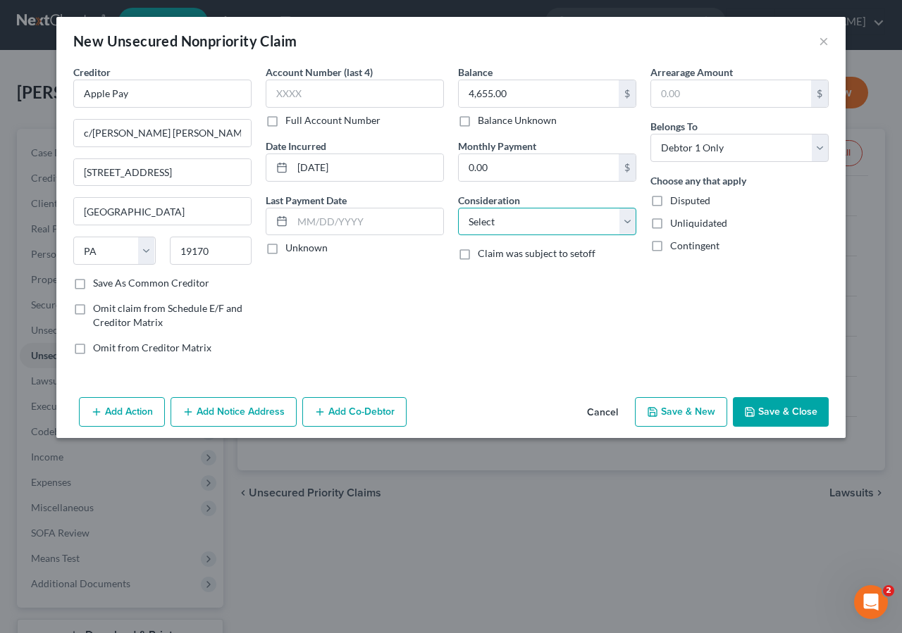
click at [458, 208] on select "Select Cable / Satellite Services Collection Agency Credit Card Debt Debt Couns…" at bounding box center [547, 222] width 178 height 28
select select "2"
click option "Credit Card Debt" at bounding box center [0, 0] width 0 height 0
click at [297, 92] on input "text" at bounding box center [355, 94] width 178 height 28
type input "7999"
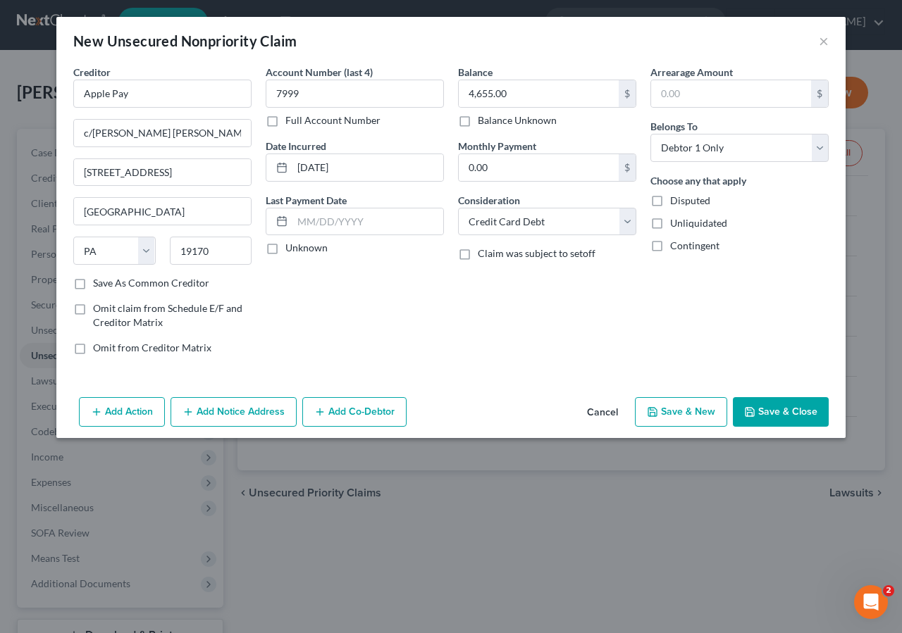
click at [838, 407] on div "Add Action Add Notice Address Add Co-Debtor Cancel Save & New Save & Close" at bounding box center [450, 415] width 789 height 47
click at [820, 413] on button "Save & Close" at bounding box center [781, 412] width 96 height 30
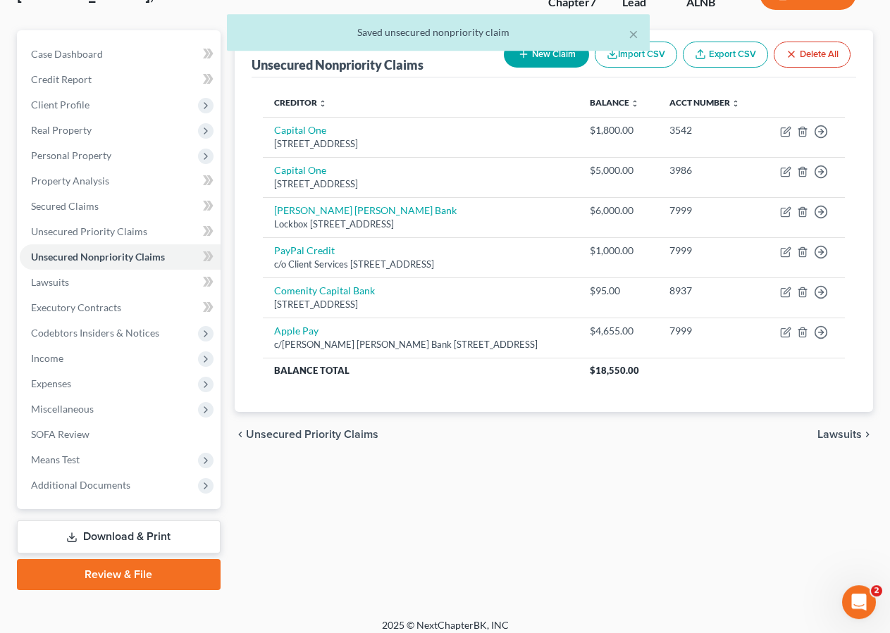
scroll to position [114, 0]
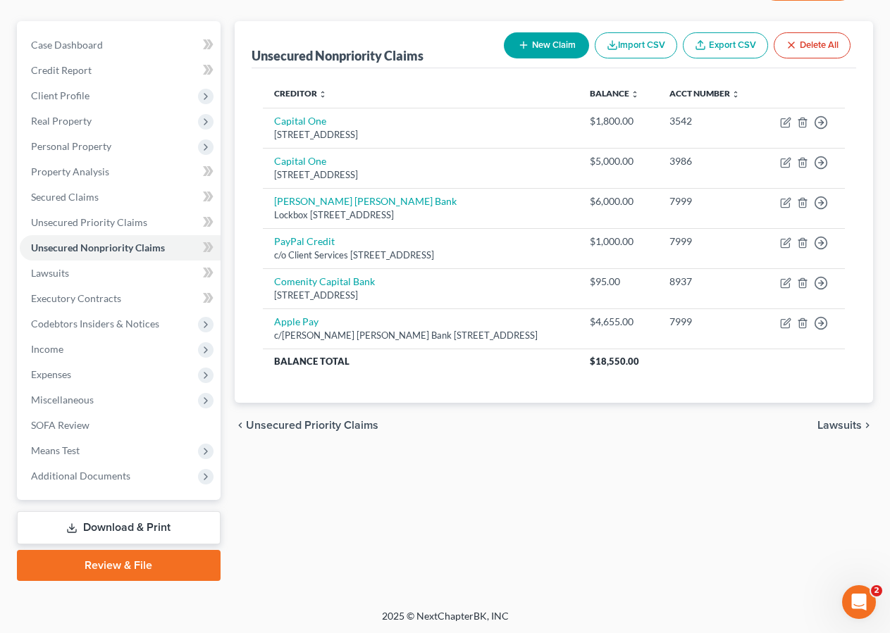
click at [547, 46] on button "New Claim" at bounding box center [546, 45] width 85 height 26
select select "0"
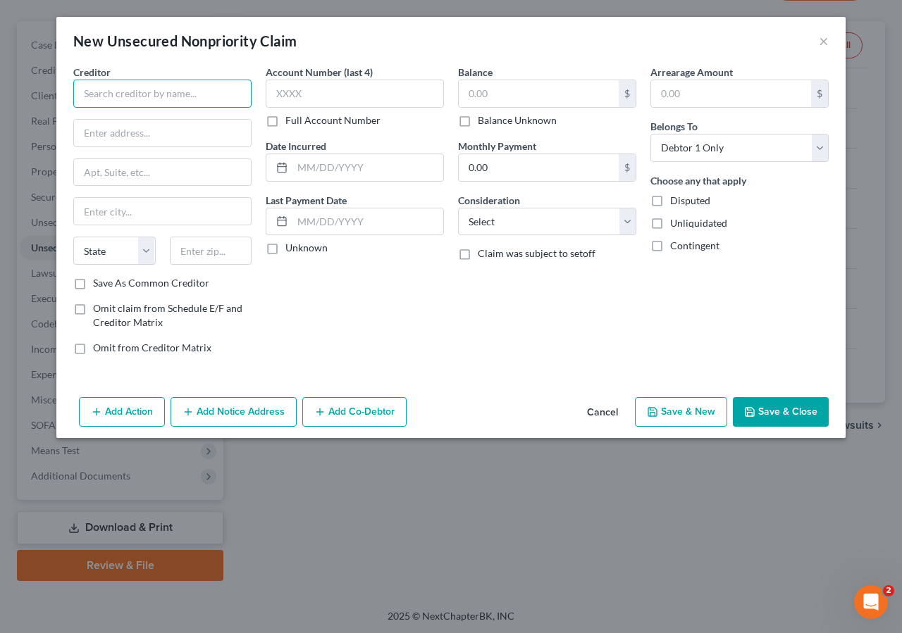
click at [147, 100] on input "text" at bounding box center [162, 94] width 178 height 28
type input "Optum"
type input "PO Box 2975"
type input "Mission"
type input "66201"
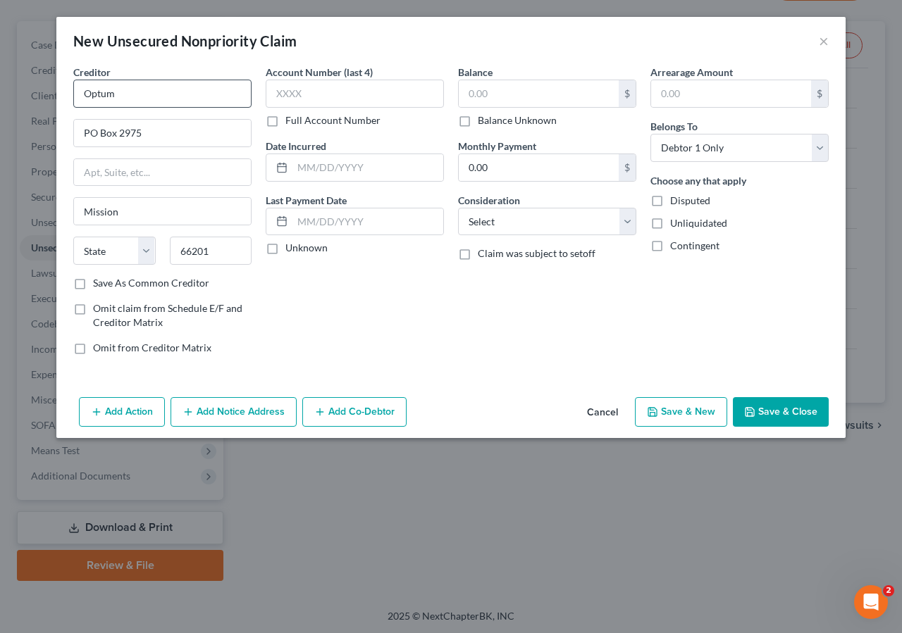
type input "Shawnee Mission"
select select "17"
click at [349, 96] on input "text" at bounding box center [355, 94] width 178 height 28
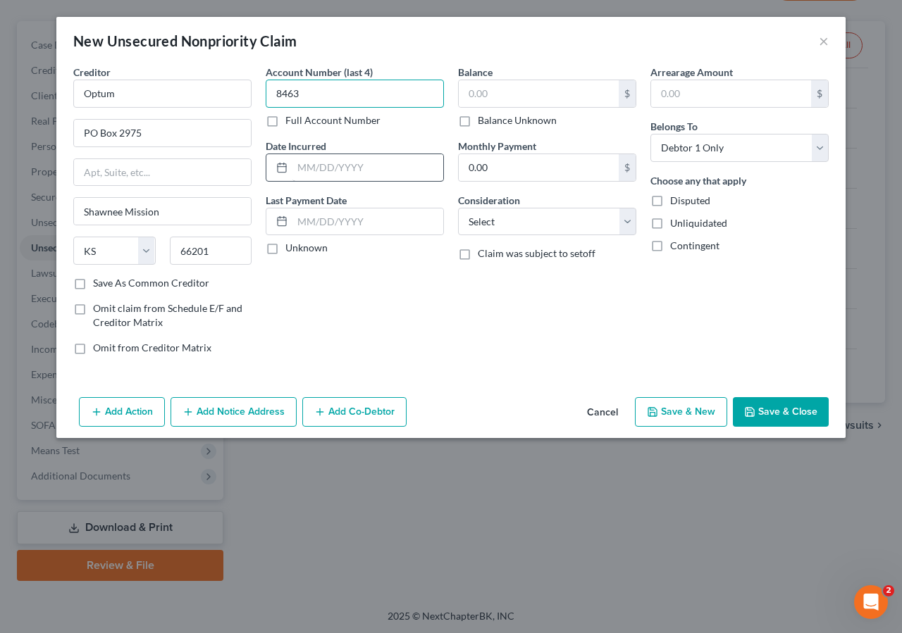
type input "8463"
click at [301, 166] on input "text" at bounding box center [367, 167] width 151 height 27
type input "4/17/2025"
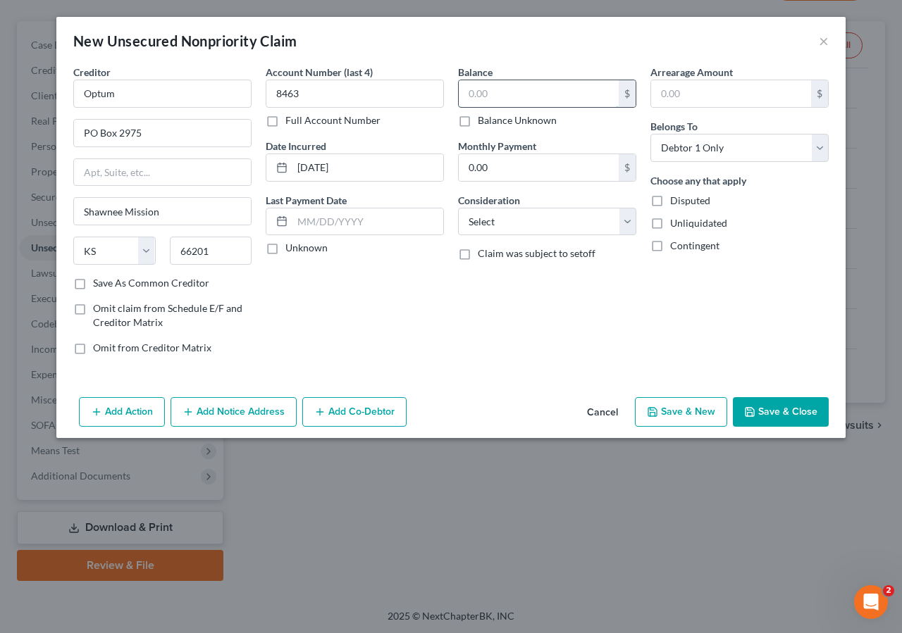
click at [495, 90] on input "text" at bounding box center [539, 93] width 160 height 27
type input "107.00"
click at [458, 208] on select "Select Cable / Satellite Services Collection Agency Credit Card Debt Debt Couns…" at bounding box center [547, 222] width 178 height 28
select select "2"
click option "Credit Card Debt" at bounding box center [0, 0] width 0 height 0
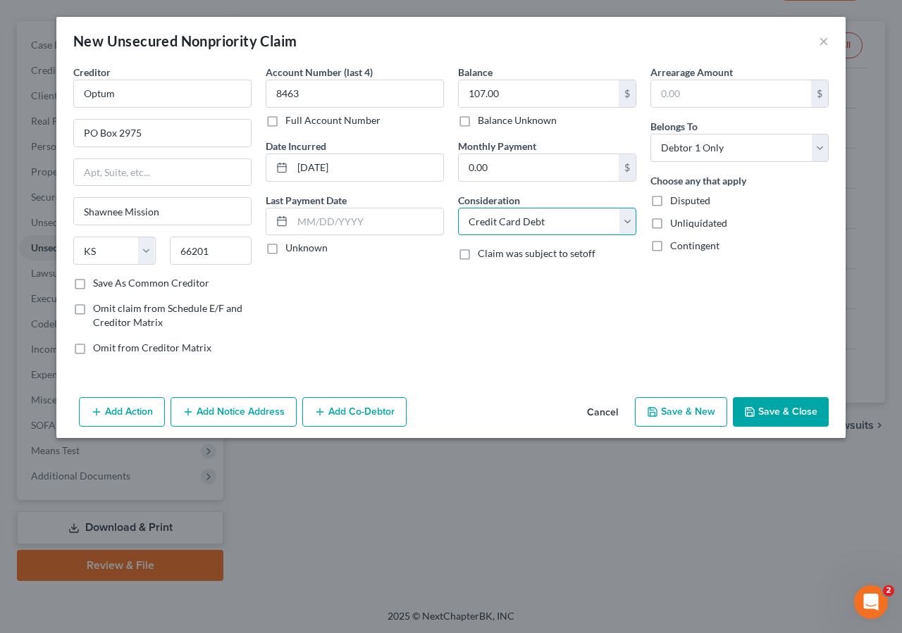
click at [458, 208] on select "Select Cable / Satellite Services Collection Agency Credit Card Debt Debt Couns…" at bounding box center [547, 222] width 178 height 28
click at [573, 221] on select "Select Cable / Satellite Services Collection Agency Credit Card Debt Debt Couns…" at bounding box center [547, 222] width 178 height 28
click at [798, 405] on button "Save & Close" at bounding box center [781, 412] width 96 height 30
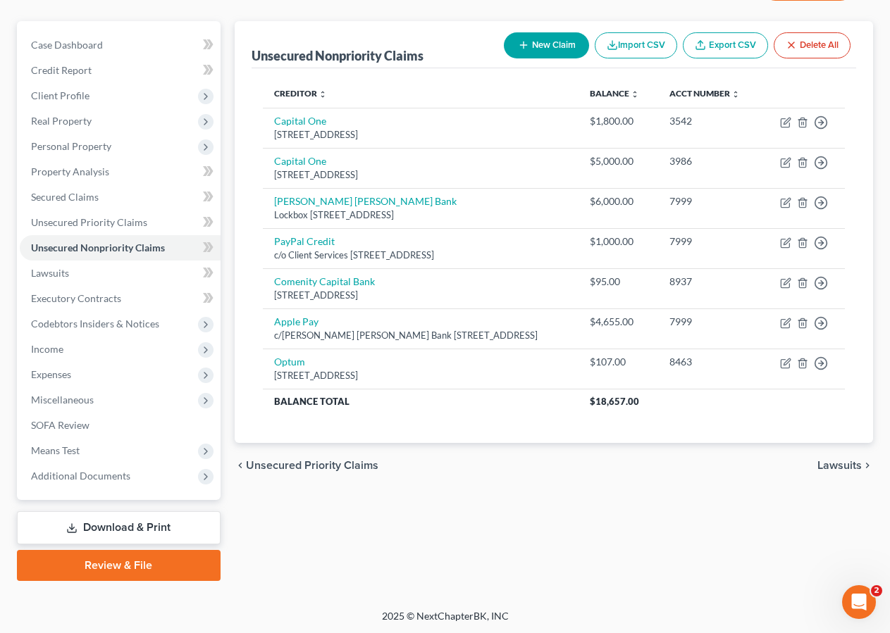
click at [542, 41] on button "New Claim" at bounding box center [546, 45] width 85 height 26
select select "0"
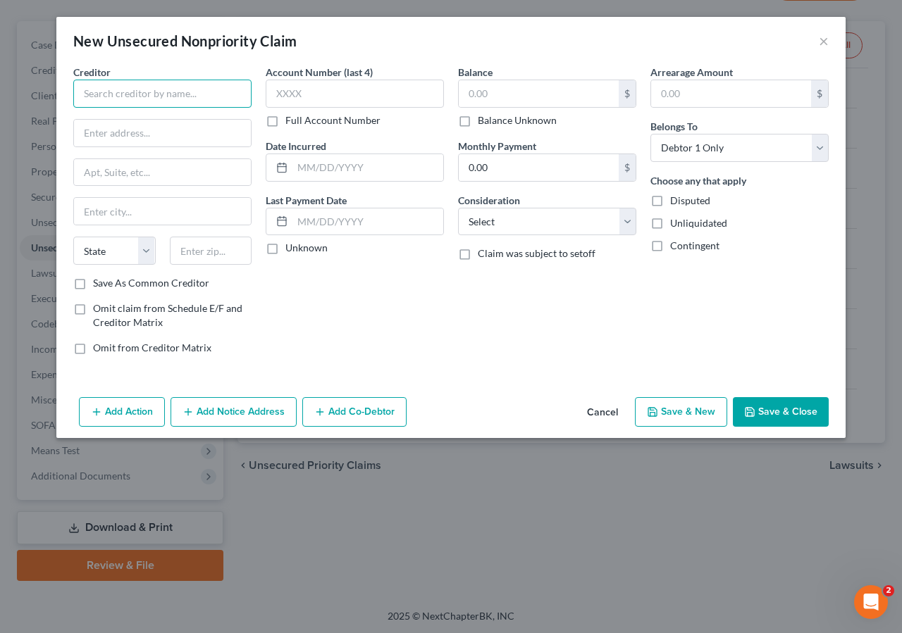
click at [135, 94] on input "text" at bounding box center [162, 94] width 178 height 28
type input "Local Finance of Centre"
type input "1775 West Main Street"
type input "Centre"
type input "35960"
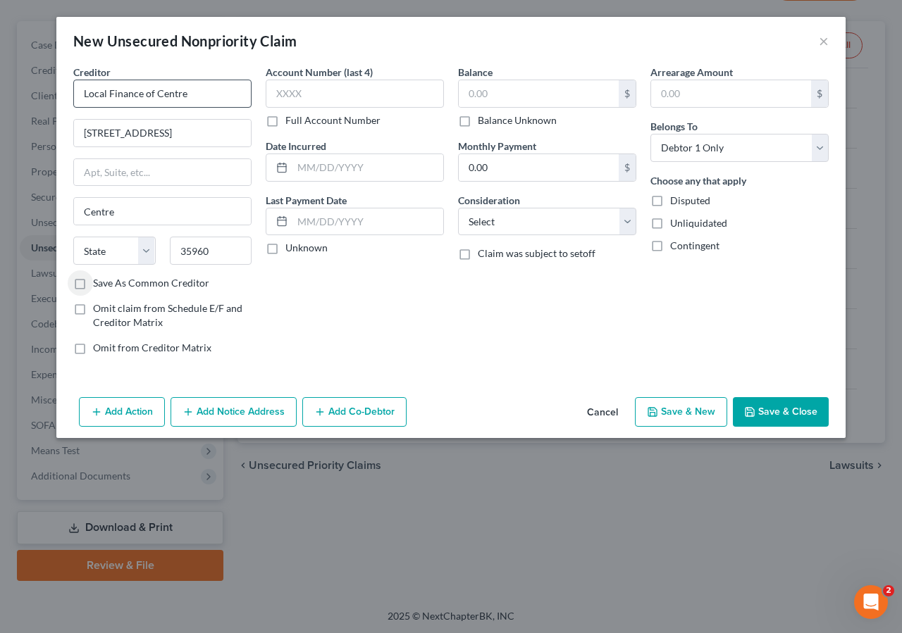
select select "0"
click at [328, 92] on input "text" at bounding box center [355, 94] width 178 height 28
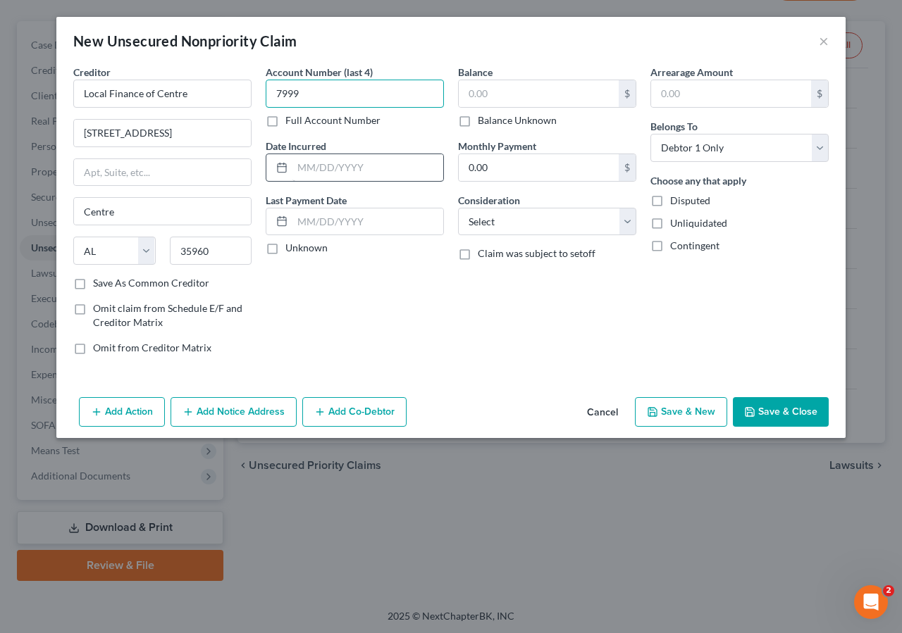
type input "7999"
click at [350, 168] on input "text" at bounding box center [367, 167] width 151 height 27
click at [458, 208] on select "Select Cable / Satellite Services Collection Agency Credit Card Debt Debt Couns…" at bounding box center [547, 222] width 178 height 28
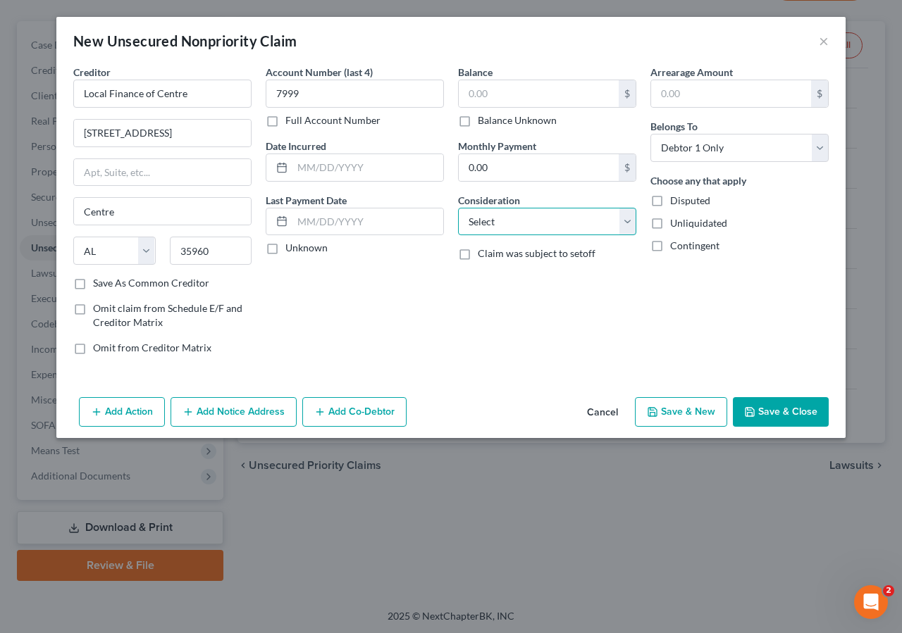
select select "10"
click option "Monies Loaned / Advanced" at bounding box center [0, 0] width 0 height 0
click at [307, 161] on input "text" at bounding box center [367, 167] width 151 height 27
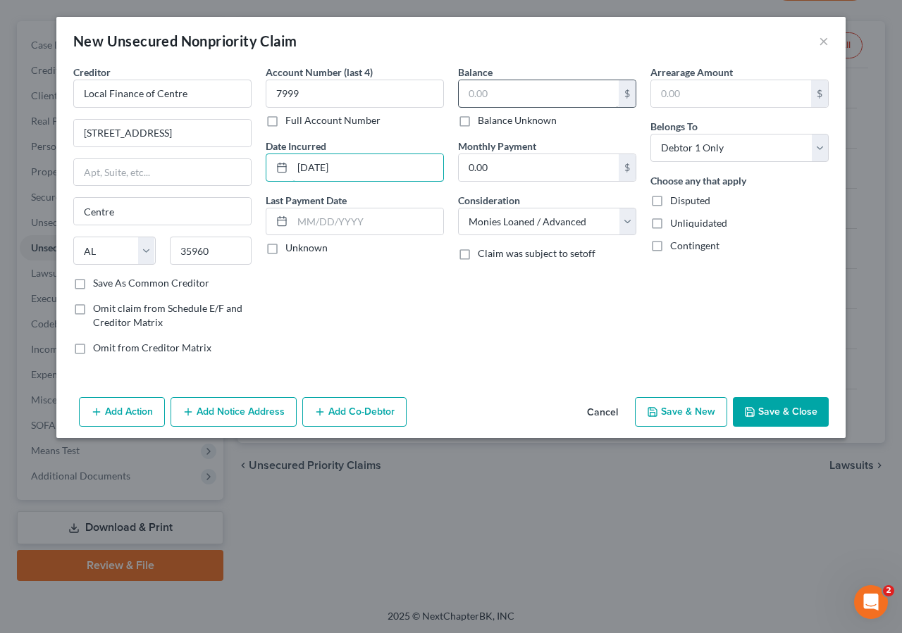
type input "06/01/2024"
click at [533, 93] on input "text" at bounding box center [539, 93] width 160 height 27
type input "119.00"
click at [793, 412] on button "Save & Close" at bounding box center [781, 412] width 96 height 30
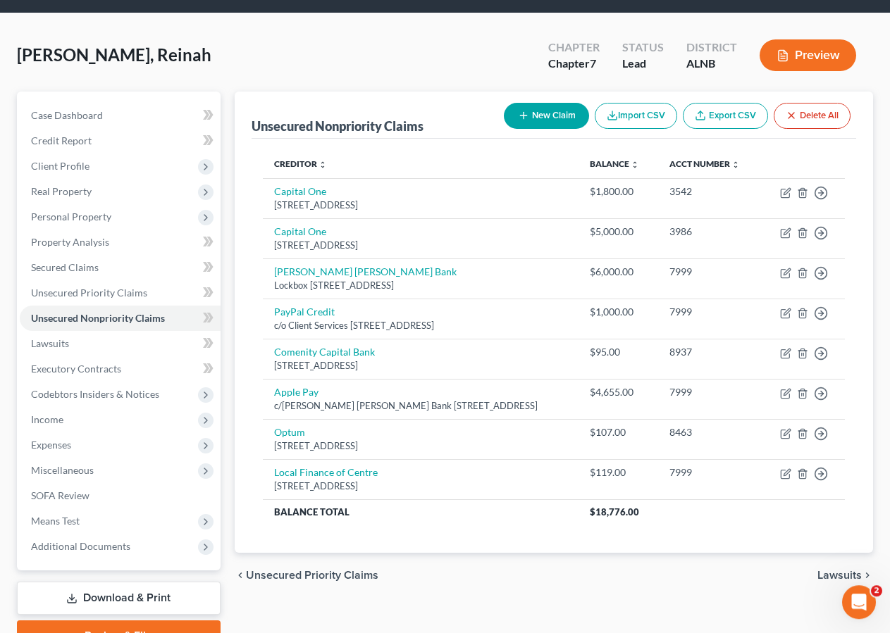
scroll to position [0, 0]
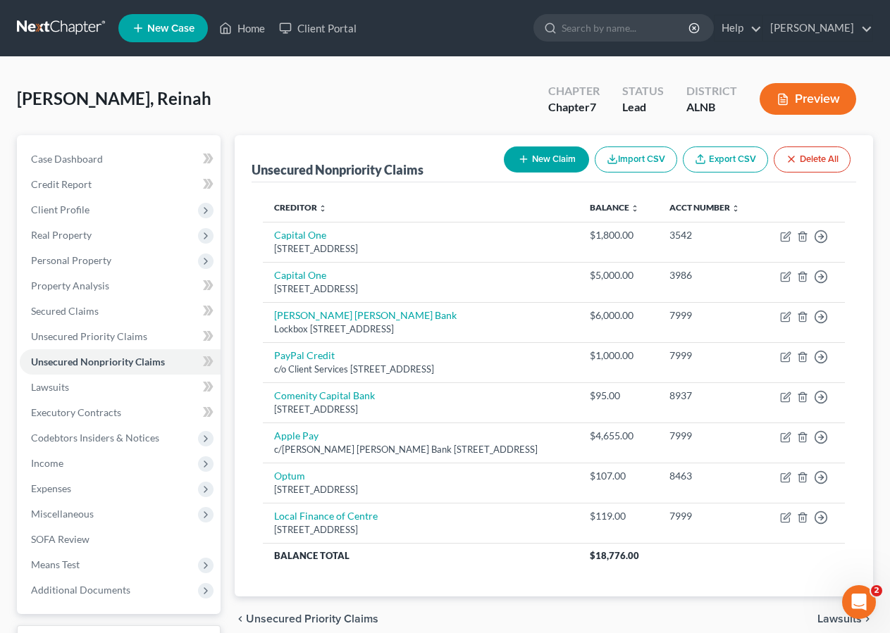
click at [548, 156] on button "New Claim" at bounding box center [546, 160] width 85 height 26
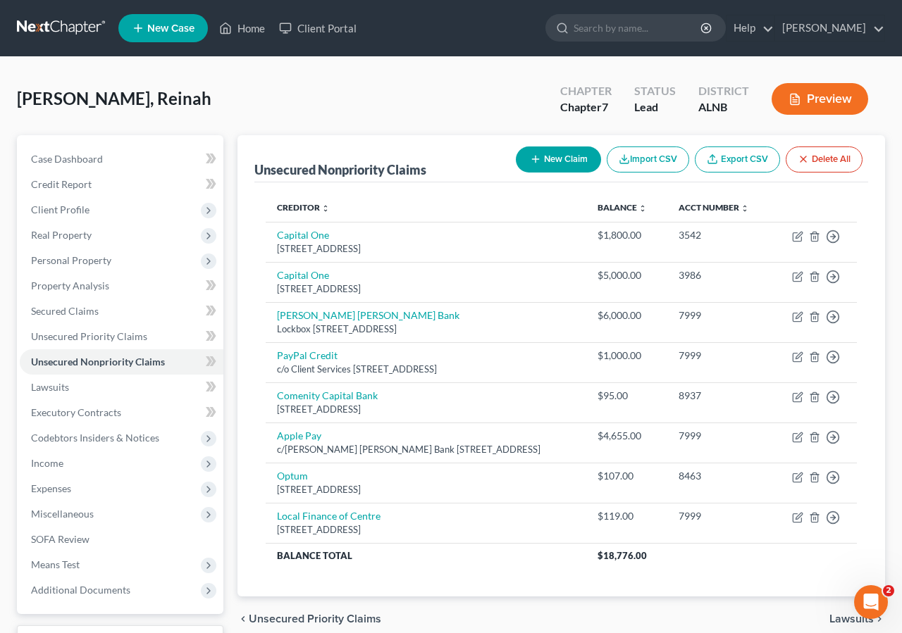
select select "0"
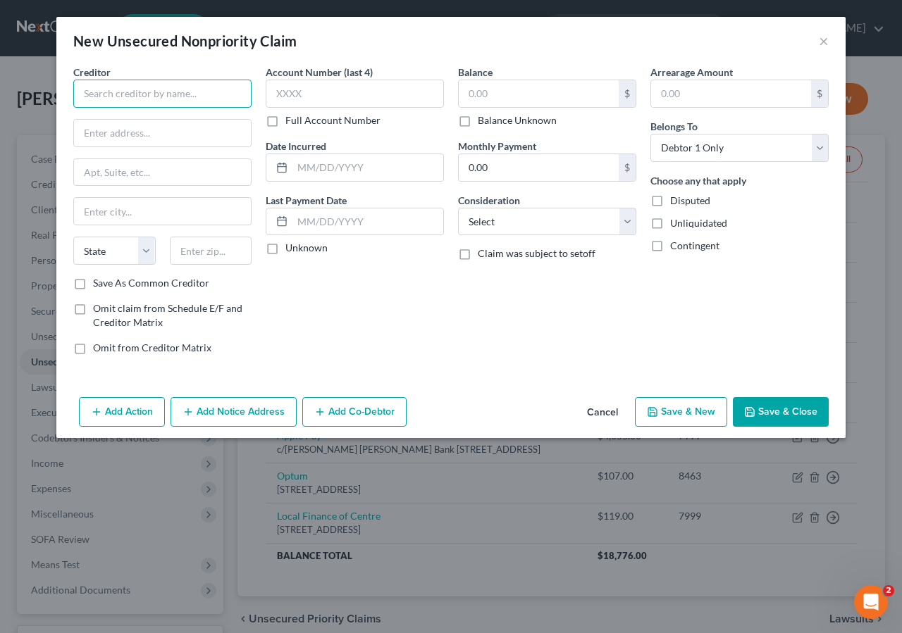
click at [104, 96] on input "text" at bounding box center [162, 94] width 178 height 28
type input "NEO"
click at [132, 135] on input "text" at bounding box center [162, 133] width 177 height 27
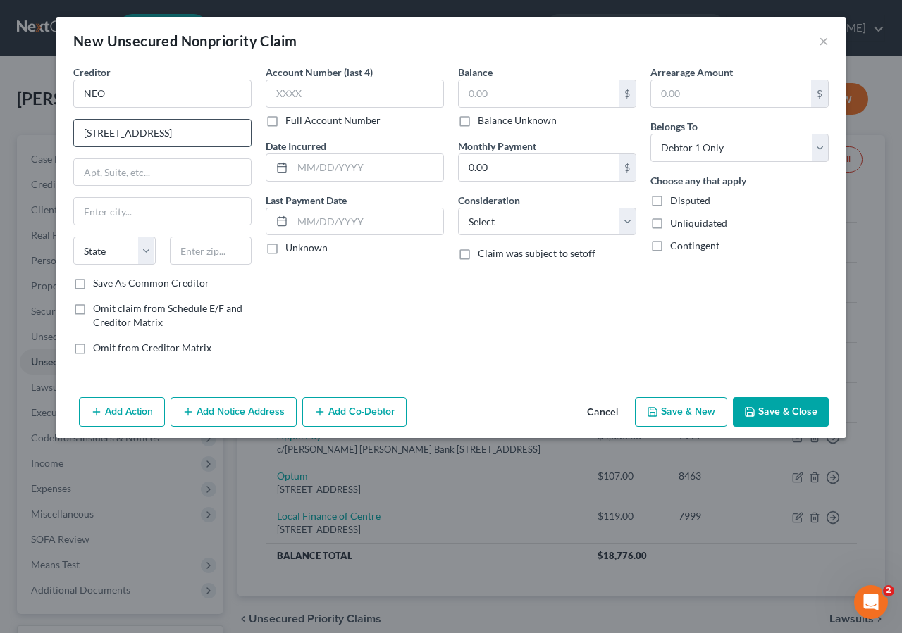
type input "507 South 4th Street"
type input "Gadsden"
type input "35901"
select select "0"
click at [369, 92] on input "text" at bounding box center [355, 94] width 178 height 28
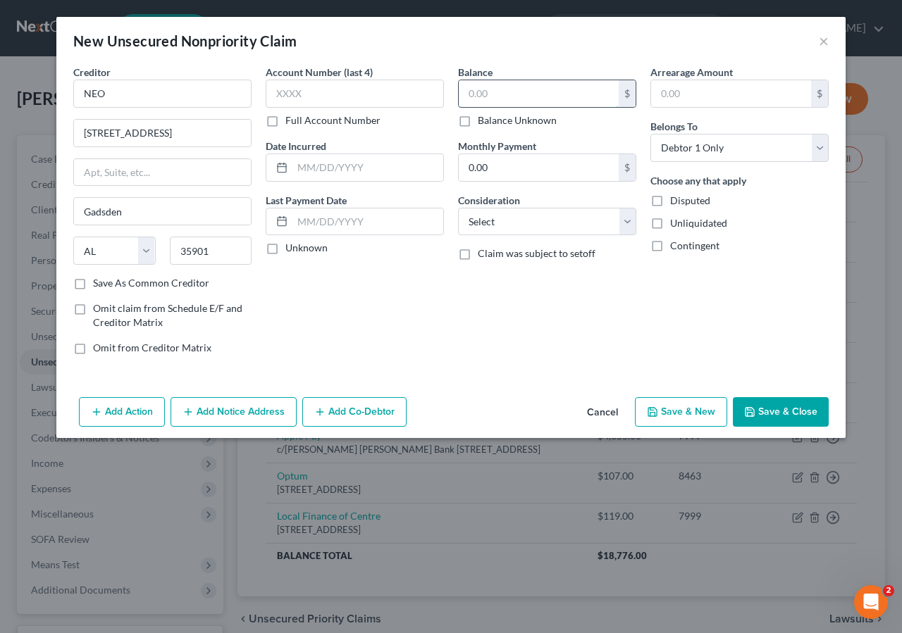
click at [470, 90] on input "text" at bounding box center [539, 93] width 160 height 27
type input "20.00"
drag, startPoint x: 309, startPoint y: 104, endPoint x: 368, endPoint y: 43, distance: 84.2
click at [316, 98] on input "text" at bounding box center [355, 94] width 178 height 28
type input "7999"
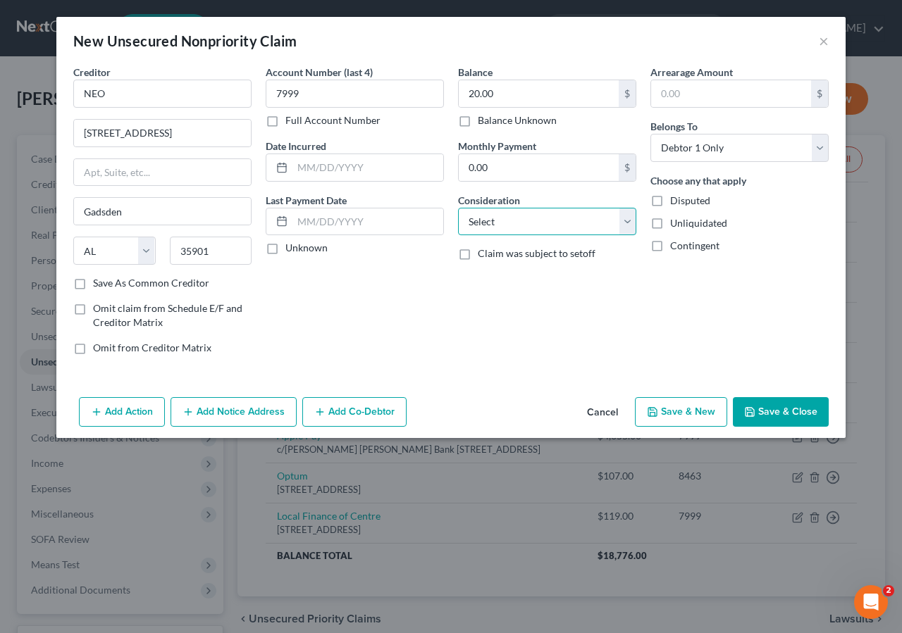
click at [458, 208] on select "Select Cable / Satellite Services Collection Agency Credit Card Debt Debt Couns…" at bounding box center [547, 222] width 178 height 28
select select "9"
click option "Medical Services" at bounding box center [0, 0] width 0 height 0
drag, startPoint x: 297, startPoint y: 173, endPoint x: 672, endPoint y: 5, distance: 411.3
click at [297, 172] on input "text" at bounding box center [367, 167] width 151 height 27
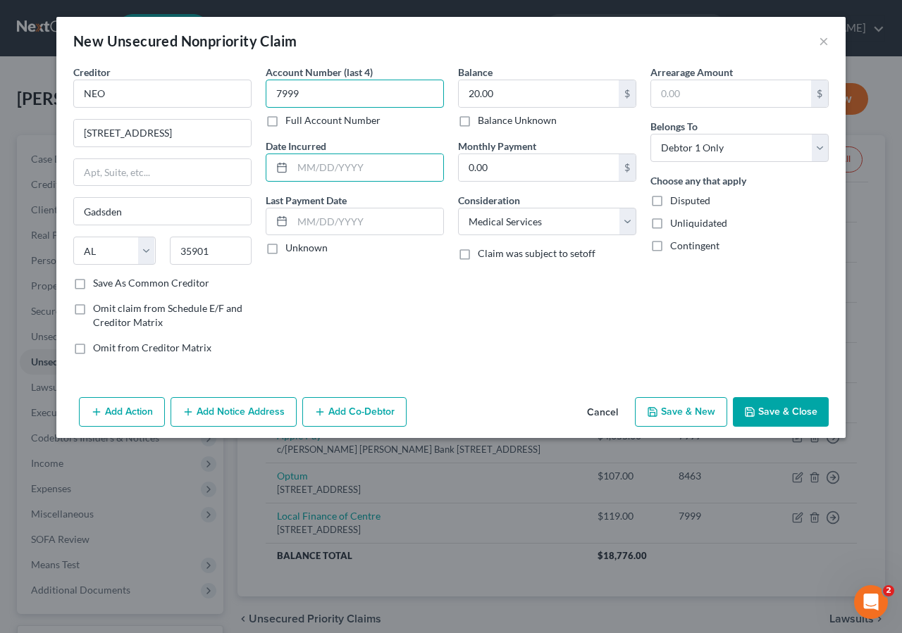
click at [309, 92] on input "7999" at bounding box center [355, 94] width 178 height 28
type input "7"
type input "1280"
click at [318, 170] on input "text" at bounding box center [367, 167] width 151 height 27
type input "06/12/2025"
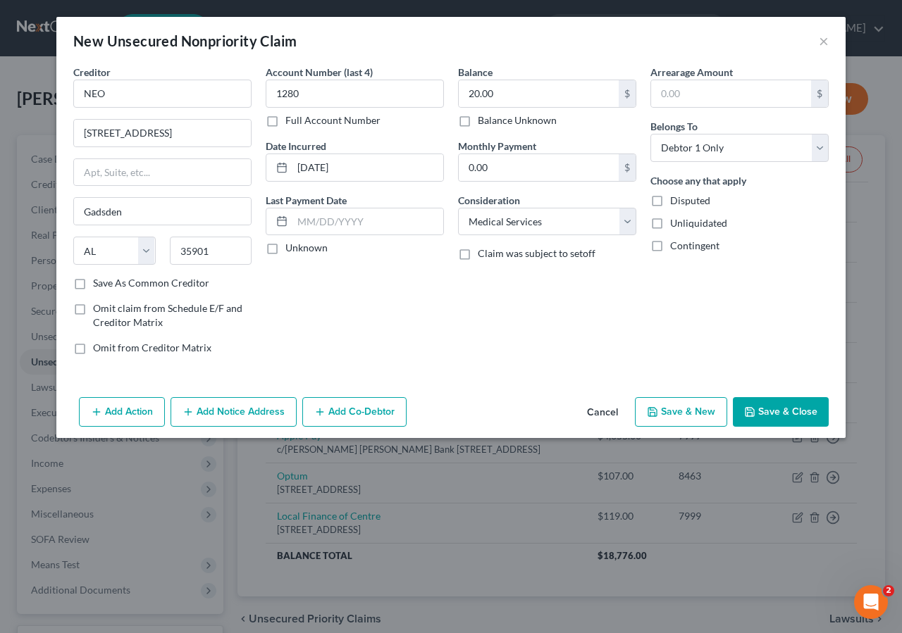
click at [773, 405] on button "Save & Close" at bounding box center [781, 412] width 96 height 30
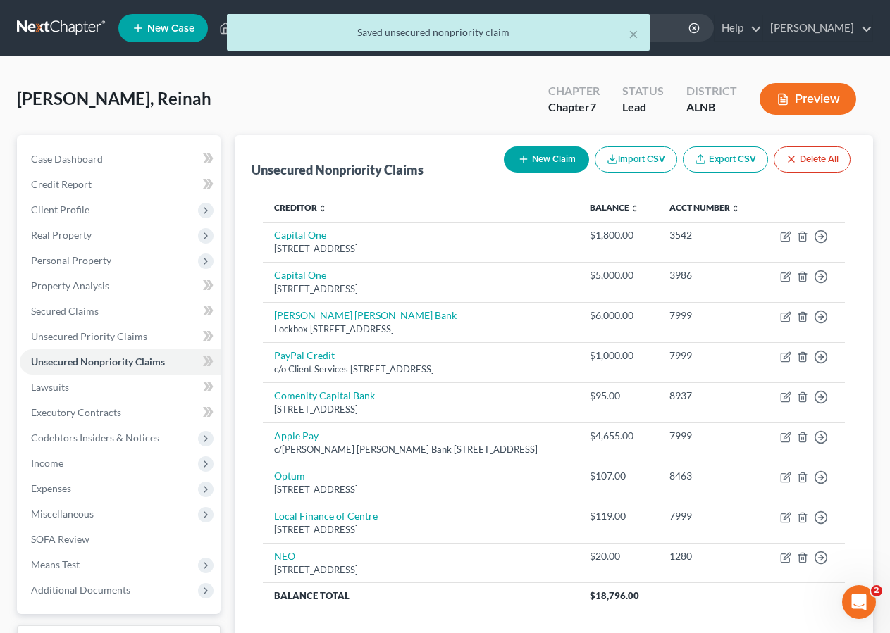
click at [550, 158] on button "New Claim" at bounding box center [546, 160] width 85 height 26
select select "0"
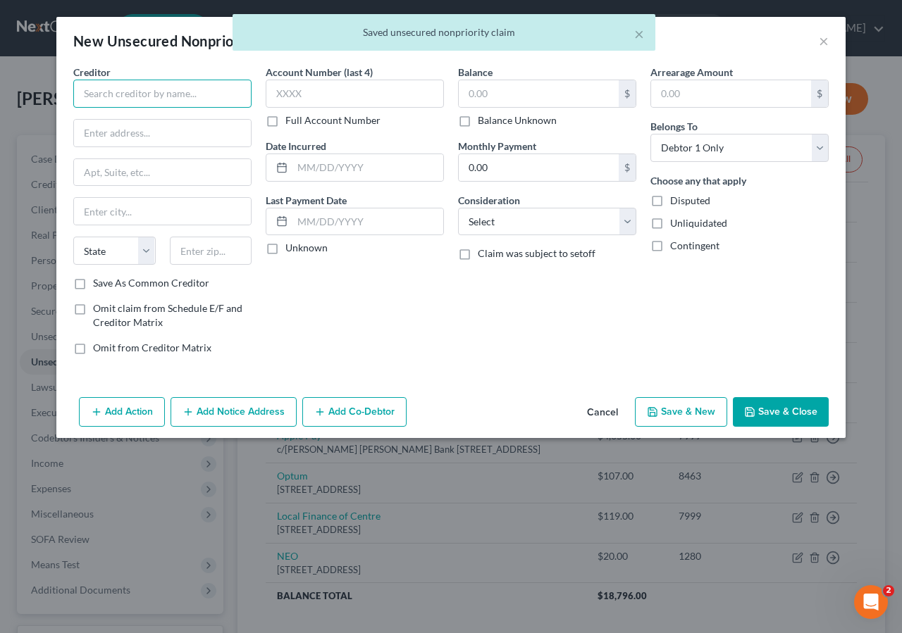
click at [91, 94] on input "text" at bounding box center [162, 94] width 178 height 28
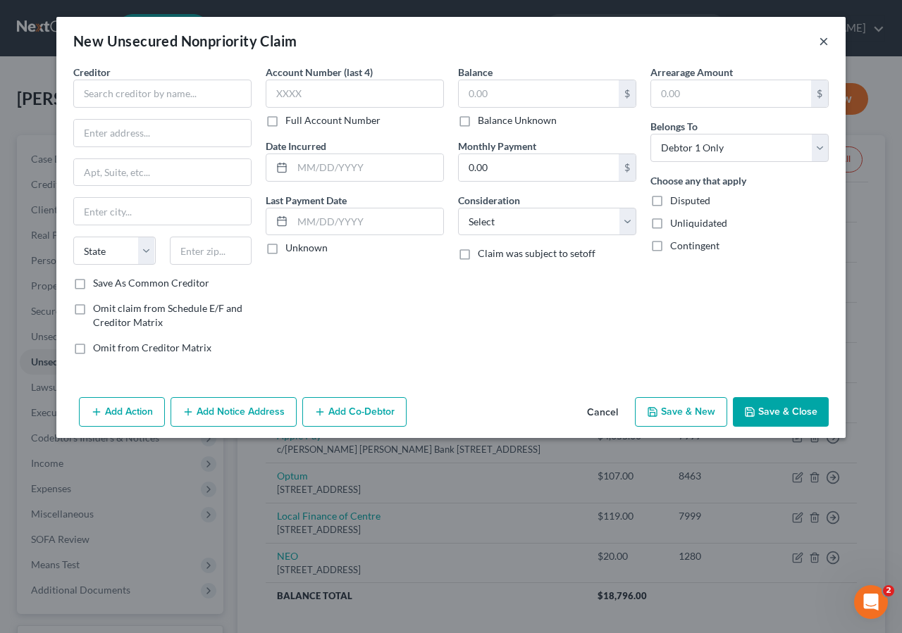
click at [822, 45] on button "×" at bounding box center [824, 40] width 10 height 17
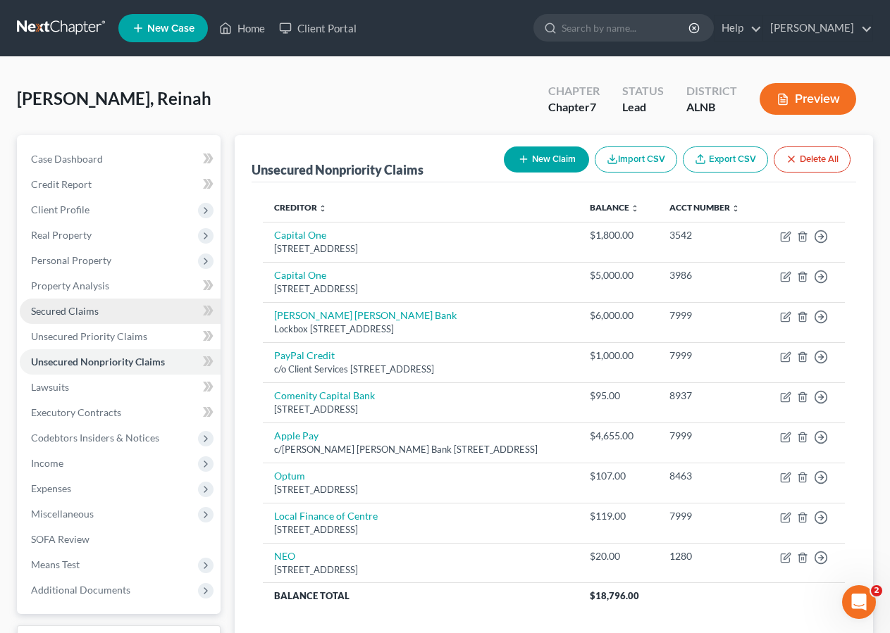
click at [85, 306] on span "Secured Claims" at bounding box center [65, 311] width 68 height 12
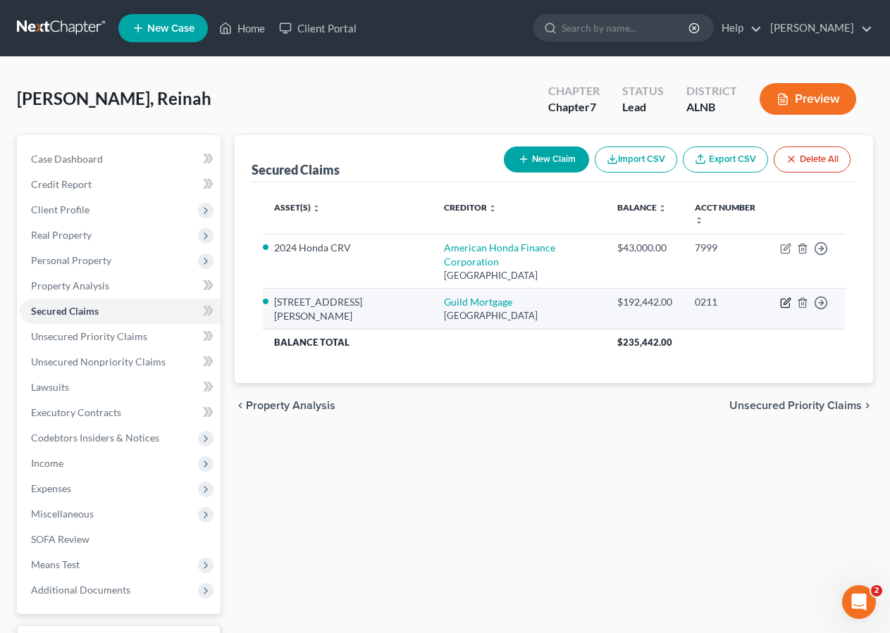
click at [785, 298] on icon "button" at bounding box center [786, 301] width 6 height 6
select select "4"
select select "0"
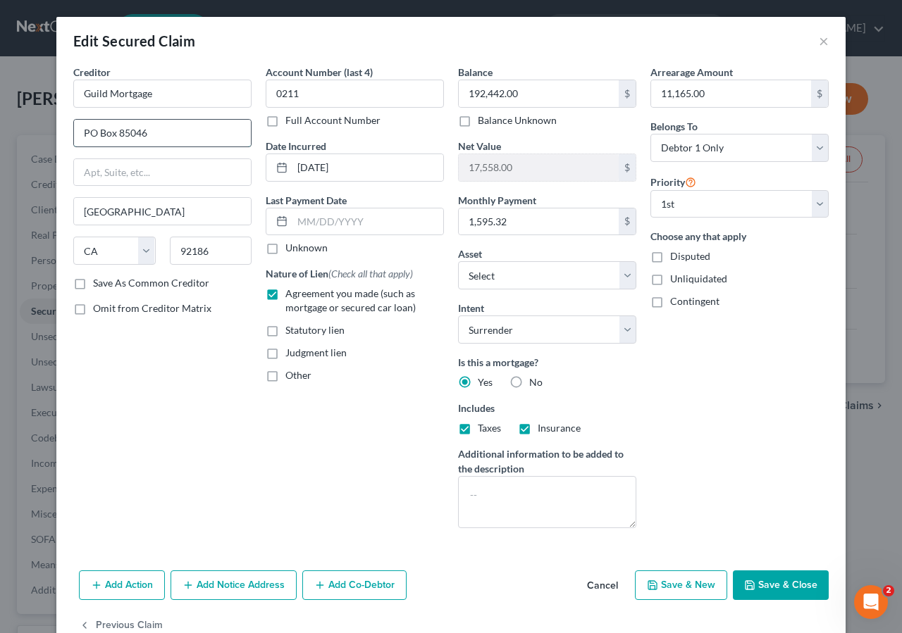
click at [171, 129] on input "PO Box 85046" at bounding box center [162, 133] width 177 height 27
type input "PO Box 85304"
click at [756, 600] on button "Save & Close" at bounding box center [781, 586] width 96 height 30
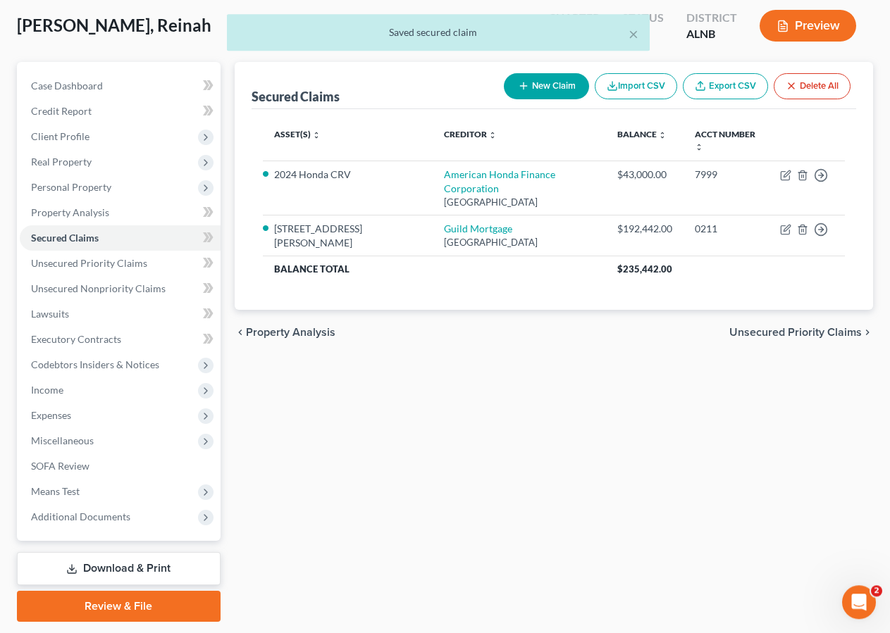
scroll to position [114, 0]
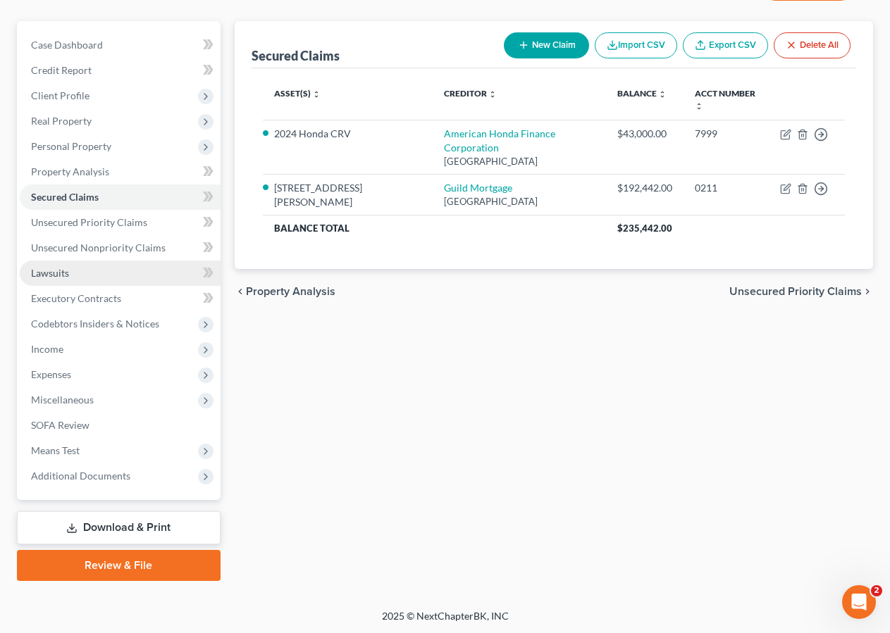
click at [91, 269] on link "Lawsuits" at bounding box center [120, 273] width 201 height 25
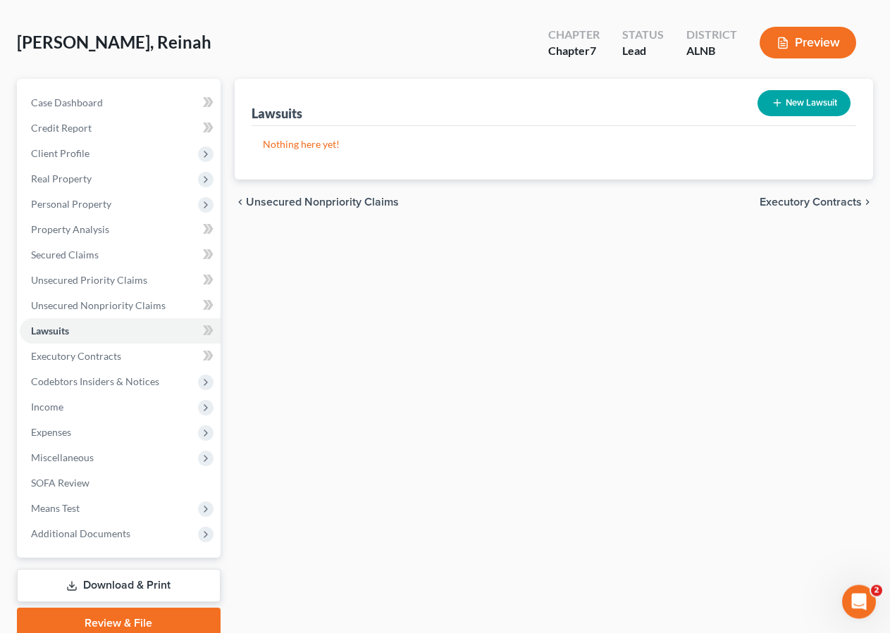
scroll to position [114, 0]
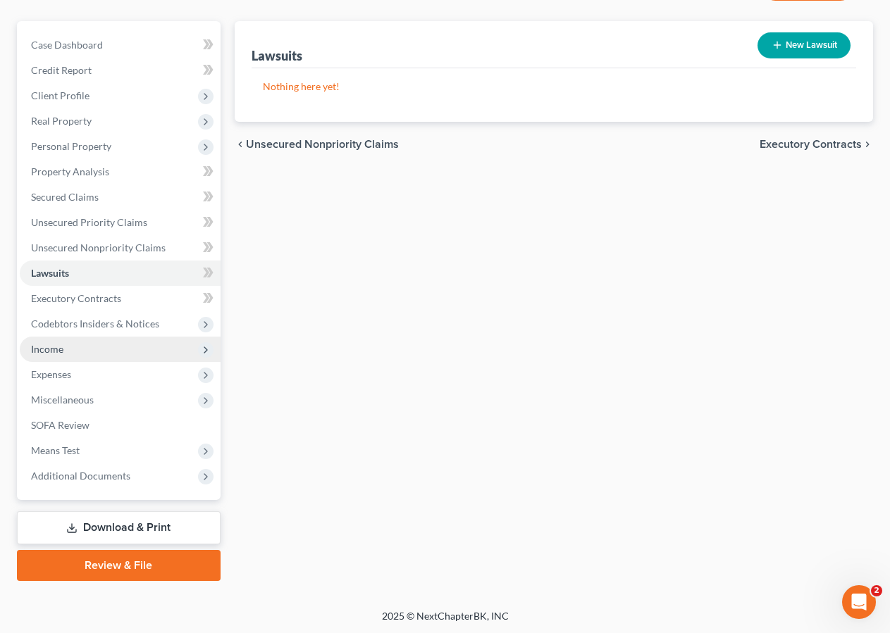
click at [68, 353] on span "Income" at bounding box center [120, 349] width 201 height 25
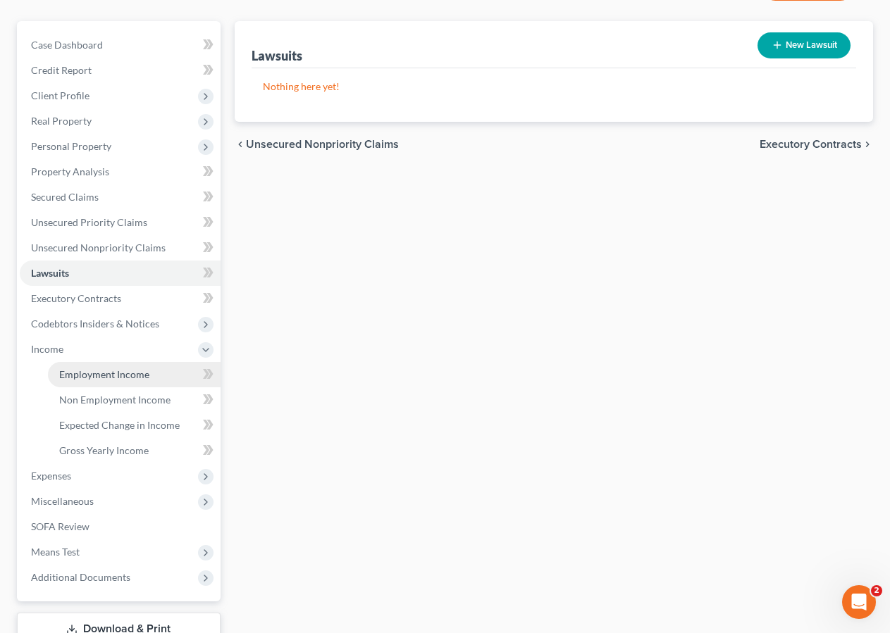
click at [81, 376] on span "Employment Income" at bounding box center [104, 374] width 90 height 12
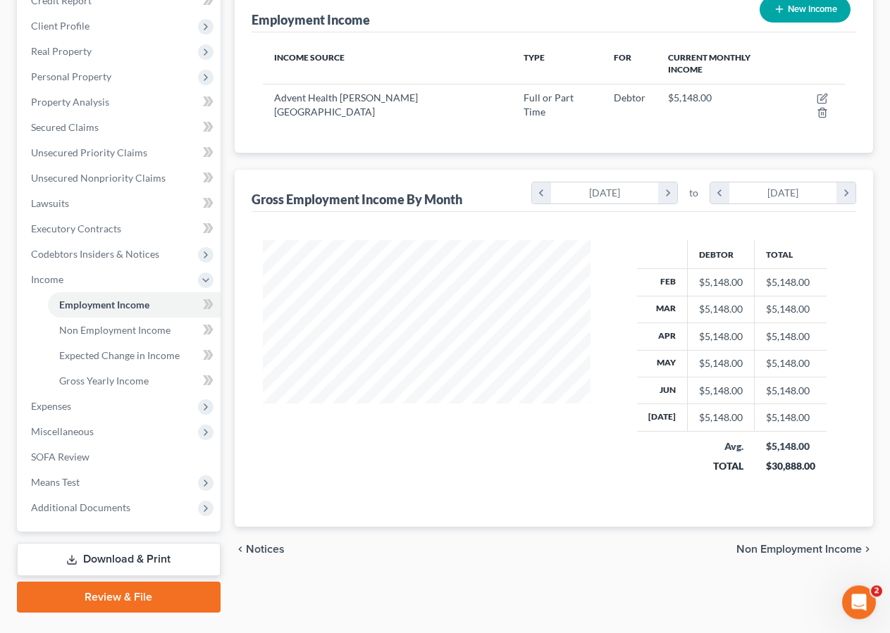
scroll to position [207, 0]
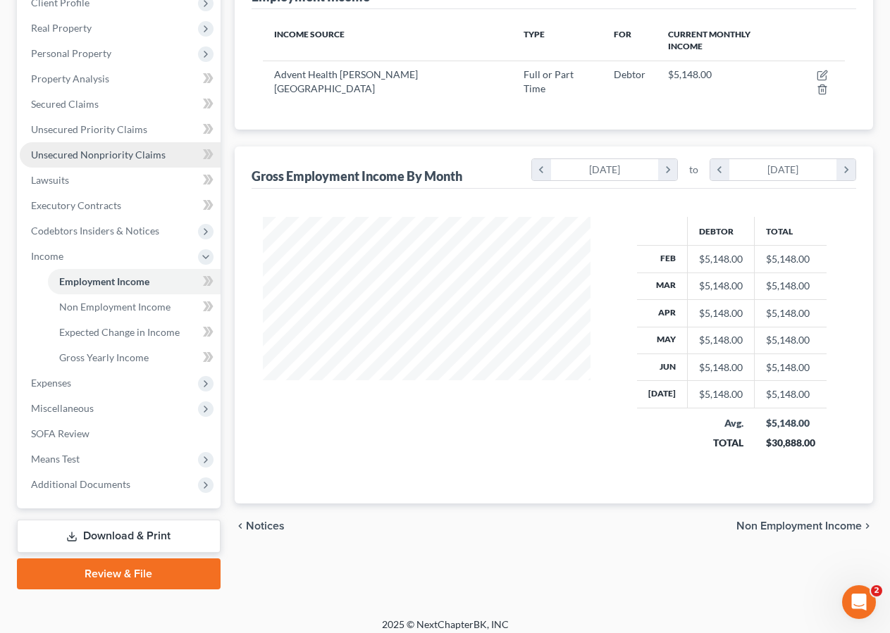
click at [102, 155] on span "Unsecured Nonpriority Claims" at bounding box center [98, 155] width 135 height 12
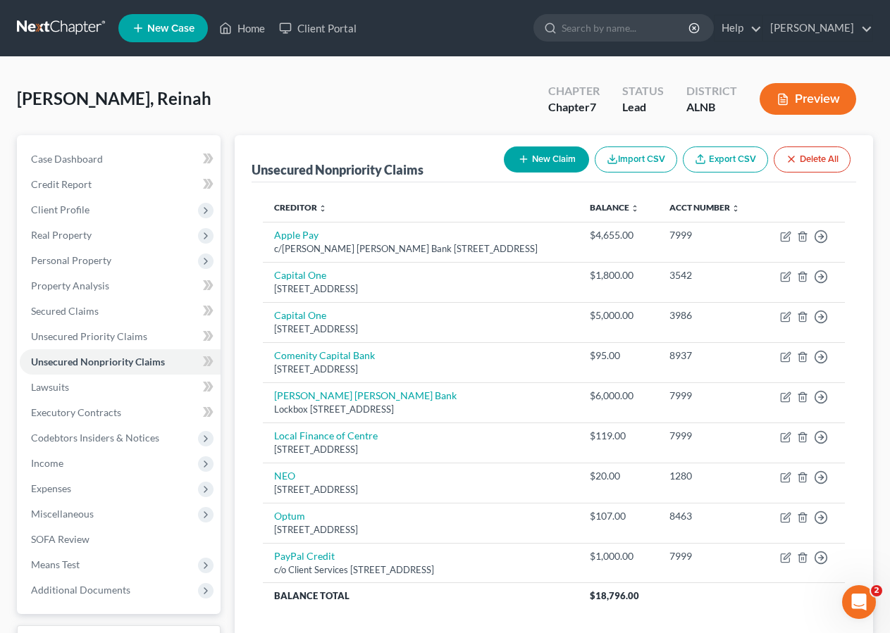
click at [523, 165] on button "New Claim" at bounding box center [546, 160] width 85 height 26
select select "0"
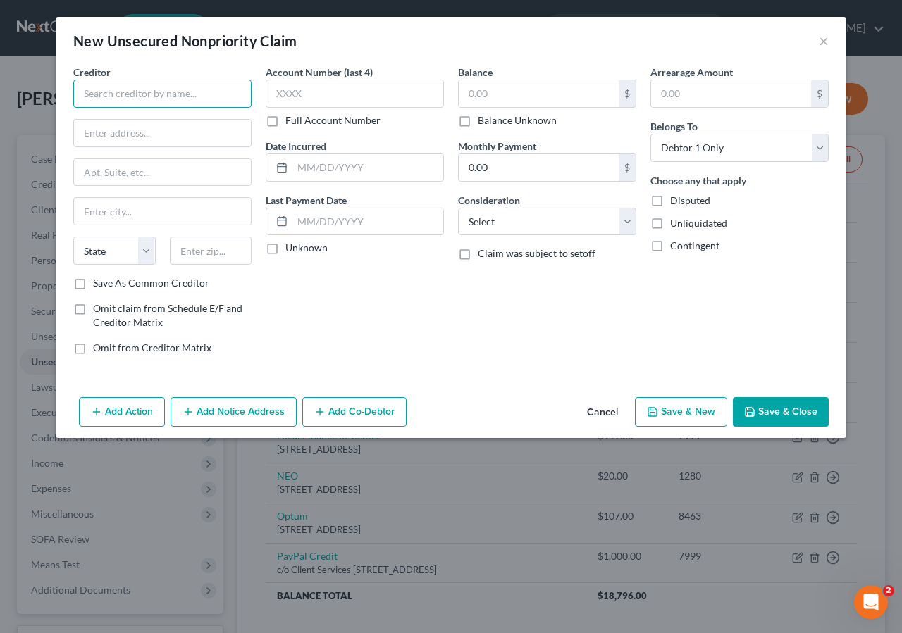
click at [92, 97] on input "text" at bounding box center [162, 94] width 178 height 28
type input "T-Mobile"
click at [509, 89] on input "text" at bounding box center [539, 93] width 160 height 27
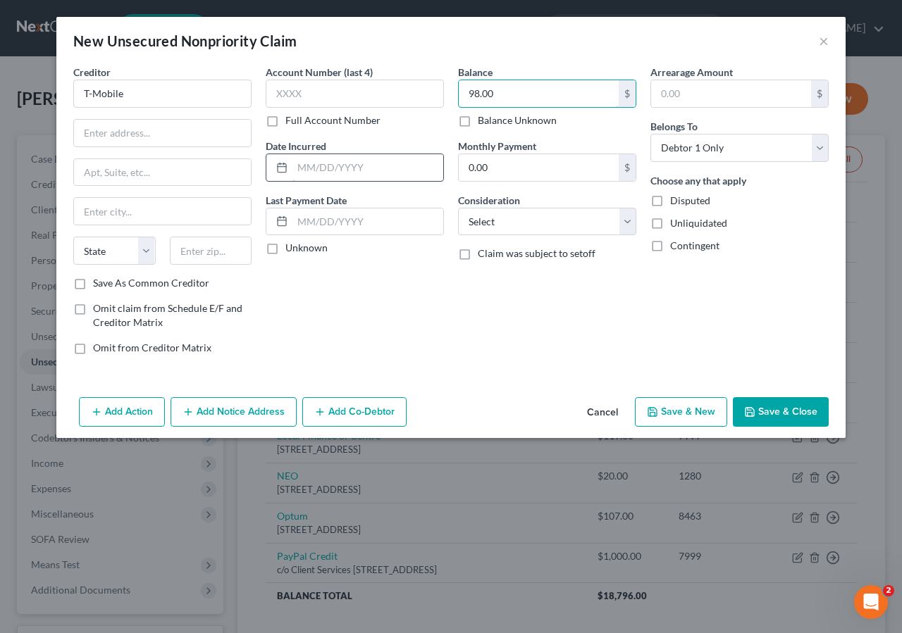
type input "98.00"
click at [373, 170] on input "text" at bounding box center [367, 167] width 151 height 27
type input "07/01/2025"
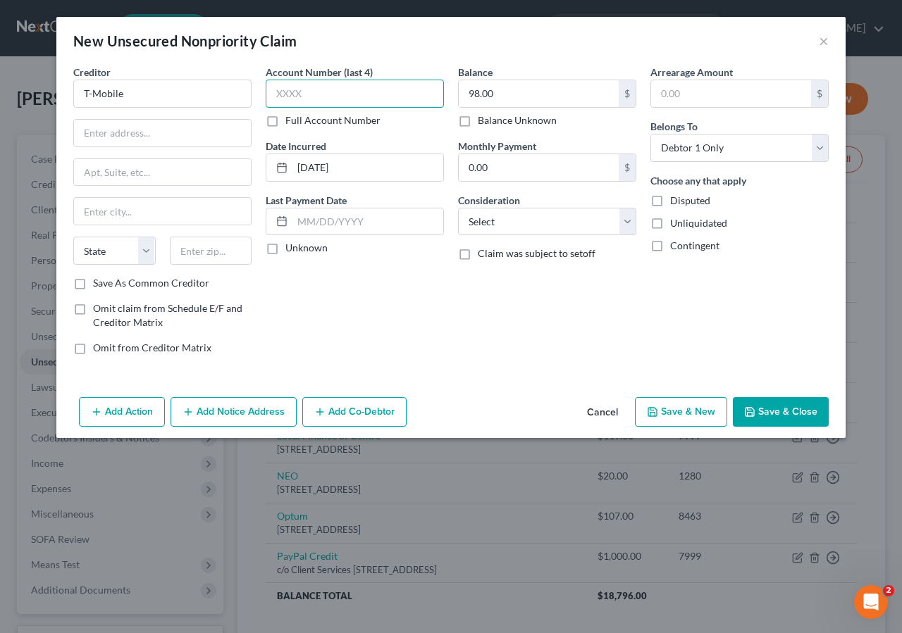
click at [278, 90] on input "text" at bounding box center [355, 94] width 178 height 28
type input "3534"
click at [73, 132] on div at bounding box center [162, 133] width 178 height 28
click at [104, 127] on input "text" at bounding box center [162, 133] width 177 height 27
click at [130, 130] on input "text" at bounding box center [162, 133] width 177 height 27
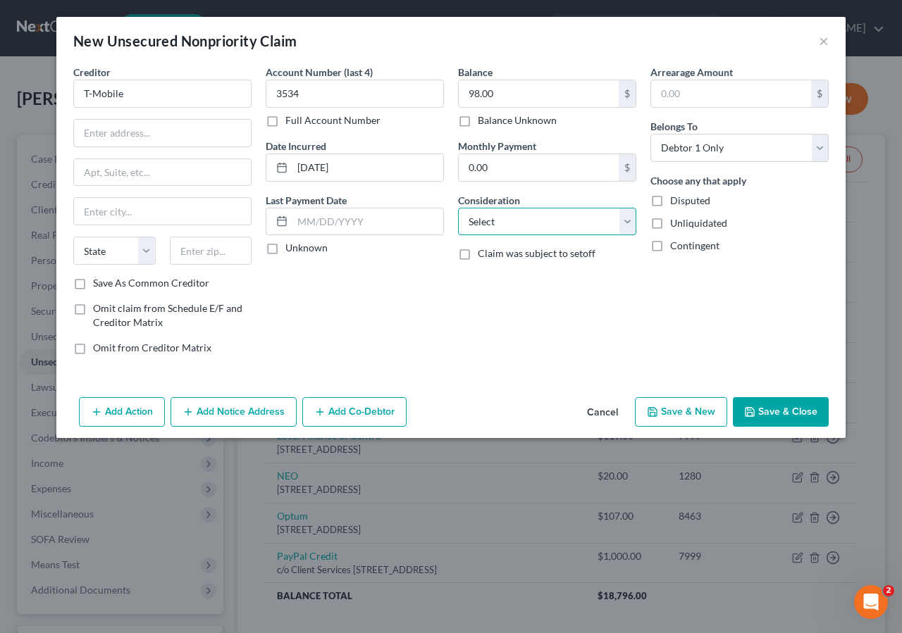
click at [458, 208] on select "Select Cable / Satellite Services Collection Agency Credit Card Debt Debt Couns…" at bounding box center [547, 222] width 178 height 28
drag, startPoint x: 146, startPoint y: 120, endPoint x: 154, endPoint y: 125, distance: 8.8
click at [148, 123] on input "text" at bounding box center [162, 133] width 177 height 27
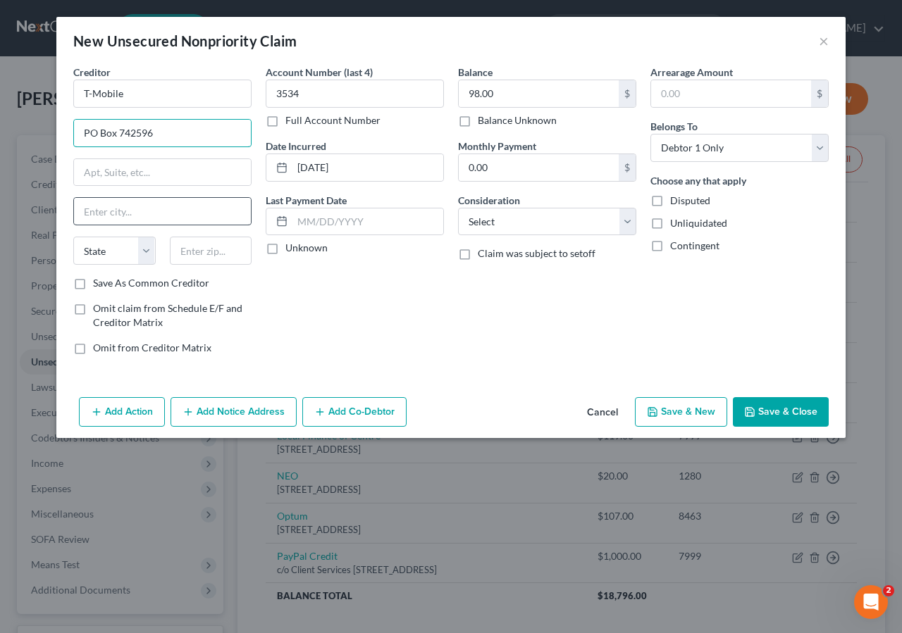
type input "PO Box 742596"
click at [116, 213] on input "text" at bounding box center [162, 211] width 177 height 27
type input "Cincinnati"
type input "45274"
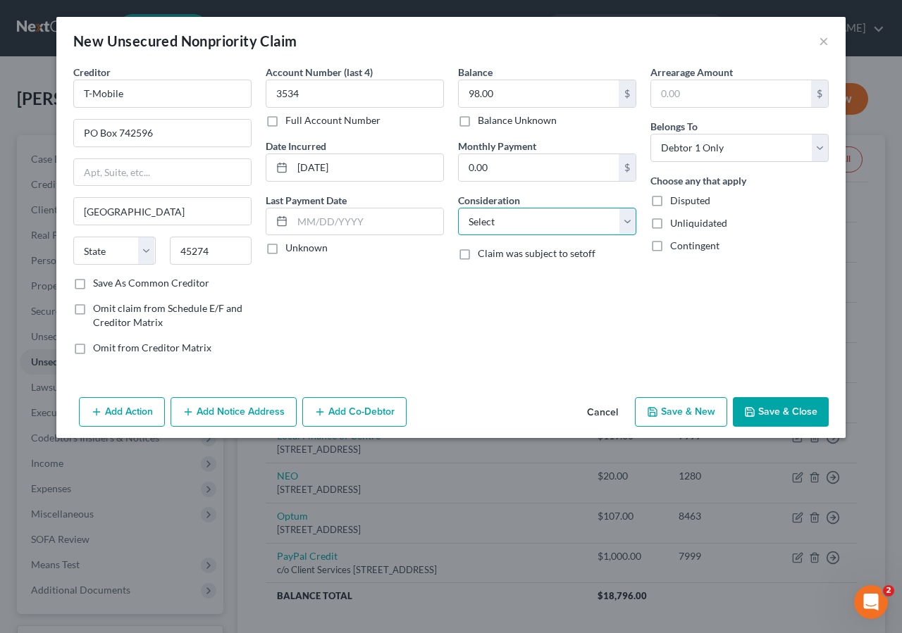
click at [458, 208] on select "Select Cable / Satellite Services Collection Agency Credit Card Debt Debt Couns…" at bounding box center [547, 222] width 178 height 28
select select "36"
select select "14"
click option "Other" at bounding box center [0, 0] width 0 height 0
drag, startPoint x: 499, startPoint y: 284, endPoint x: 901, endPoint y: 27, distance: 477.5
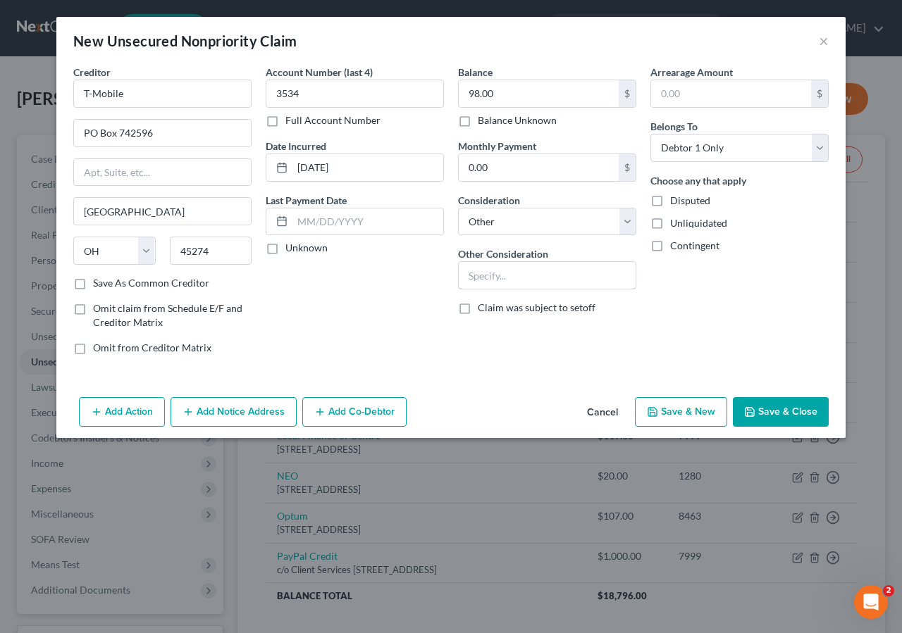
click at [510, 275] on input "text" at bounding box center [547, 275] width 177 height 27
type input "Cell phone"
click at [778, 415] on button "Save & Close" at bounding box center [781, 412] width 96 height 30
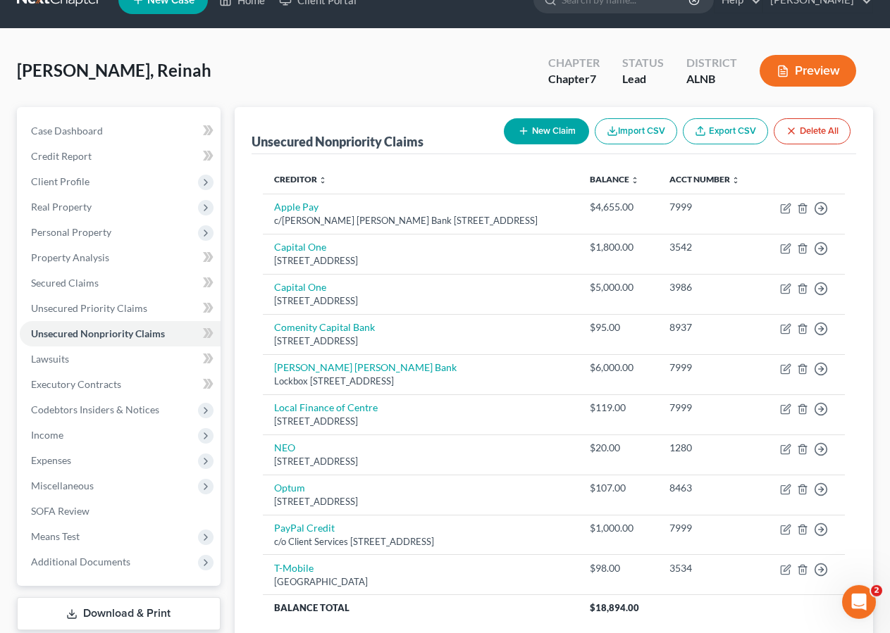
scroll to position [27, 0]
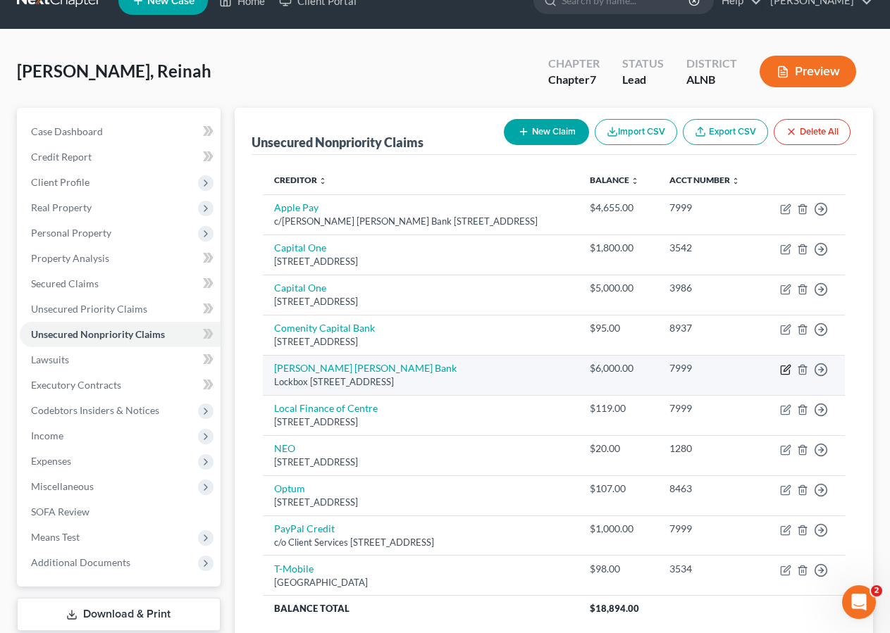
click at [781, 367] on icon "button" at bounding box center [785, 370] width 8 height 8
select select "39"
select select "2"
select select "0"
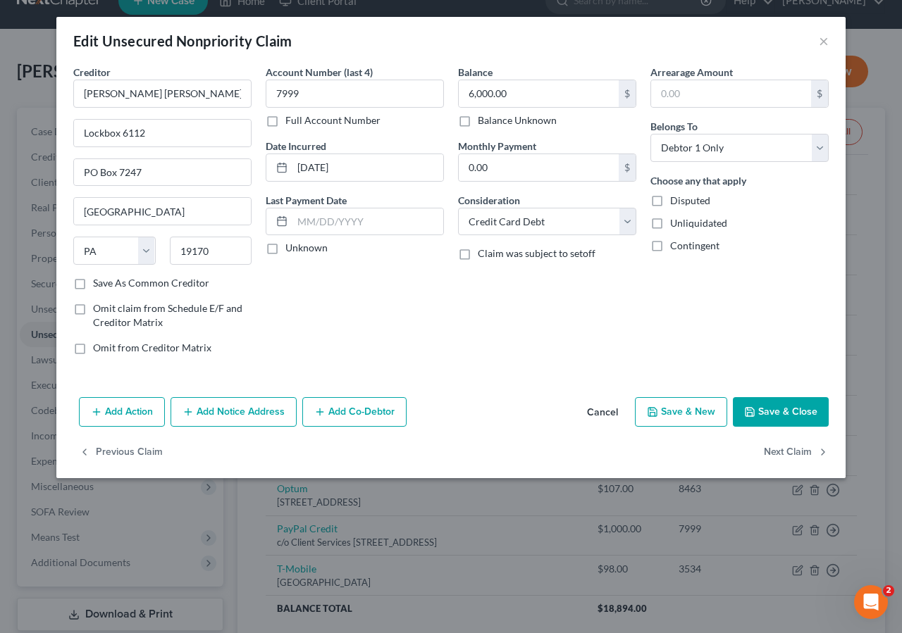
click at [778, 415] on button "Save & Close" at bounding box center [781, 412] width 96 height 30
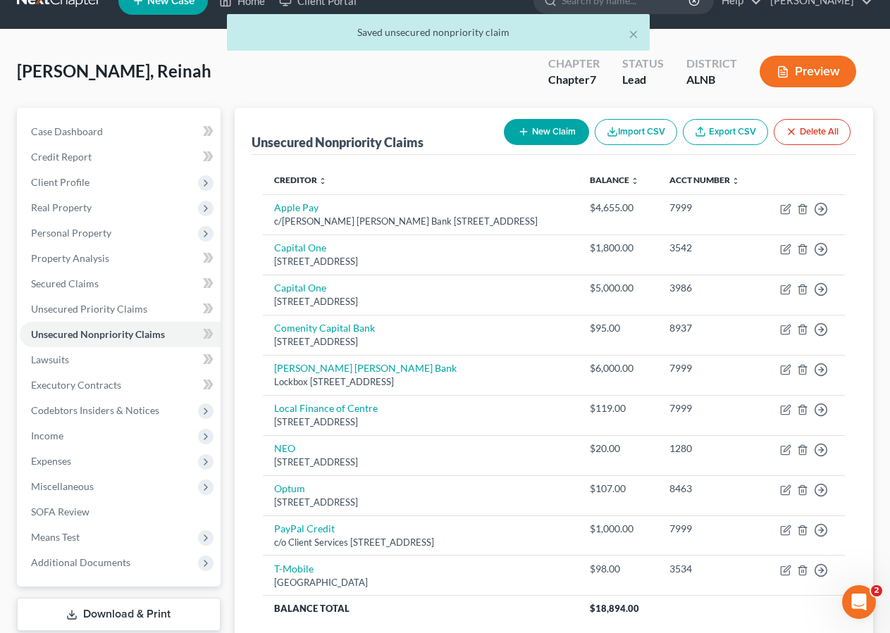
click at [557, 130] on button "New Claim" at bounding box center [546, 132] width 85 height 26
select select "0"
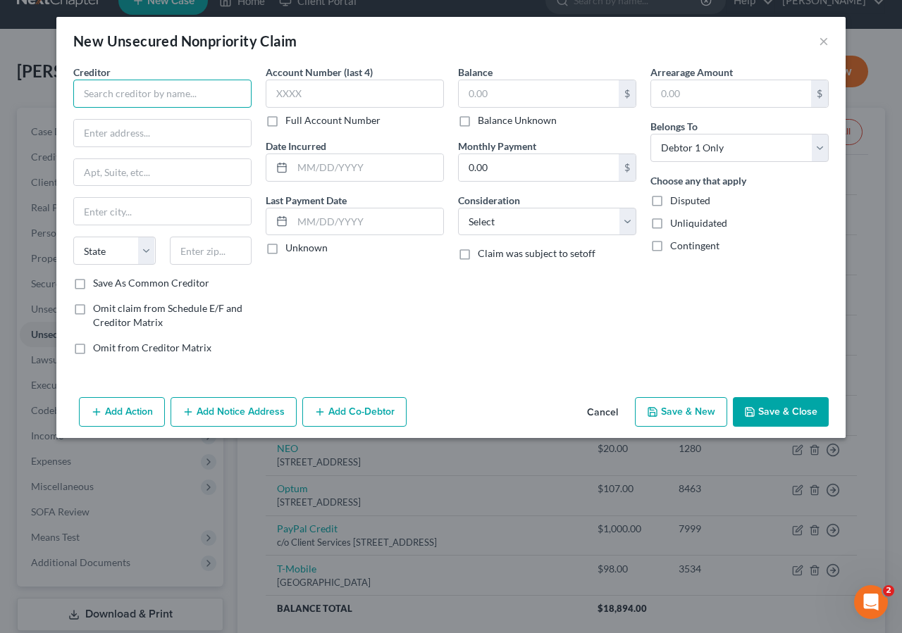
click at [122, 89] on input "text" at bounding box center [162, 94] width 178 height 28
type input "Holcomb Body Shop"
type input "2254 Old Hwy 411"
type input "Centre"
type input "35960"
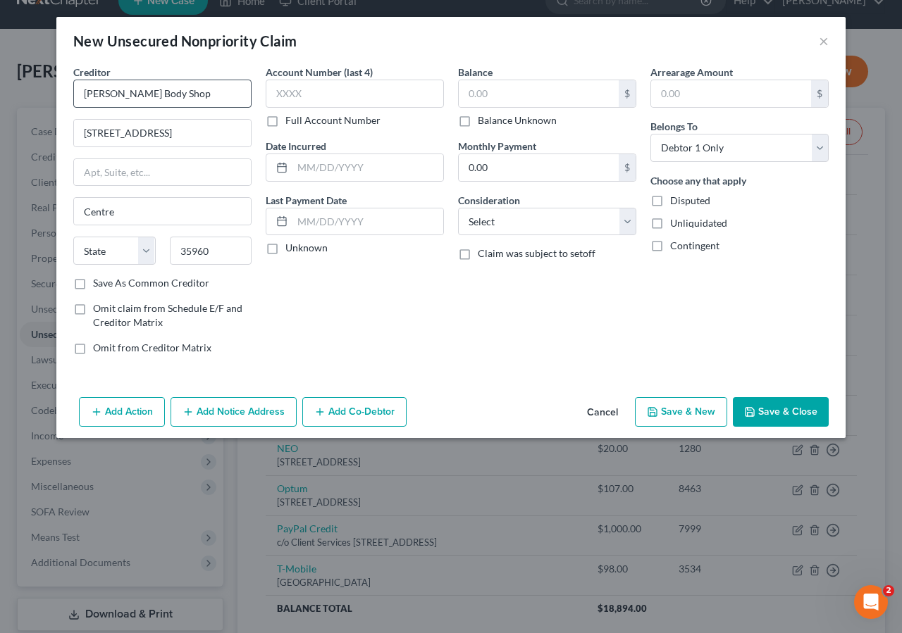
select select "0"
click at [322, 88] on input "text" at bounding box center [355, 94] width 178 height 28
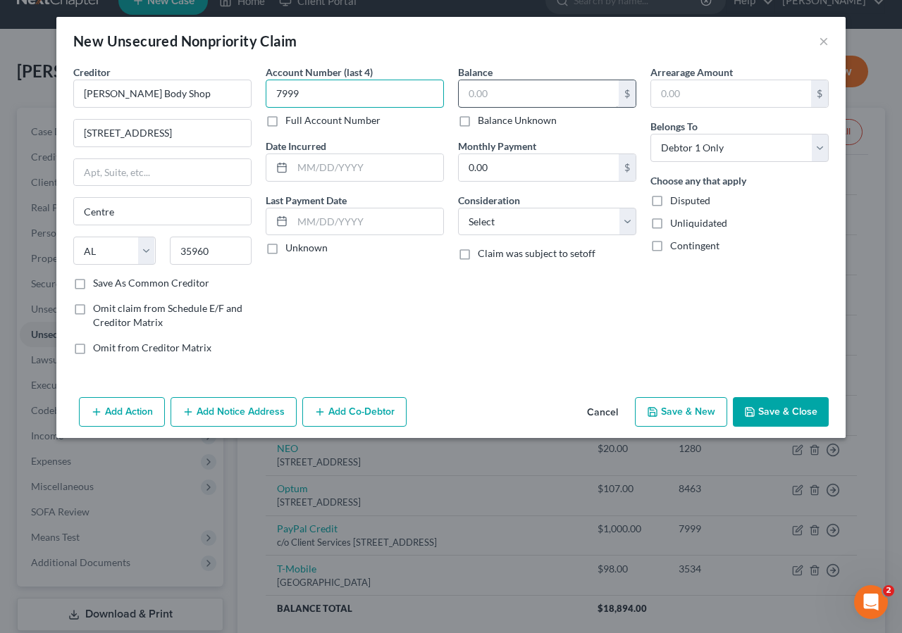
type input "7999"
click at [482, 89] on input "text" at bounding box center [539, 93] width 160 height 27
type input "1,500.00"
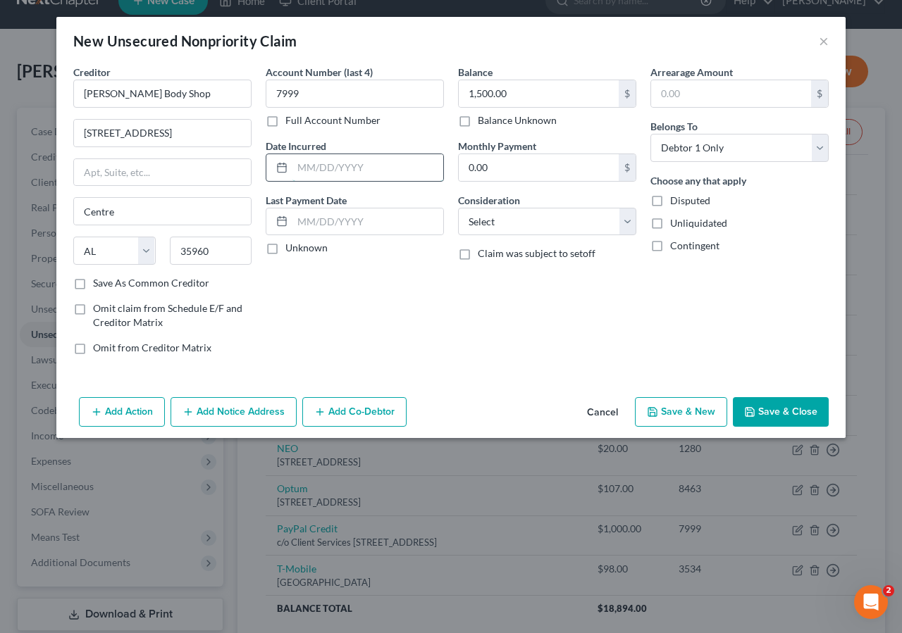
click at [309, 159] on input "text" at bounding box center [367, 167] width 151 height 27
click at [458, 208] on select "Select Cable / Satellite Services Collection Agency Credit Card Debt Debt Couns…" at bounding box center [547, 222] width 178 height 28
select select "14"
click option "Other" at bounding box center [0, 0] width 0 height 0
click at [498, 268] on input "text" at bounding box center [547, 275] width 177 height 27
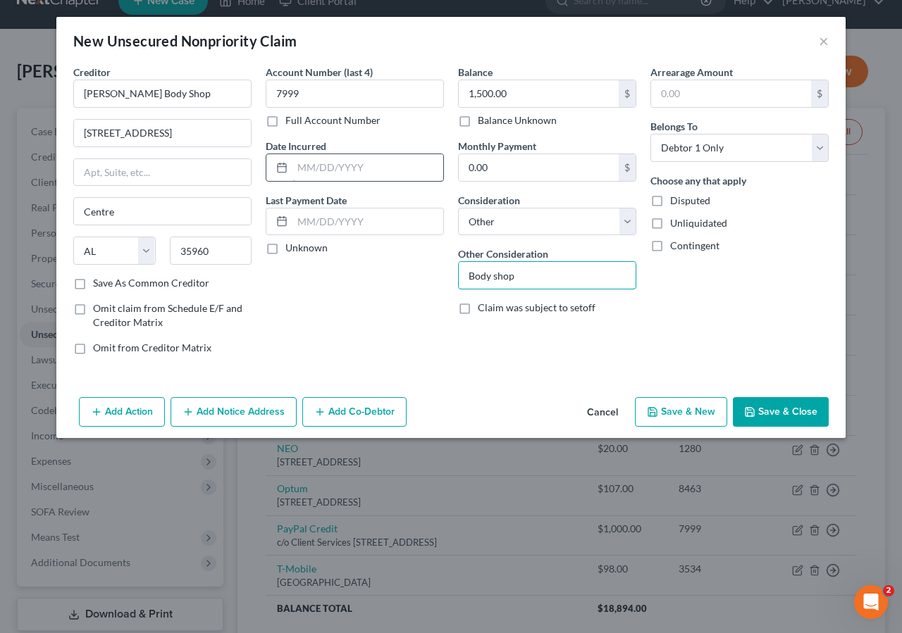
type input "Body shop"
drag, startPoint x: 296, startPoint y: 168, endPoint x: 676, endPoint y: 8, distance: 412.7
click at [298, 168] on input "text" at bounding box center [367, 167] width 151 height 27
type input "10/01/2024"
click at [815, 409] on button "Save & Close" at bounding box center [781, 412] width 96 height 30
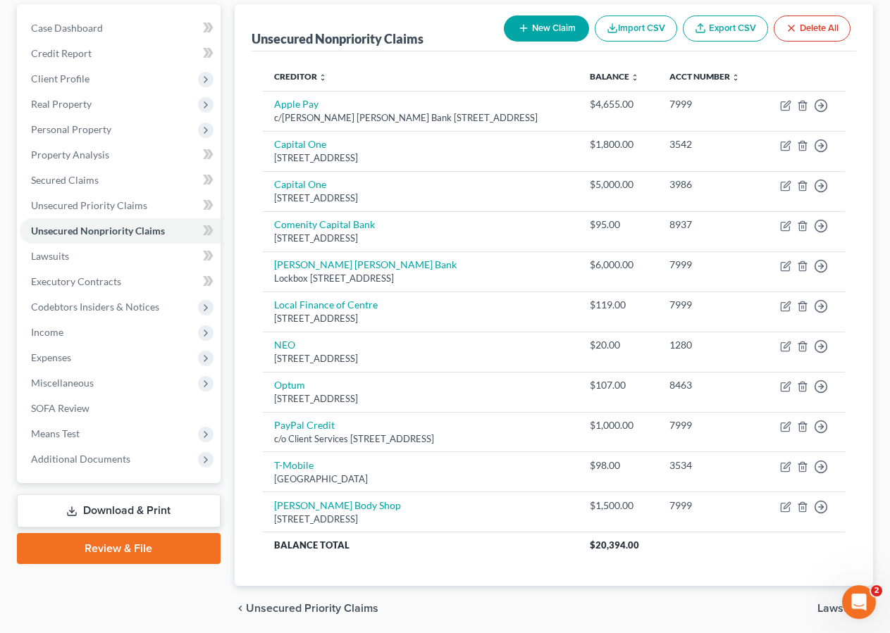
scroll to position [182, 0]
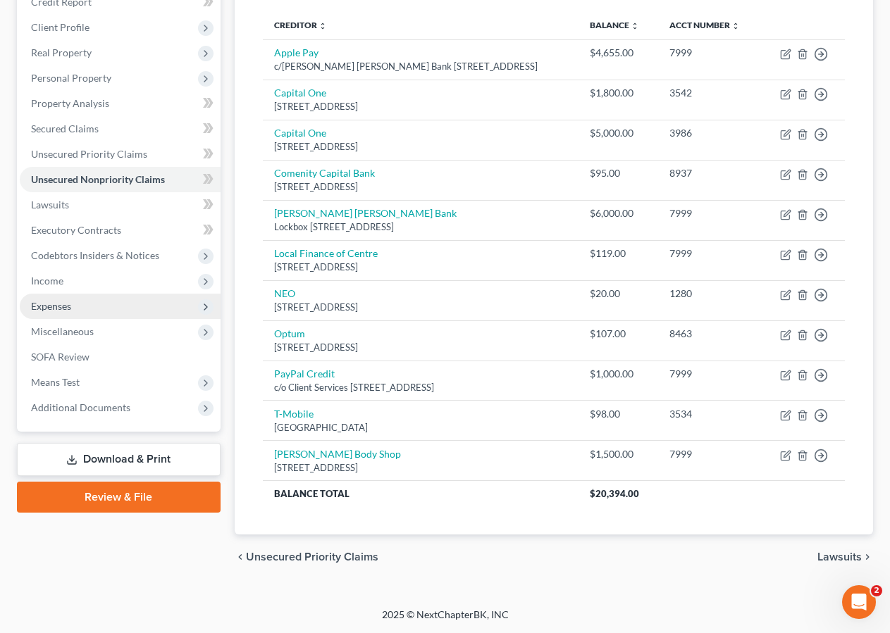
click at [72, 304] on span "Expenses" at bounding box center [120, 306] width 201 height 25
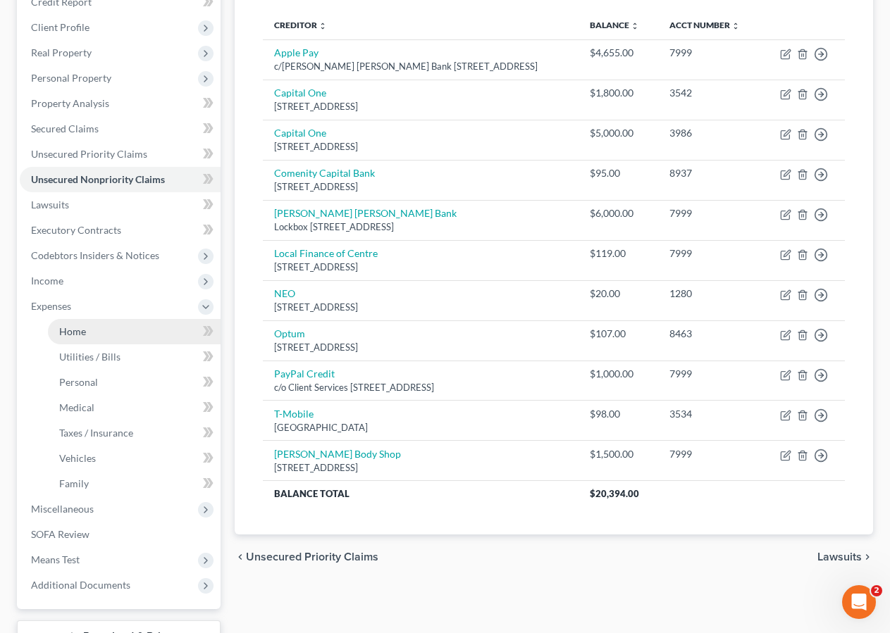
click at [61, 335] on span "Home" at bounding box center [72, 332] width 27 height 12
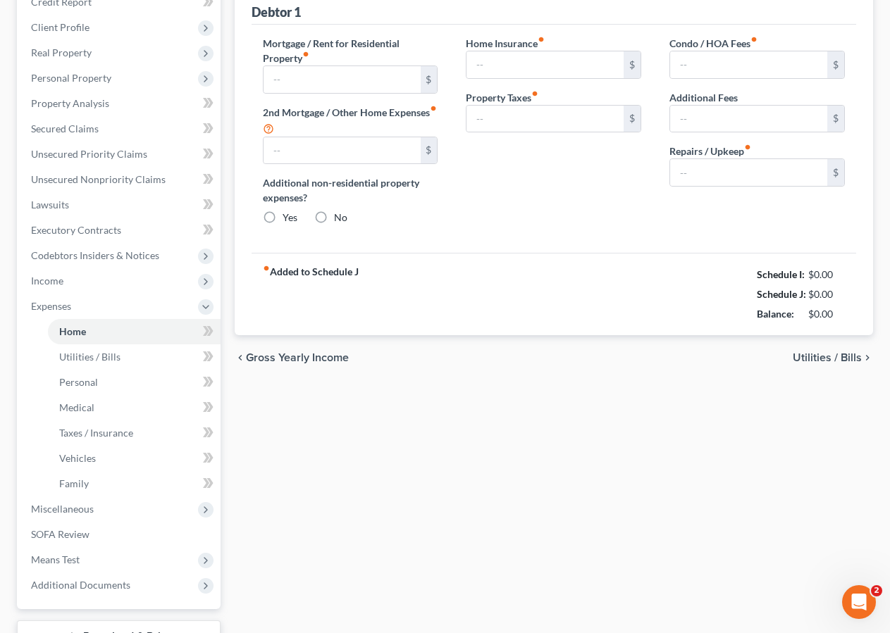
type input "1,300.00"
type input "0.00"
radio input "true"
type input "0.00"
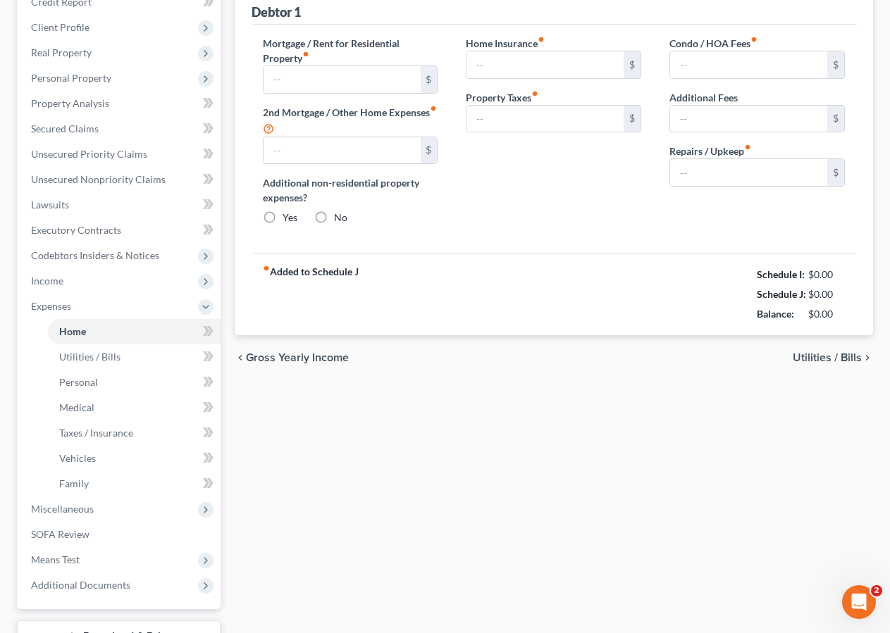
type input "0.00"
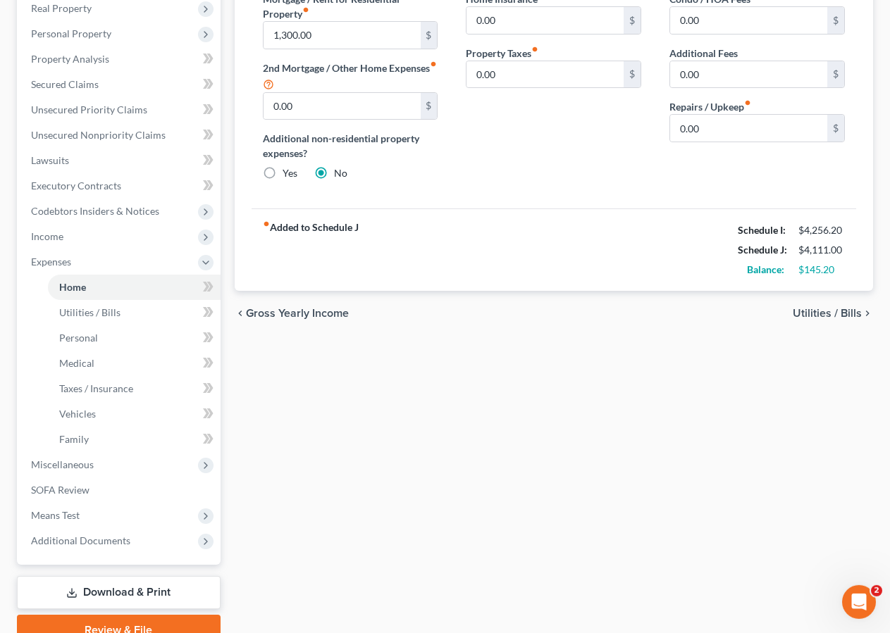
scroll to position [228, 0]
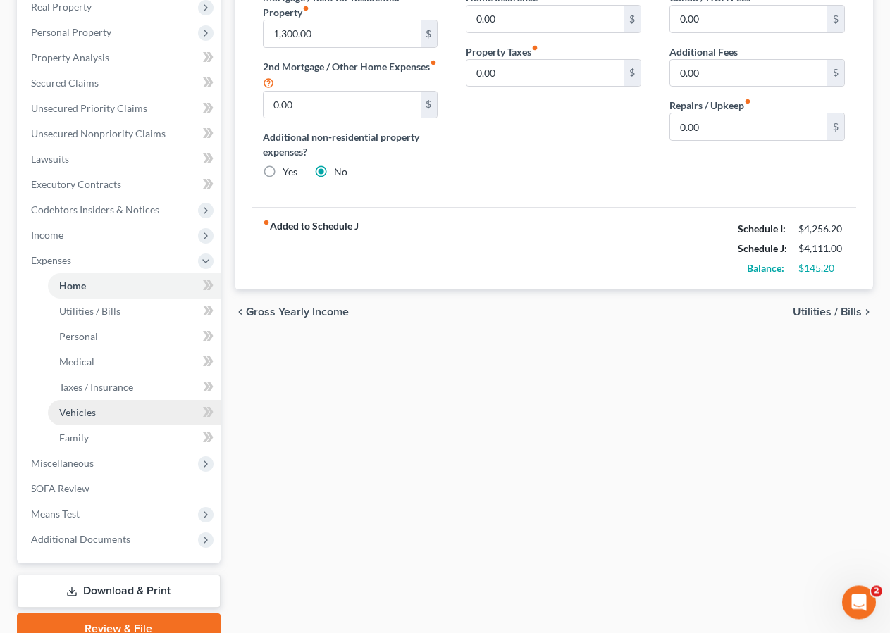
click at [94, 414] on span "Vehicles" at bounding box center [77, 413] width 37 height 12
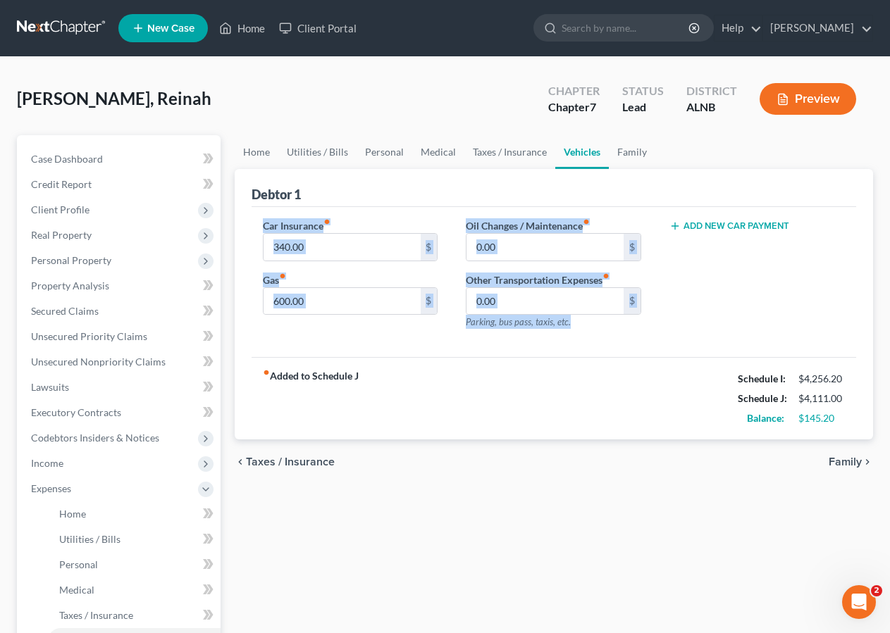
drag, startPoint x: 887, startPoint y: 190, endPoint x: 901, endPoint y: 251, distance: 62.2
click at [890, 251] on html "Home New Case Client Portal Ralph Strawn rstrawn@srlawfirm.comcastbiz.net My Ac…" at bounding box center [445, 463] width 890 height 927
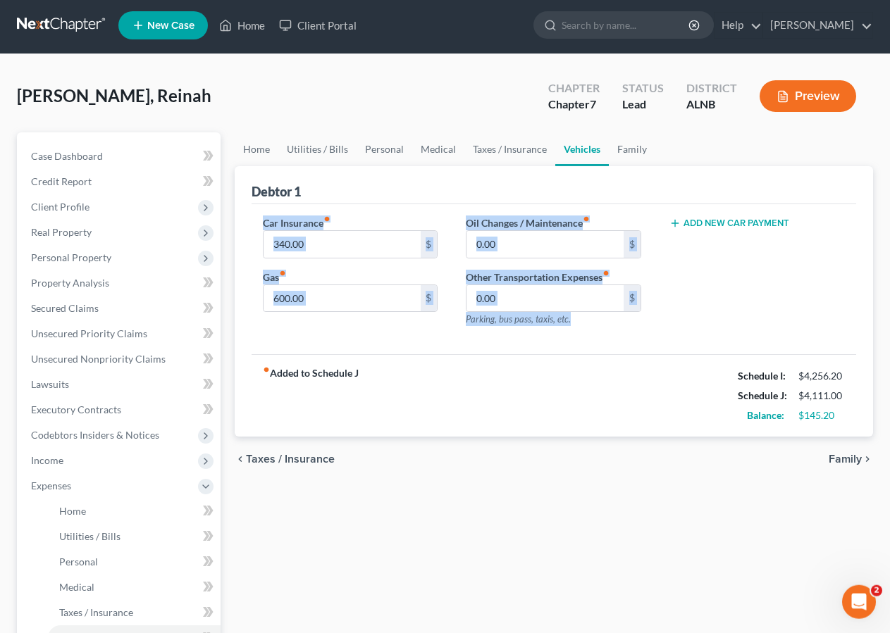
click at [625, 224] on div "Oil Changes / Maintenance fiber_manual_record 0.00 $" at bounding box center [553, 237] width 175 height 43
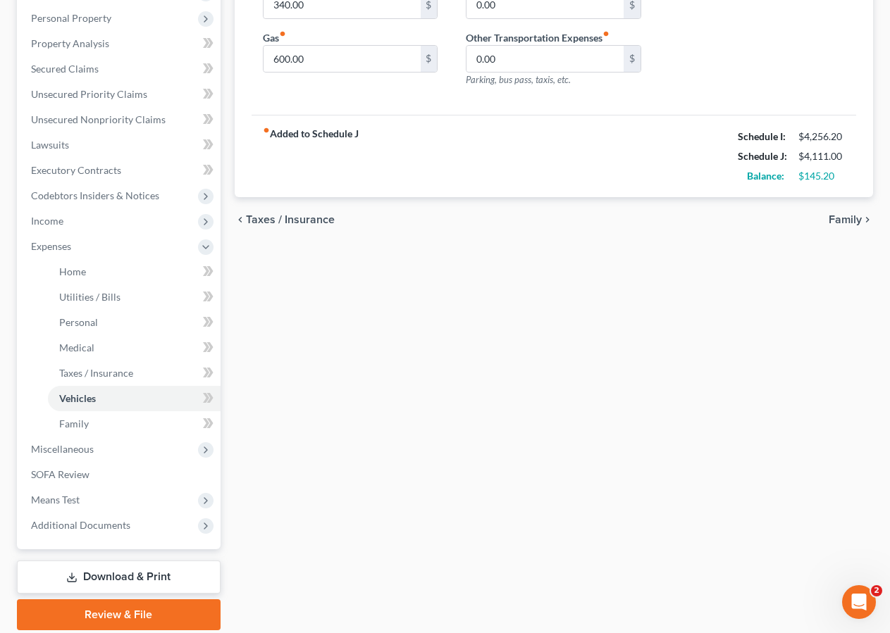
scroll to position [243, 0]
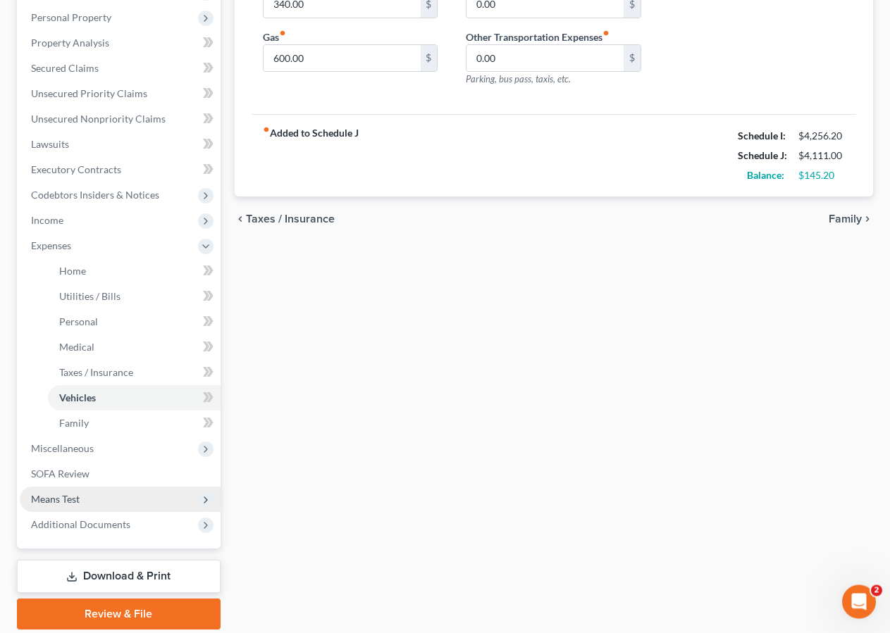
click at [103, 571] on link "Download & Print" at bounding box center [119, 576] width 204 height 33
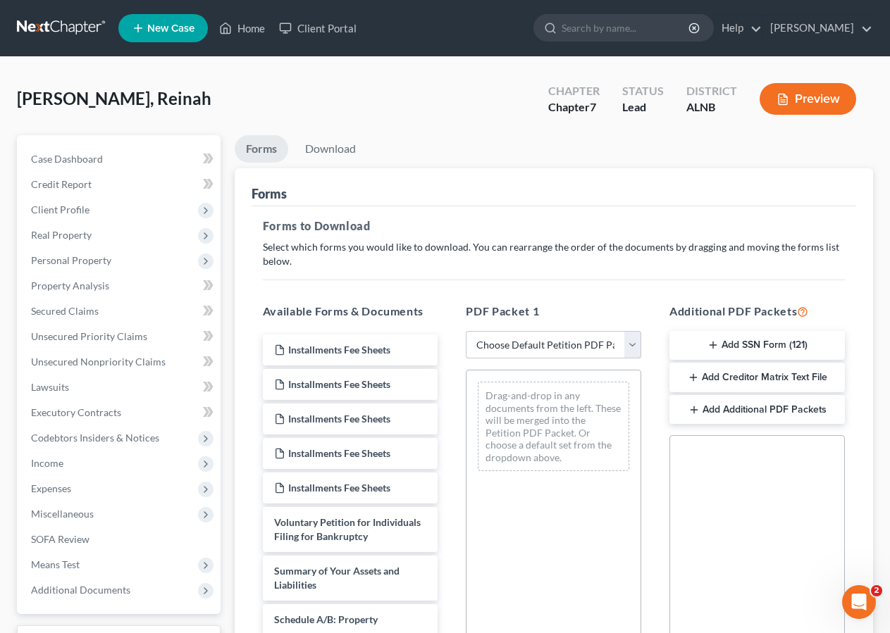
click at [537, 346] on select "Choose Default Petition PDF Packet Complete Bankruptcy Petition (all forms and …" at bounding box center [553, 345] width 175 height 28
select select "0"
click option "Complete Bankruptcy Petition (all forms and schedules)" at bounding box center [0, 0] width 0 height 0
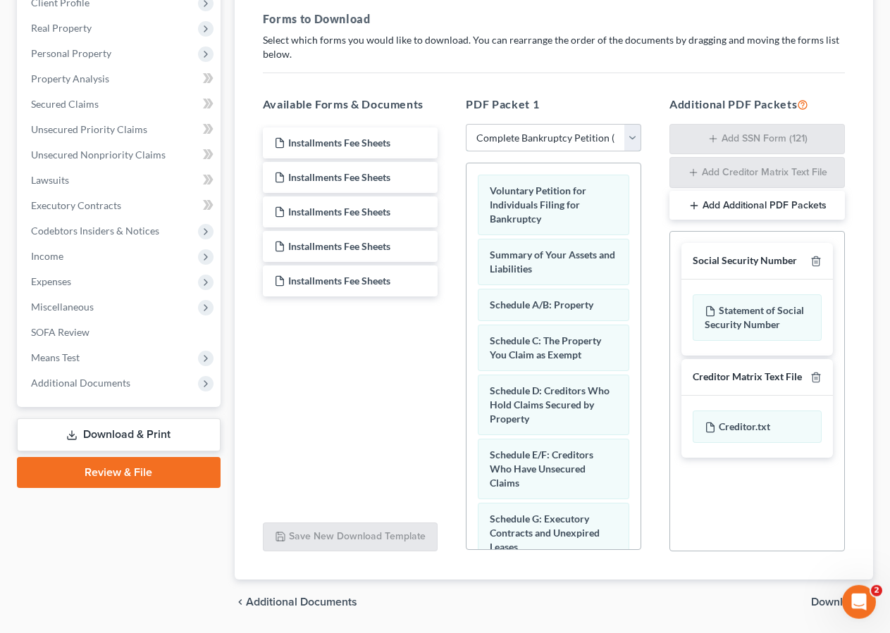
scroll to position [252, 0]
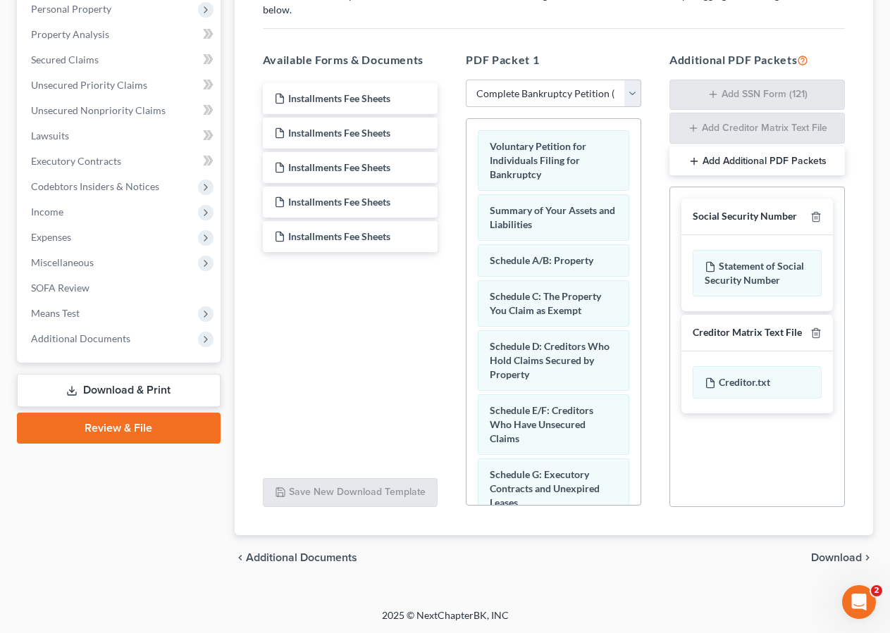
click at [841, 555] on span "Download" at bounding box center [836, 557] width 51 height 11
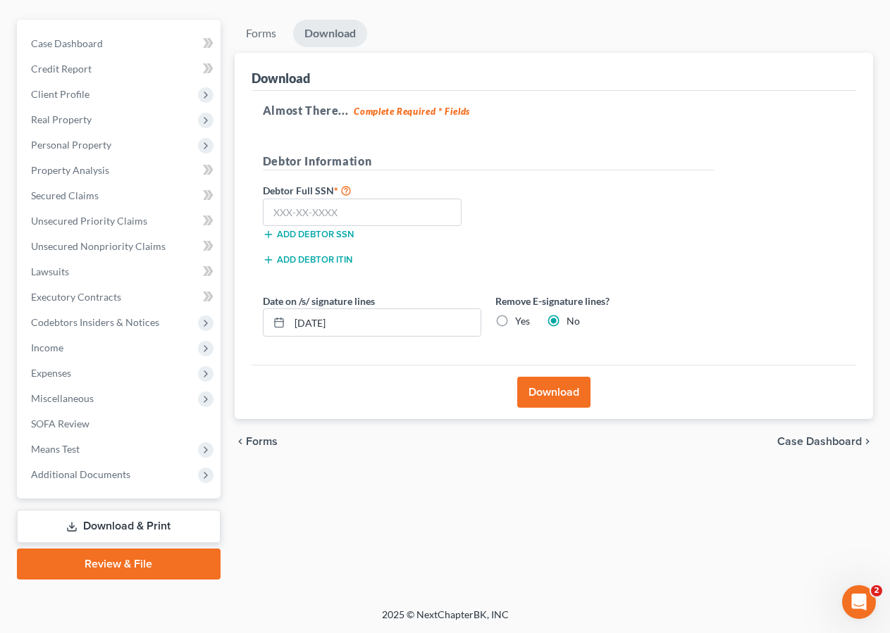
scroll to position [114, 0]
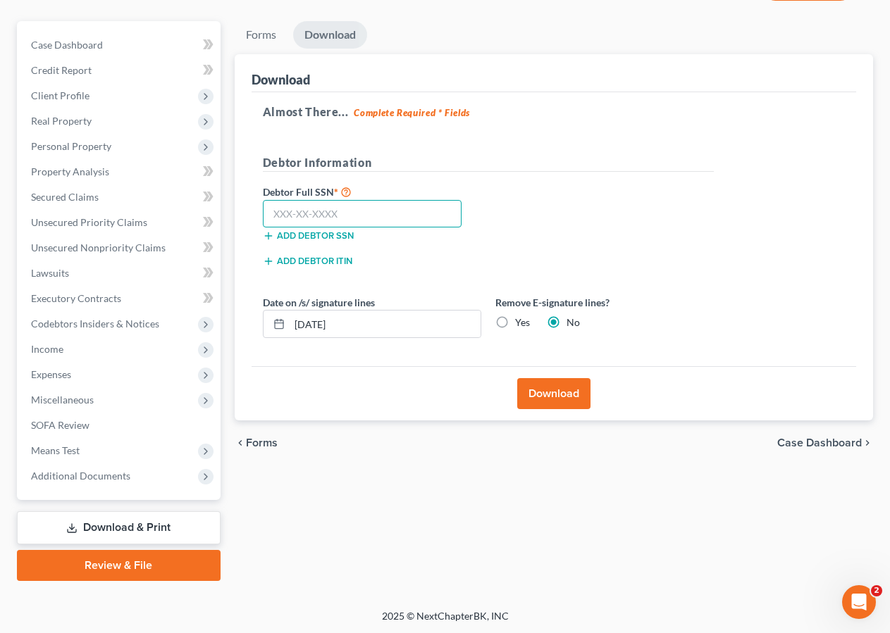
click at [338, 211] on input "text" at bounding box center [362, 214] width 199 height 28
type input "424-27-7999"
click at [566, 397] on button "Download" at bounding box center [553, 393] width 73 height 31
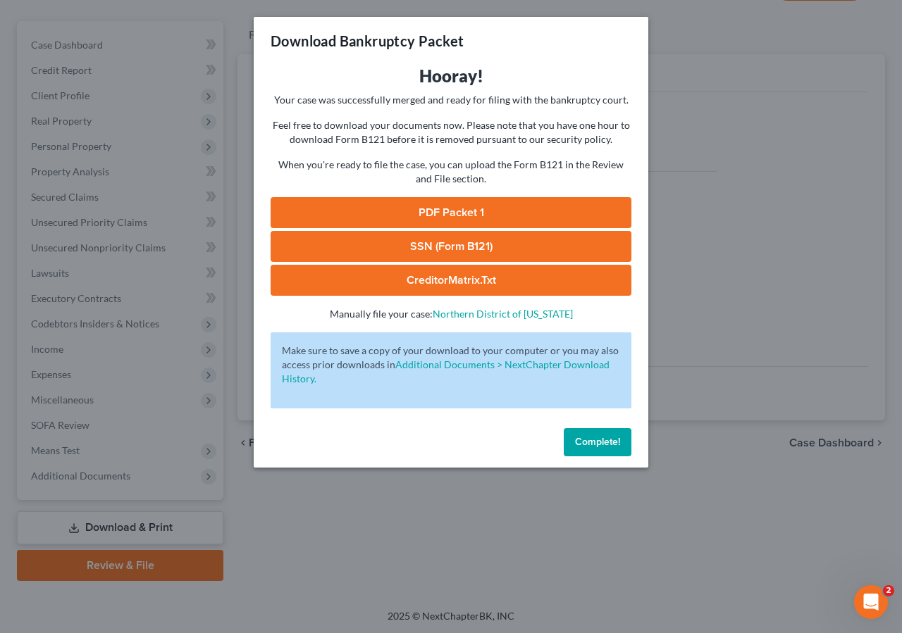
click at [430, 242] on link "SSN (Form B121)" at bounding box center [451, 246] width 361 height 31
click at [475, 247] on link "SSN (Form B121)" at bounding box center [451, 246] width 361 height 31
click at [429, 204] on link "PDF Packet 1" at bounding box center [451, 212] width 361 height 31
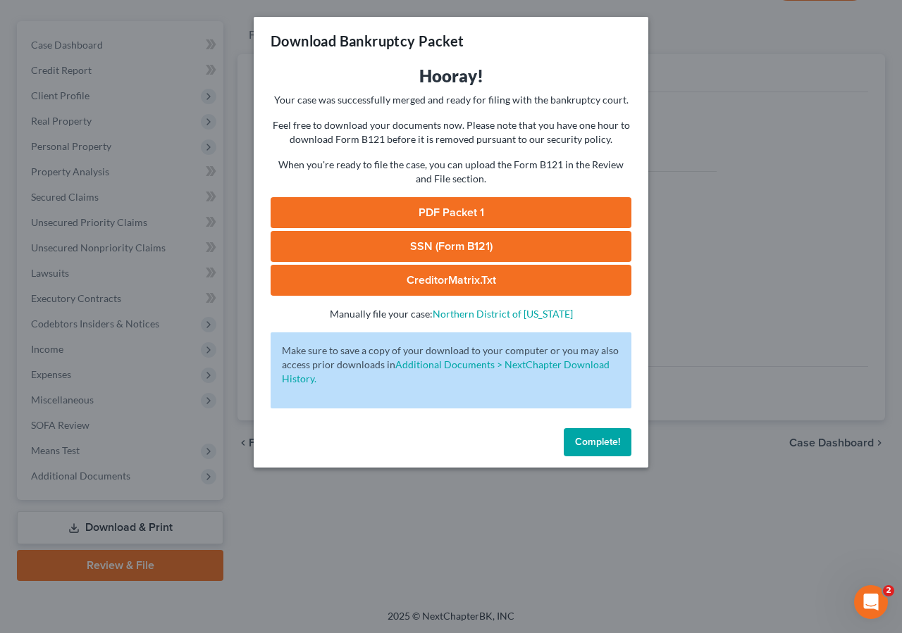
click at [476, 276] on link "CreditorMatrix.txt" at bounding box center [451, 280] width 361 height 31
click at [645, 21] on div "Download Bankruptcy Packet" at bounding box center [451, 41] width 395 height 48
click at [585, 440] on span "Complete!" at bounding box center [597, 442] width 45 height 12
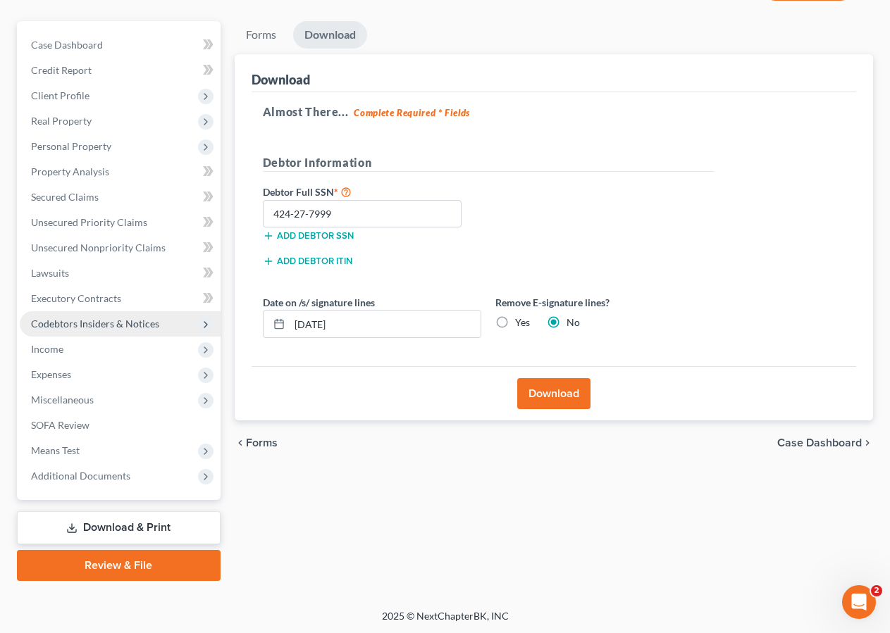
click at [106, 323] on span "Codebtors Insiders & Notices" at bounding box center [95, 324] width 128 height 12
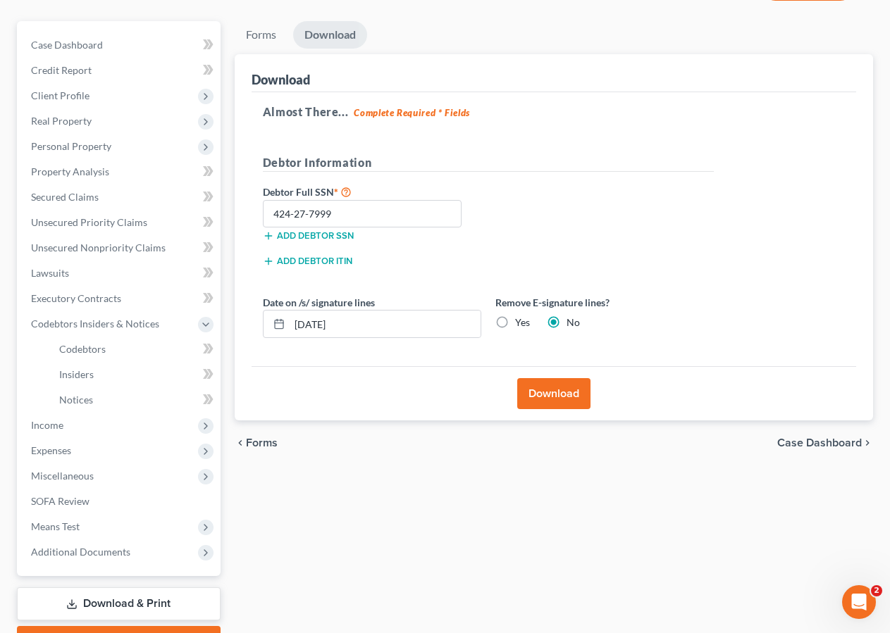
click at [146, 604] on link "Download & Print" at bounding box center [119, 604] width 204 height 33
click at [111, 321] on span "Codebtors Insiders & Notices" at bounding box center [95, 324] width 128 height 12
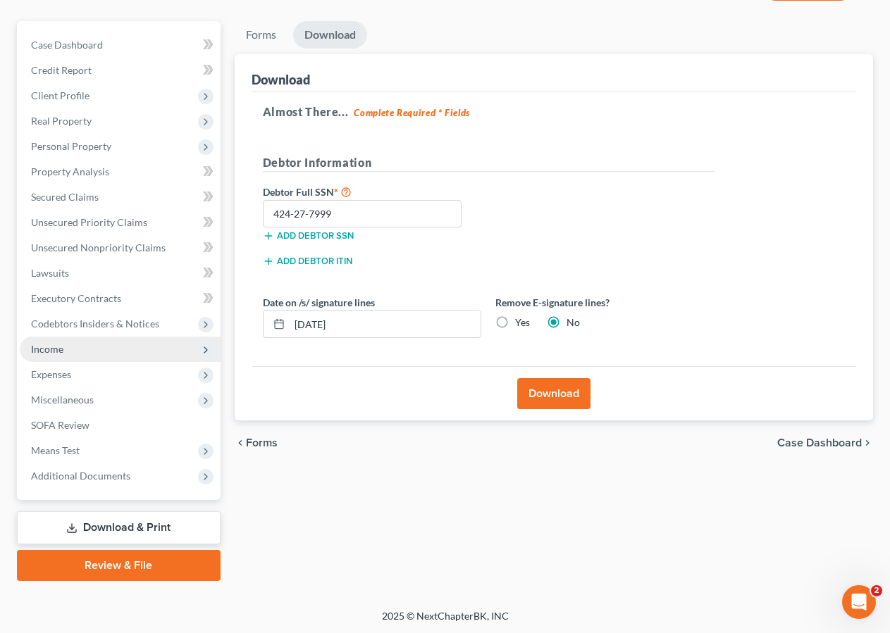
click at [116, 344] on span "Income" at bounding box center [120, 349] width 201 height 25
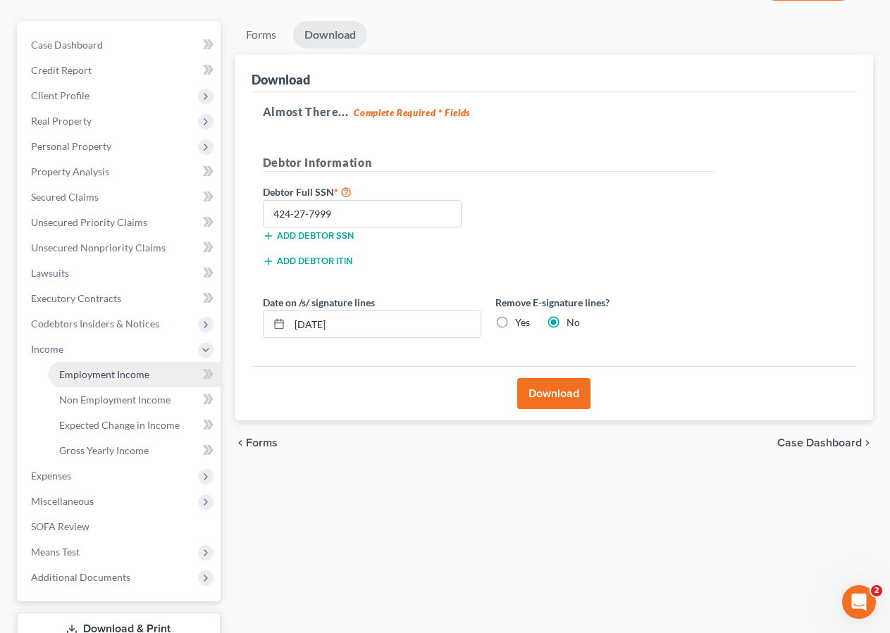
click at [118, 376] on span "Employment Income" at bounding box center [104, 374] width 90 height 12
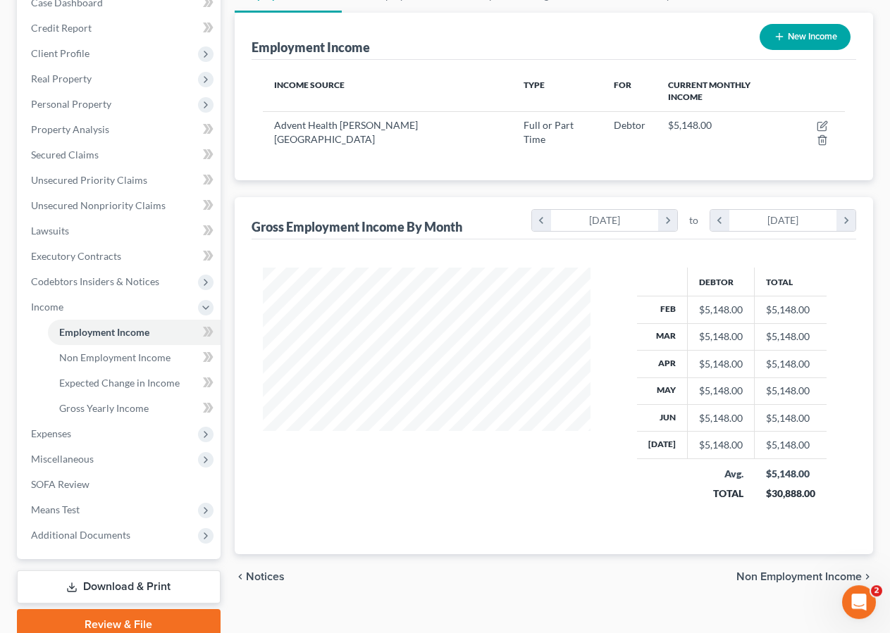
scroll to position [140, 0]
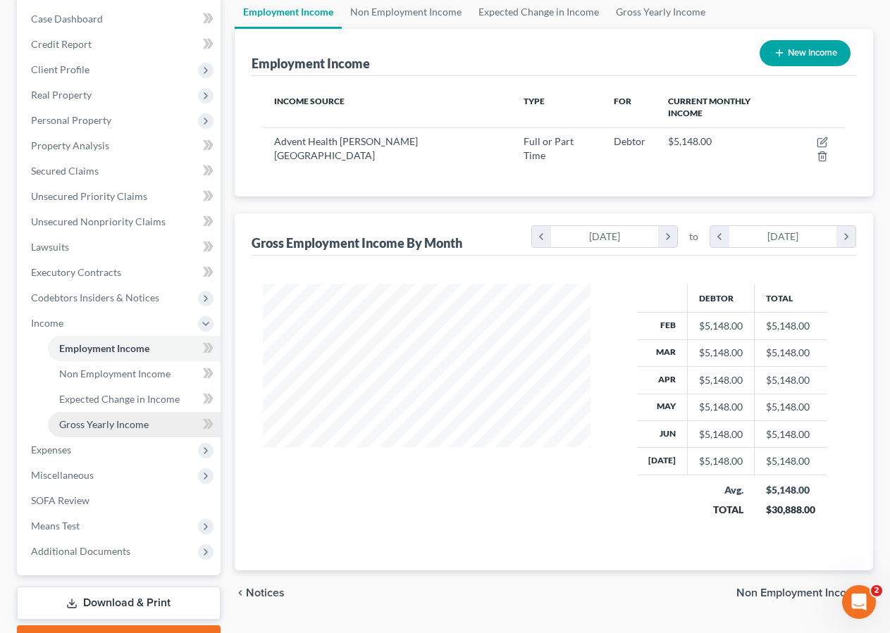
click at [118, 418] on link "Gross Yearly Income" at bounding box center [134, 424] width 173 height 25
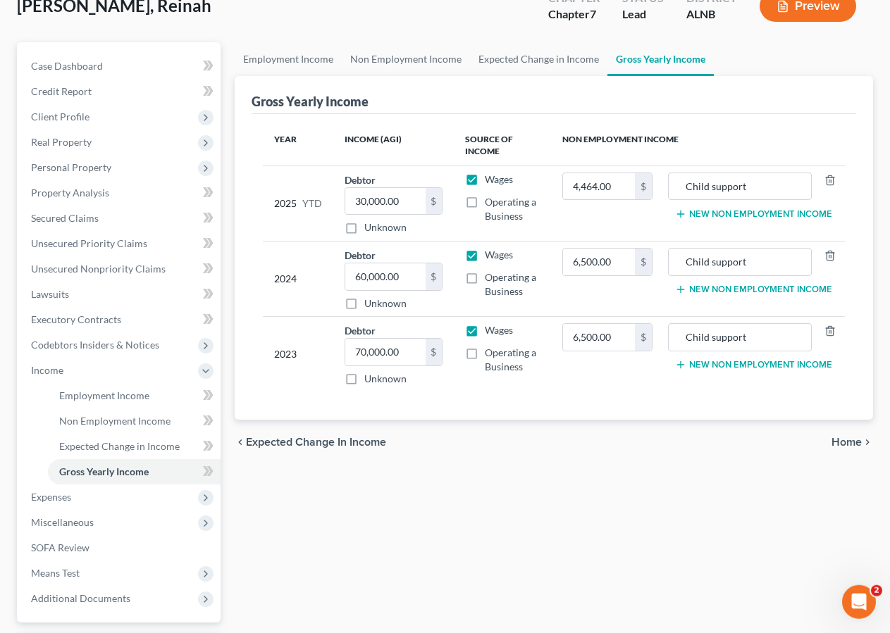
scroll to position [216, 0]
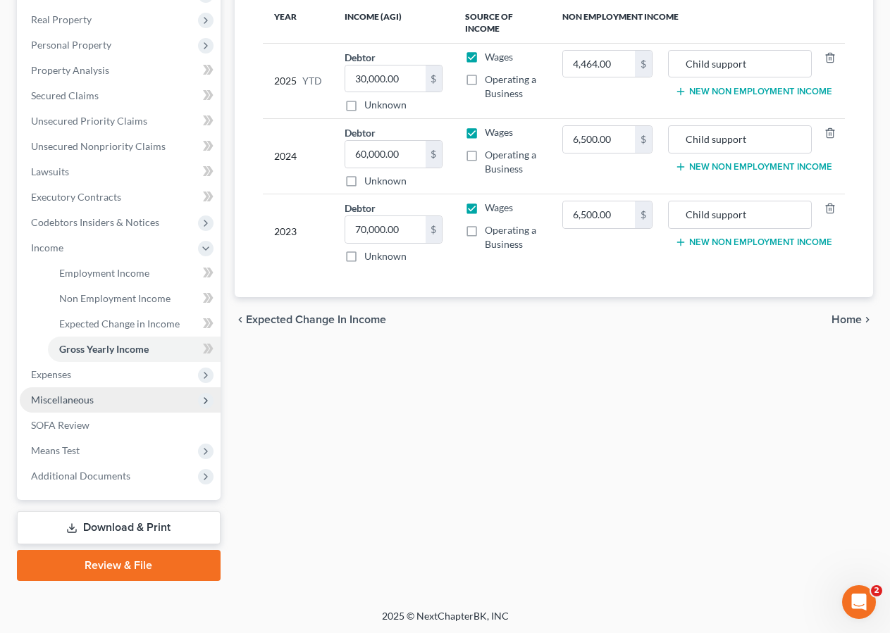
click at [71, 403] on span "Miscellaneous" at bounding box center [62, 400] width 63 height 12
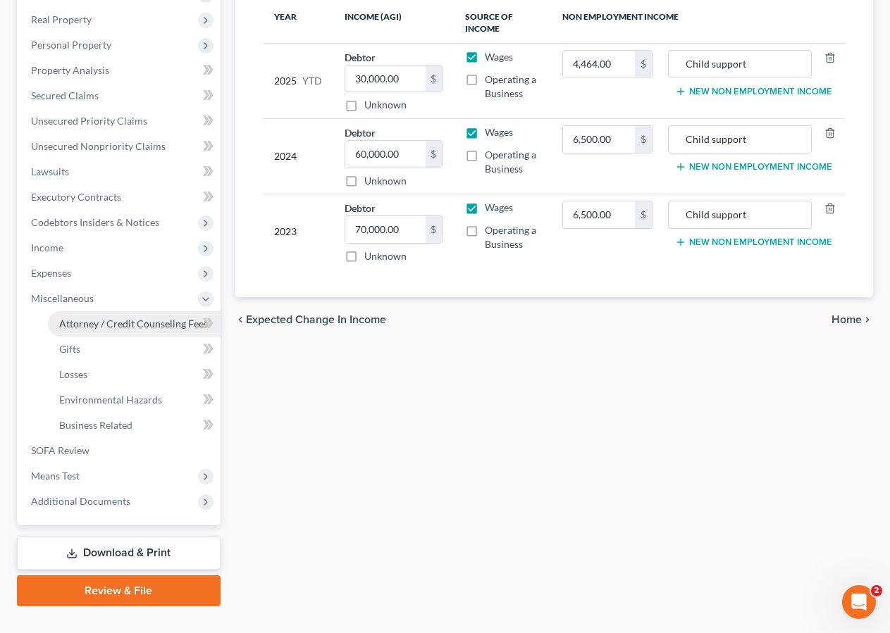
click at [85, 318] on span "Attorney / Credit Counseling Fees" at bounding box center [133, 324] width 149 height 12
select select "0"
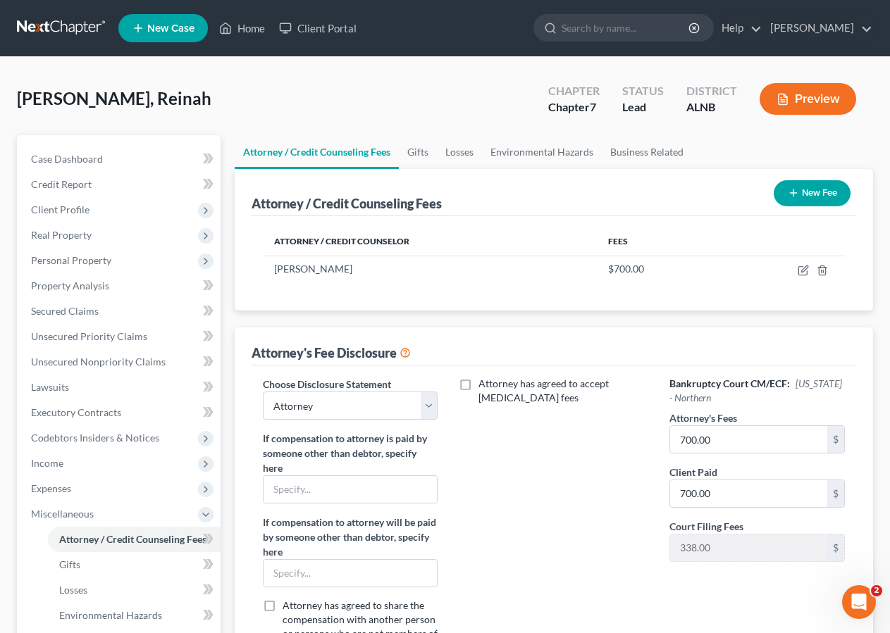
scroll to position [233, 0]
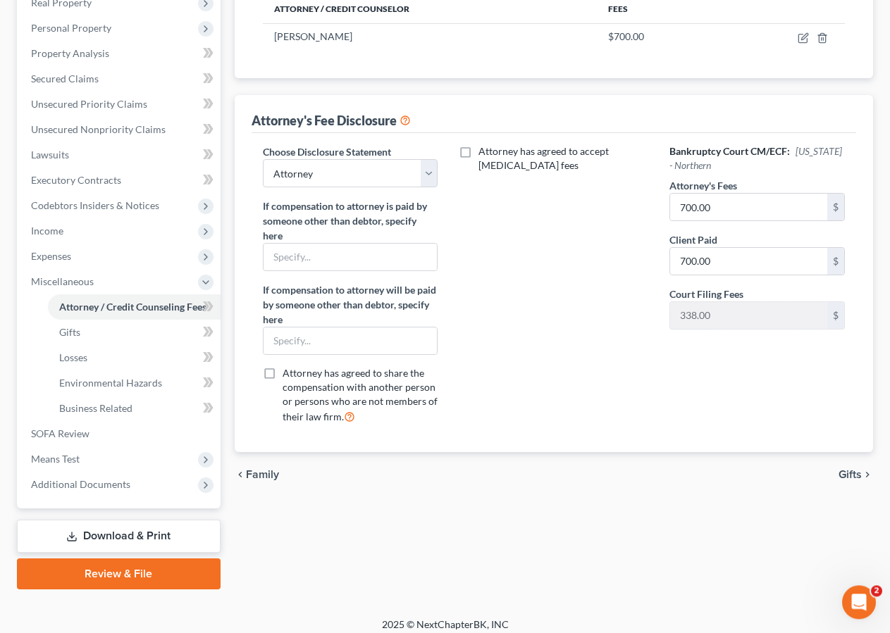
click at [100, 533] on link "Download & Print" at bounding box center [119, 536] width 204 height 33
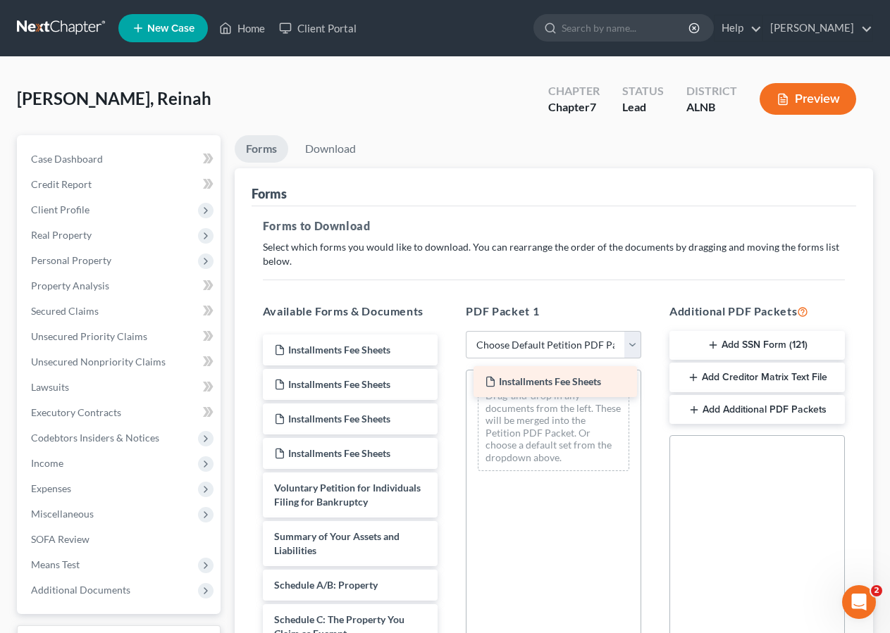
drag, startPoint x: 315, startPoint y: 351, endPoint x: 526, endPoint y: 383, distance: 213.1
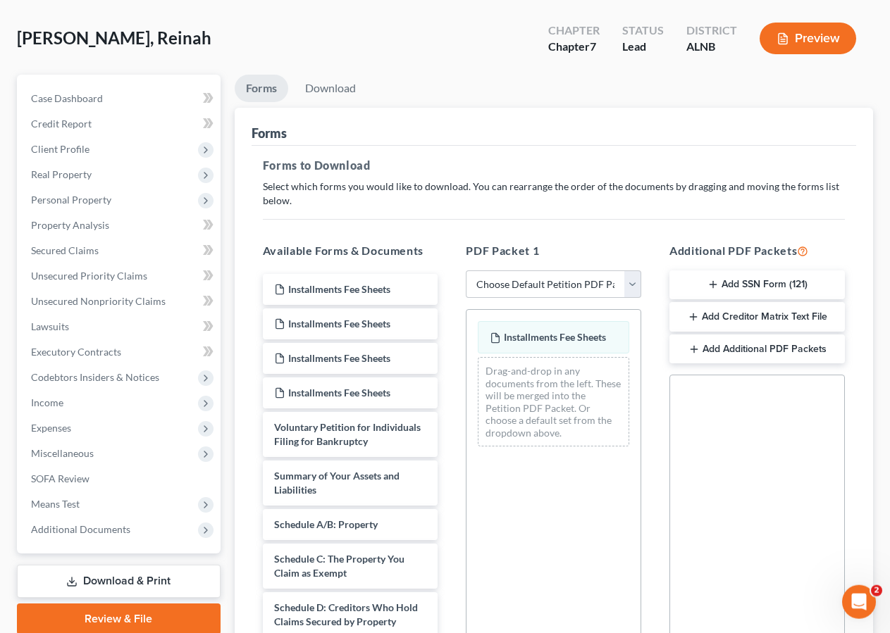
scroll to position [250, 0]
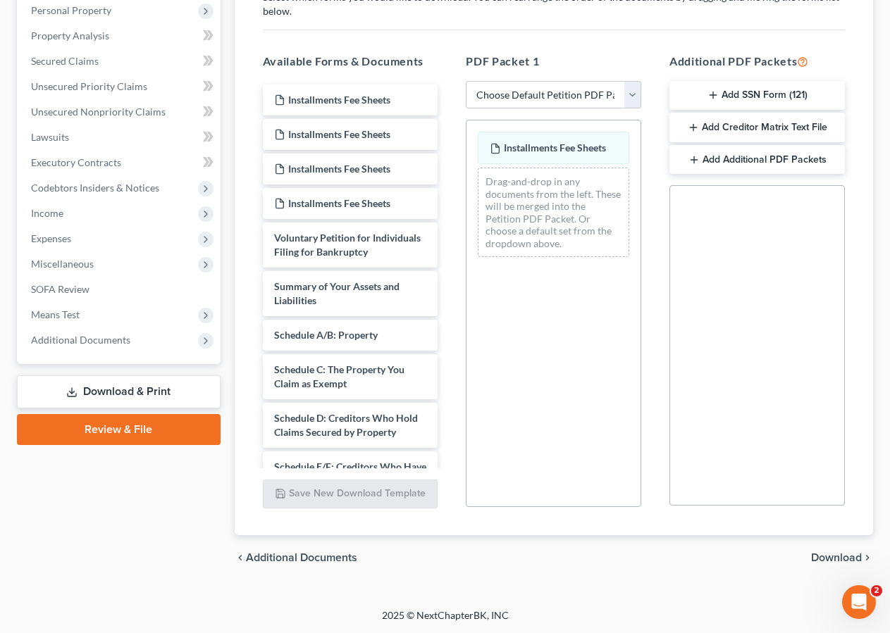
click at [844, 554] on span "Download" at bounding box center [836, 557] width 51 height 11
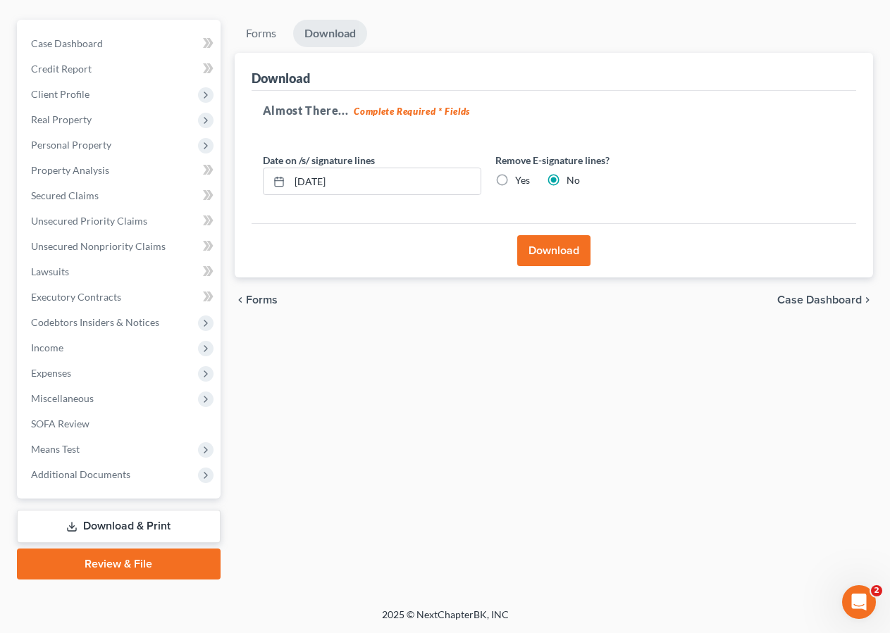
scroll to position [114, 0]
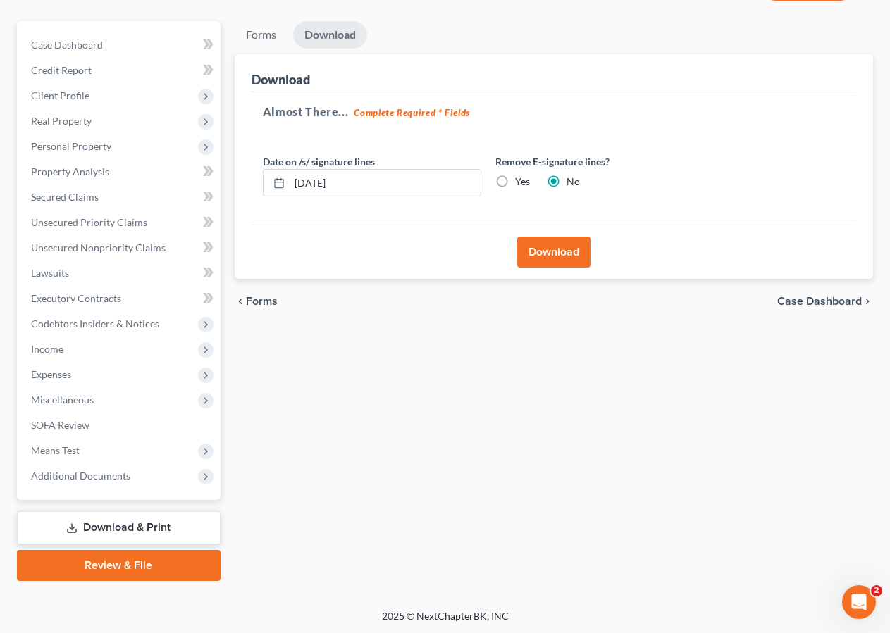
click at [555, 249] on button "Download" at bounding box center [553, 252] width 73 height 31
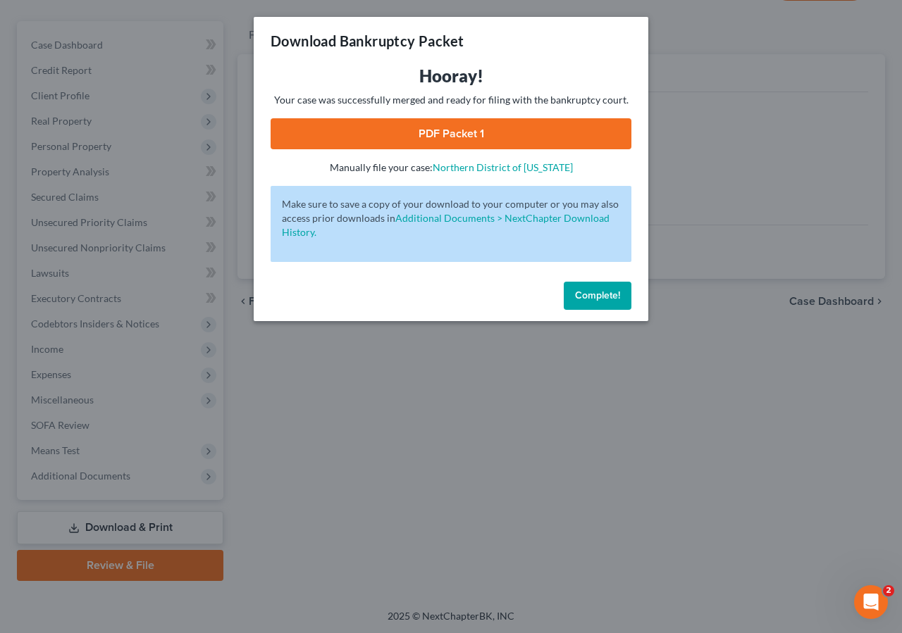
drag, startPoint x: 475, startPoint y: 136, endPoint x: 490, endPoint y: 135, distance: 14.8
click at [475, 135] on link "PDF Packet 1" at bounding box center [451, 133] width 361 height 31
click at [588, 287] on button "Complete!" at bounding box center [598, 296] width 68 height 28
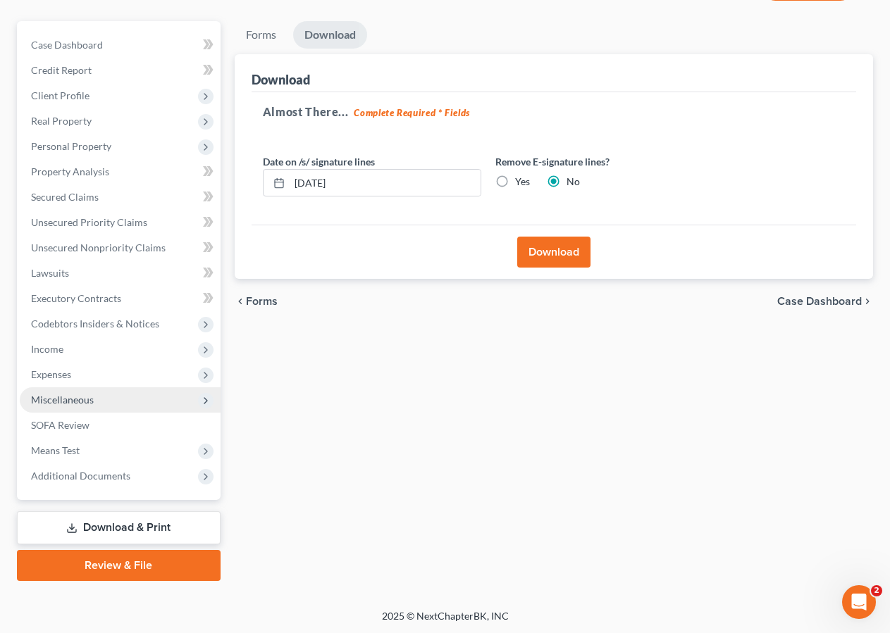
click at [56, 404] on span "Miscellaneous" at bounding box center [62, 400] width 63 height 12
